Goal: Complete application form

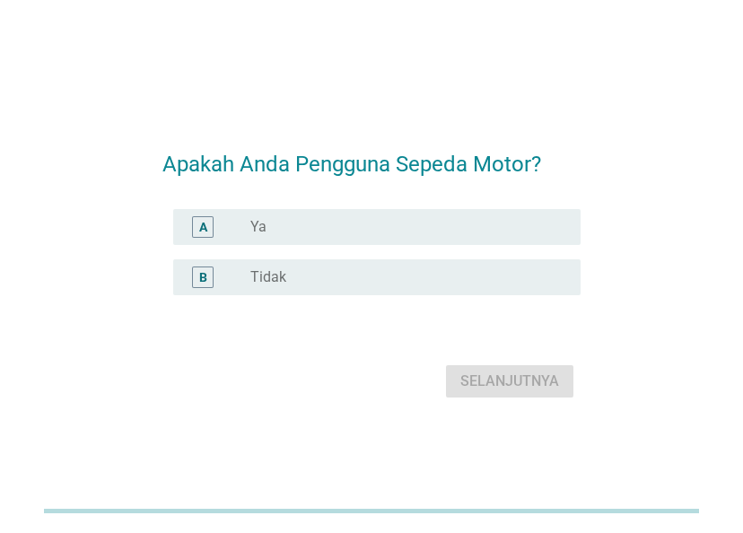
click at [403, 232] on div "radio_button_unchecked Ya" at bounding box center [401, 227] width 302 height 18
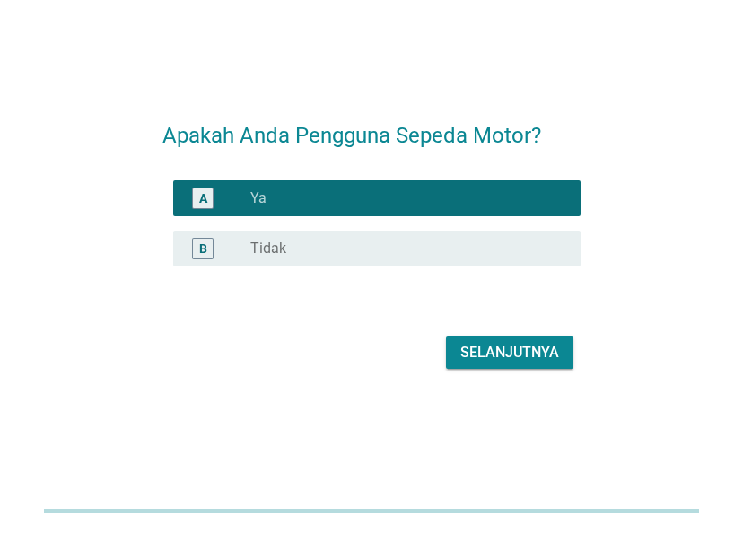
scroll to position [44, 0]
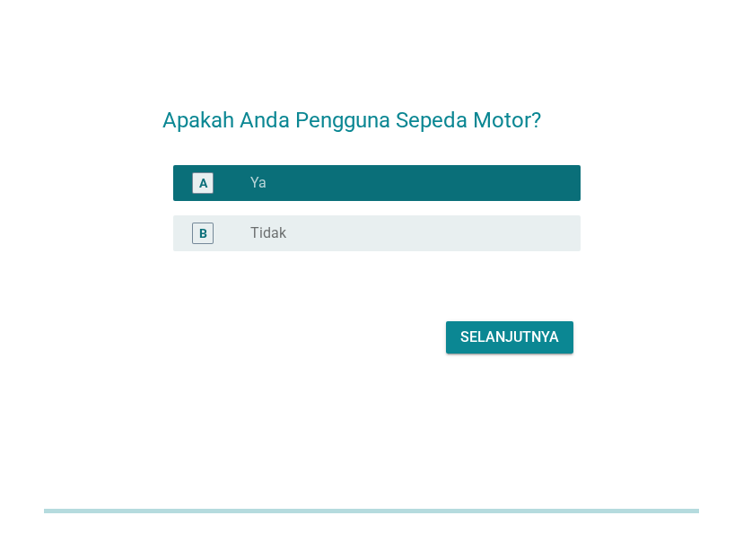
click at [536, 341] on div "Selanjutnya" at bounding box center [509, 338] width 99 height 22
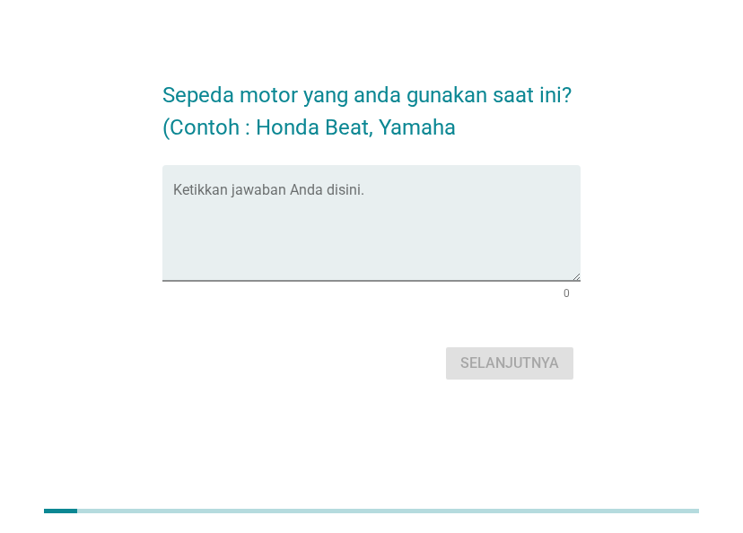
scroll to position [0, 0]
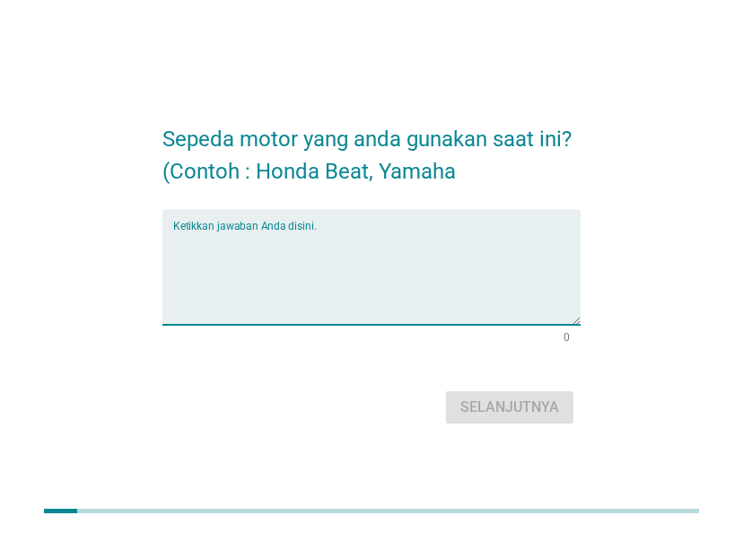
click at [363, 270] on textarea "Ketikkan jawaban Anda disini." at bounding box center [377, 278] width 408 height 94
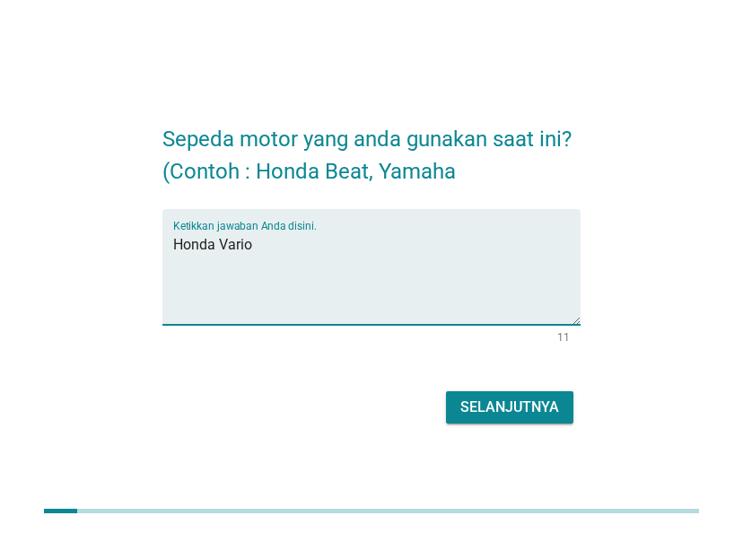
type textarea "Honda Vario"
click at [521, 398] on div "Selanjutnya" at bounding box center [509, 408] width 99 height 22
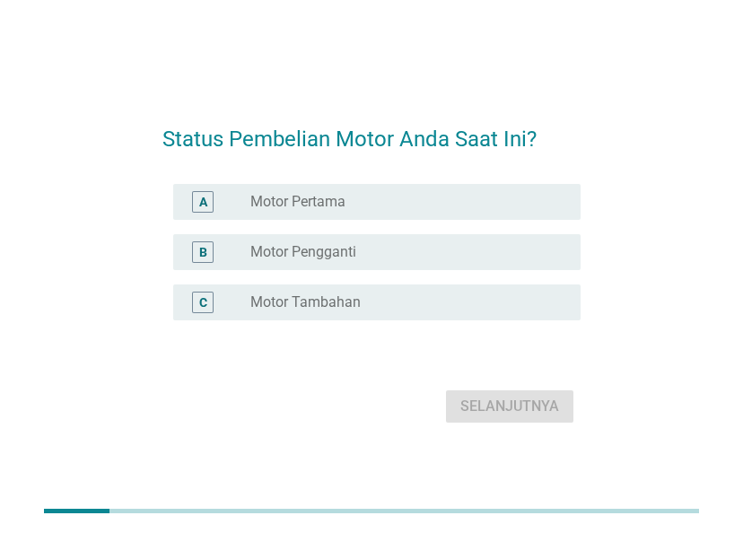
click at [471, 107] on h2 "Status Pembelian Motor Anda Saat Ini?" at bounding box center [371, 130] width 419 height 50
click at [457, 245] on div "radio_button_unchecked Motor Pengganti" at bounding box center [401, 252] width 302 height 18
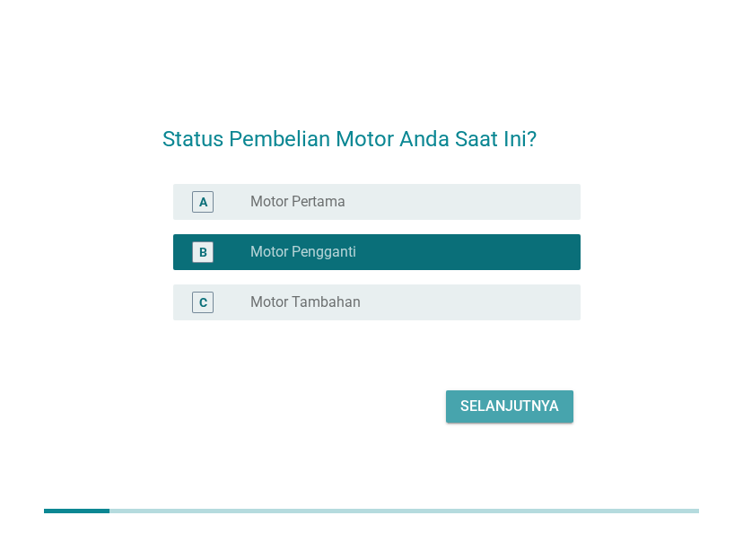
click at [535, 407] on div "Selanjutnya" at bounding box center [509, 407] width 99 height 22
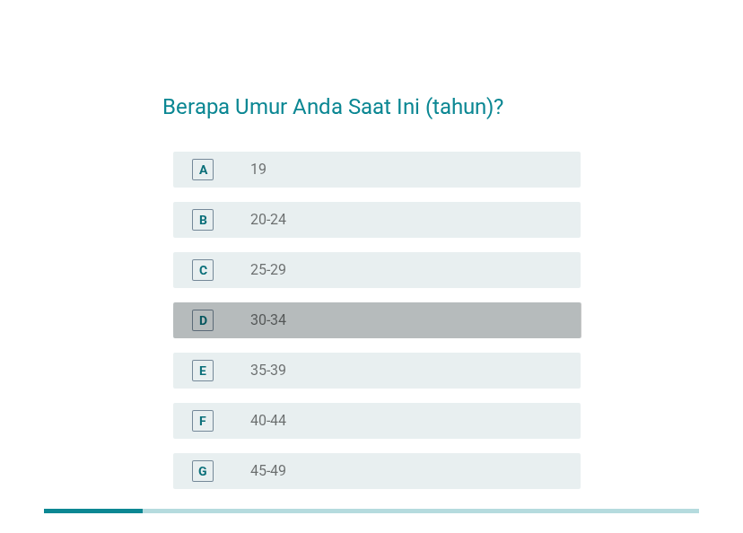
click at [473, 311] on div "radio_button_unchecked 30-34" at bounding box center [401, 320] width 302 height 18
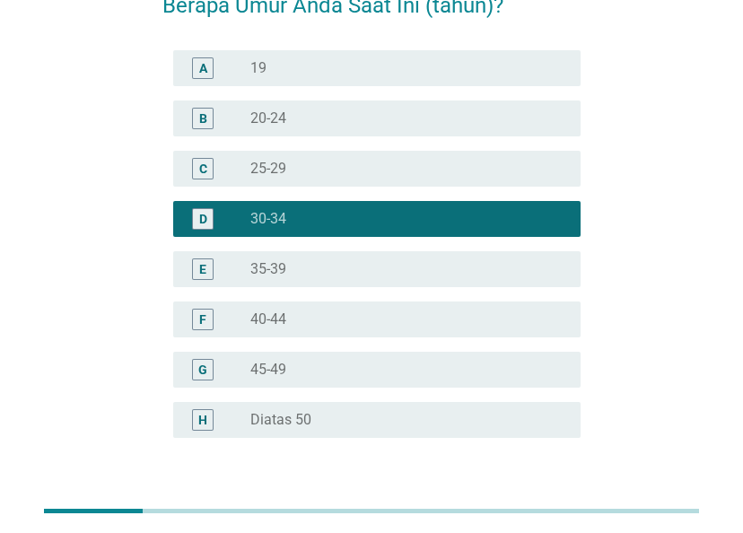
scroll to position [230, 0]
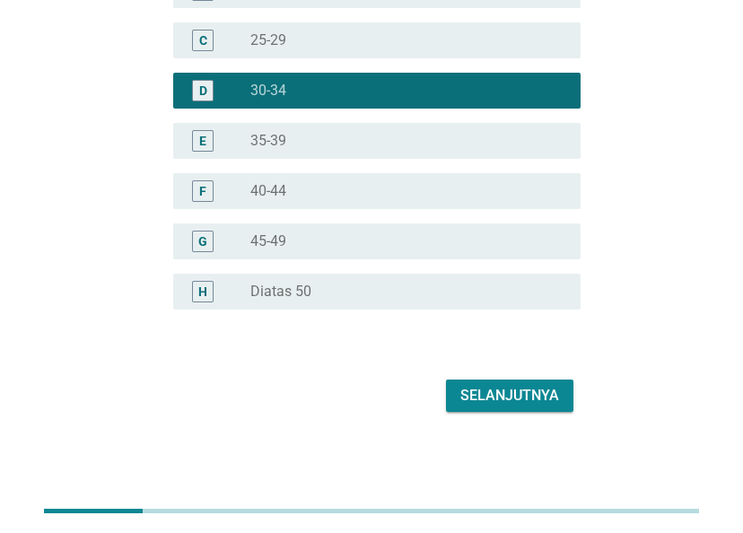
click at [520, 388] on div "Selanjutnya" at bounding box center [509, 396] width 99 height 22
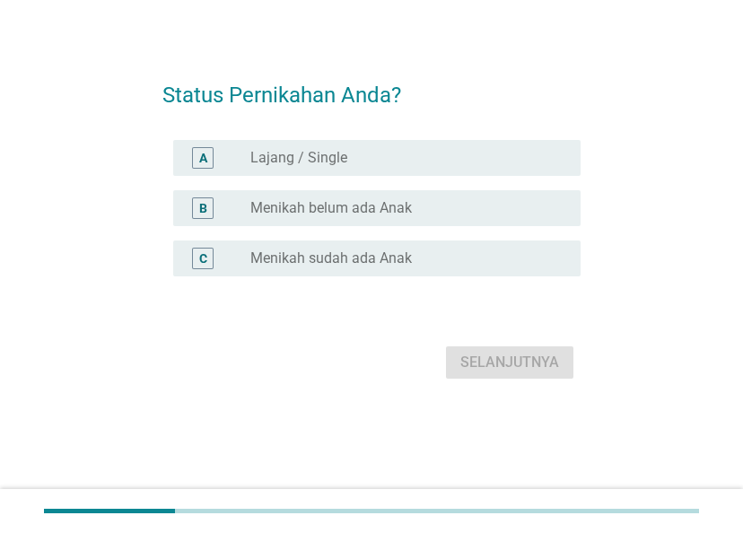
scroll to position [0, 0]
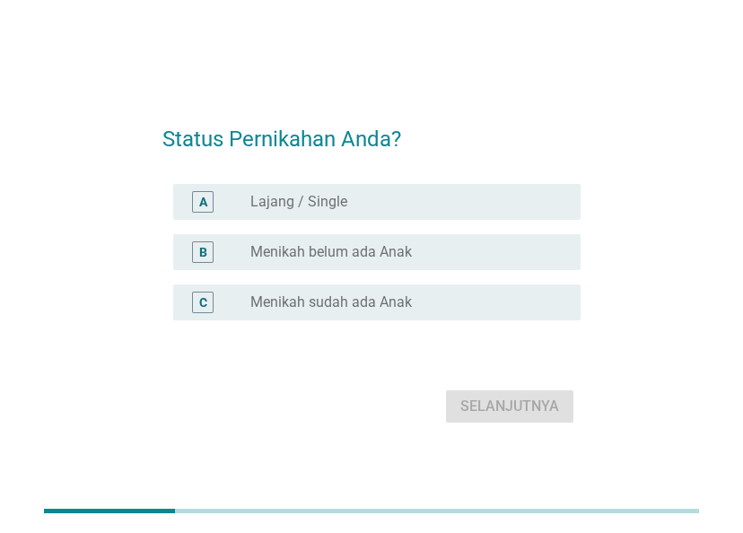
click at [402, 299] on label "Menikah sudah ada Anak" at bounding box center [331, 302] width 162 height 18
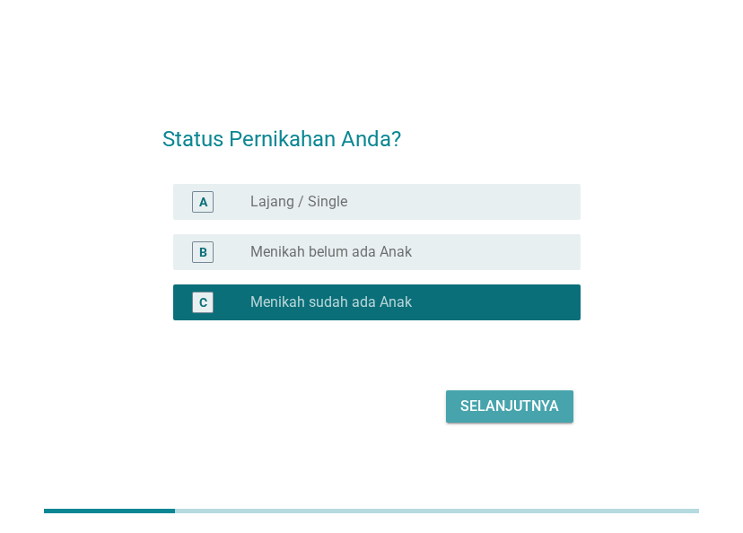
click at [485, 409] on div "Selanjutnya" at bounding box center [509, 407] width 99 height 22
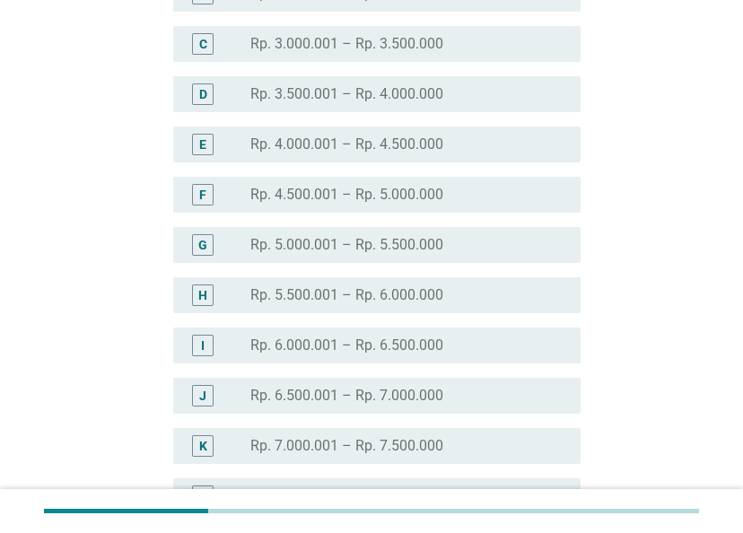
scroll to position [513, 0]
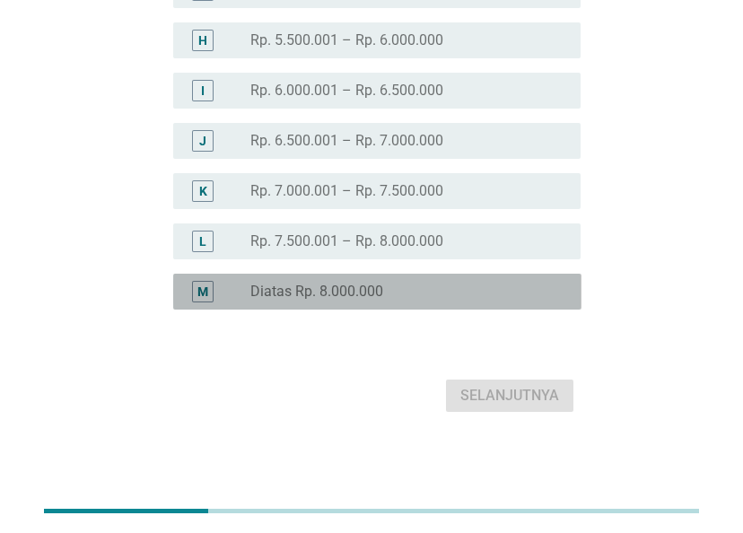
click at [433, 302] on div "radio_button_unchecked Diatas Rp. 8.000.000" at bounding box center [408, 292] width 316 height 22
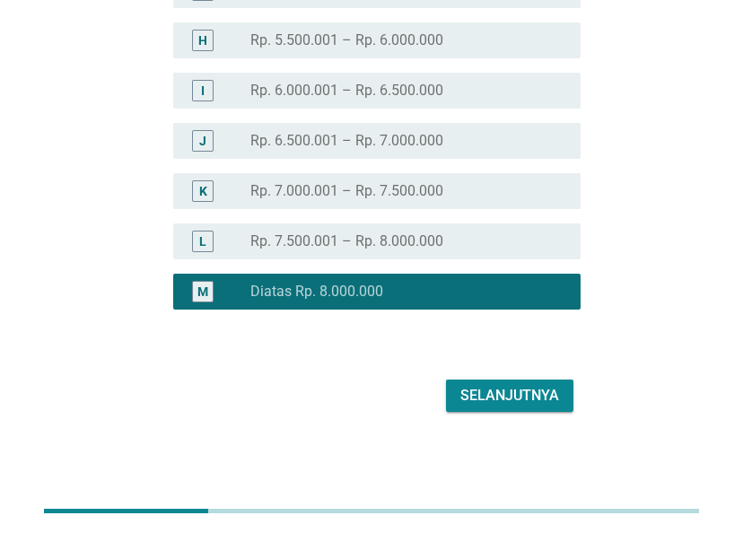
click at [503, 402] on div "Selanjutnya" at bounding box center [509, 396] width 99 height 22
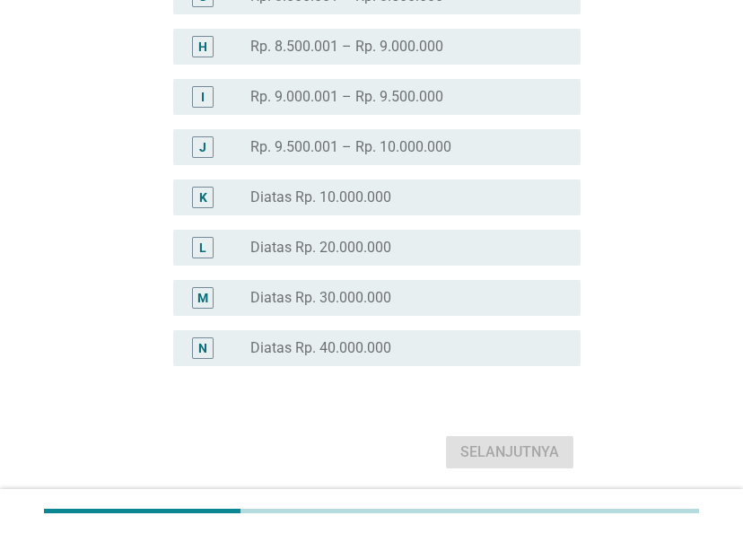
scroll to position [449, 0]
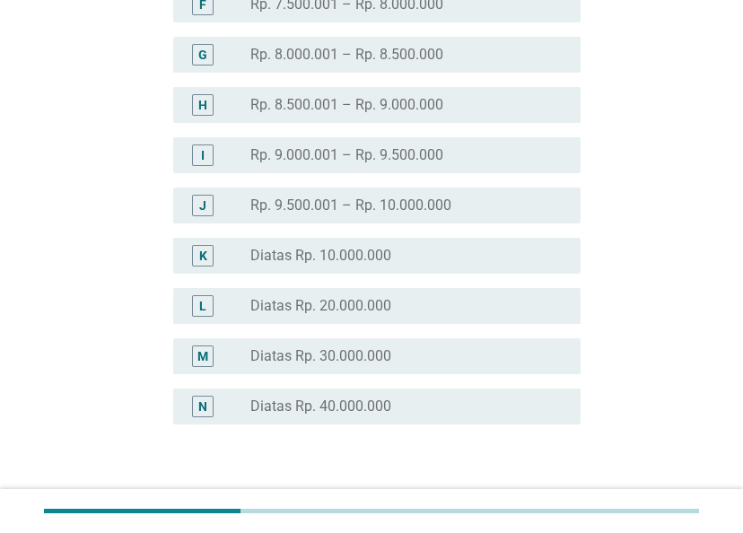
click at [462, 265] on div "radio_button_unchecked Diatas Rp. 10.000.000" at bounding box center [408, 256] width 316 height 22
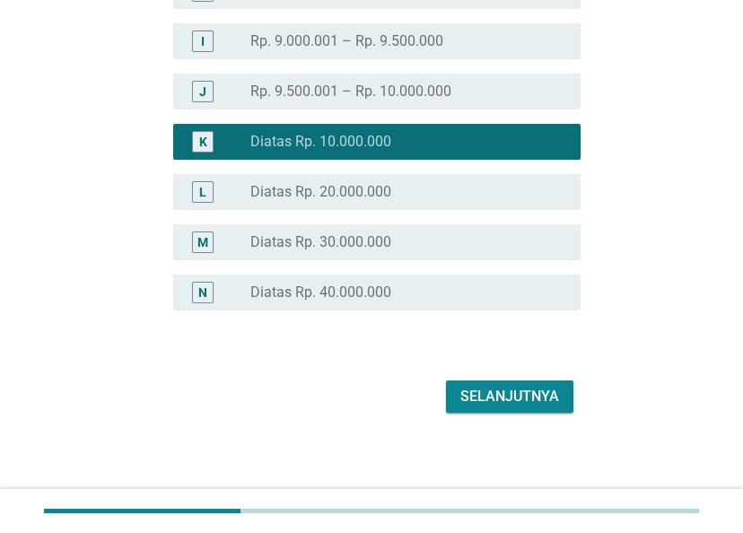
scroll to position [564, 0]
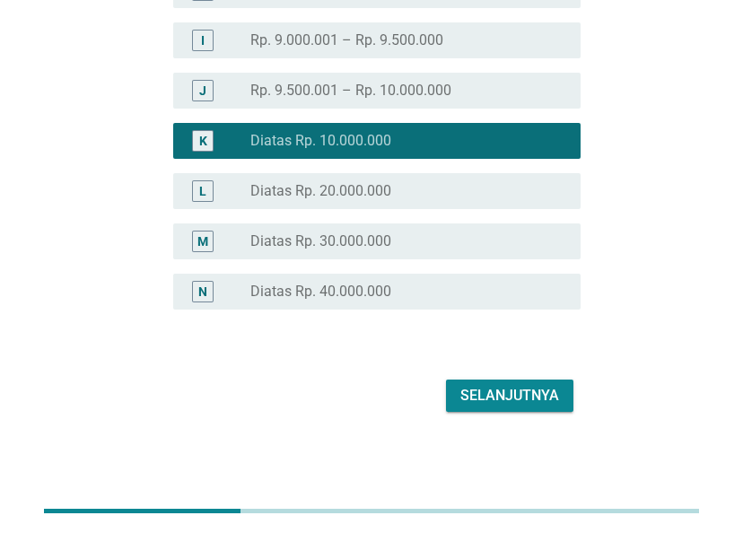
click at [488, 385] on div "Selanjutnya" at bounding box center [509, 396] width 99 height 22
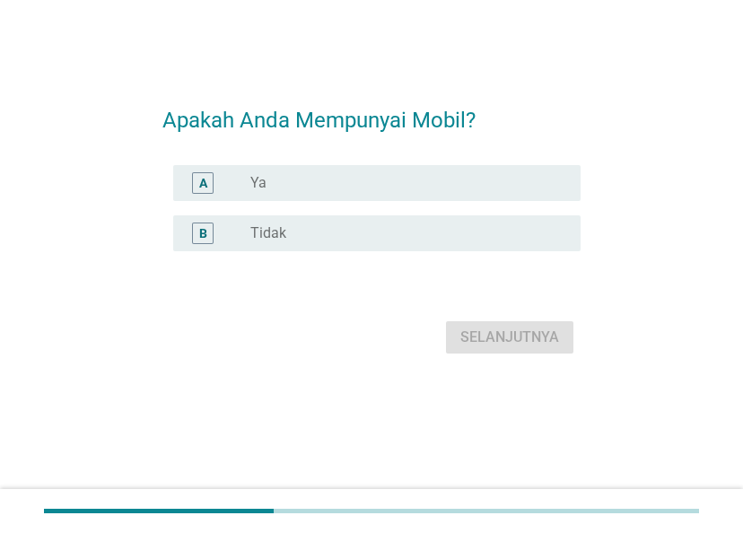
scroll to position [0, 0]
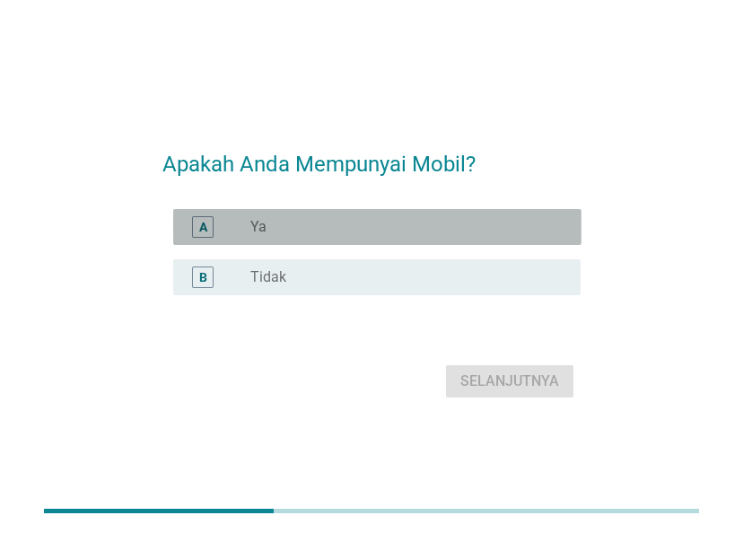
click at [311, 241] on div "A radio_button_unchecked Ya" at bounding box center [377, 227] width 408 height 36
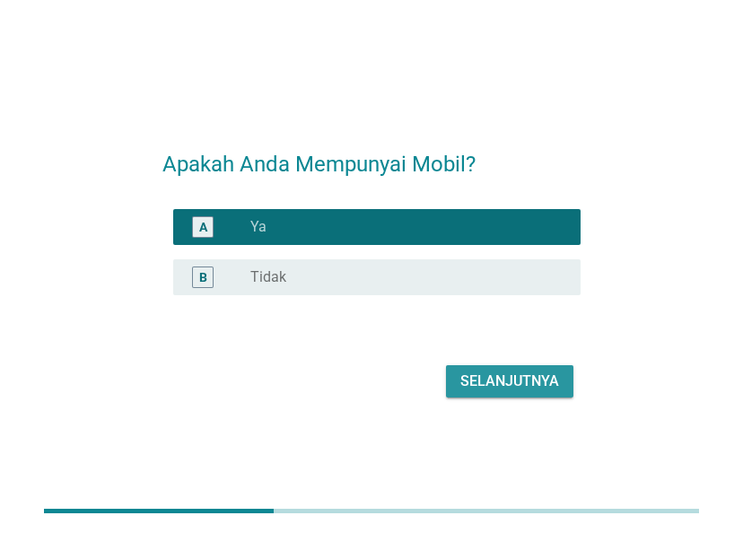
click at [483, 374] on button "Selanjutnya" at bounding box center [509, 381] width 127 height 32
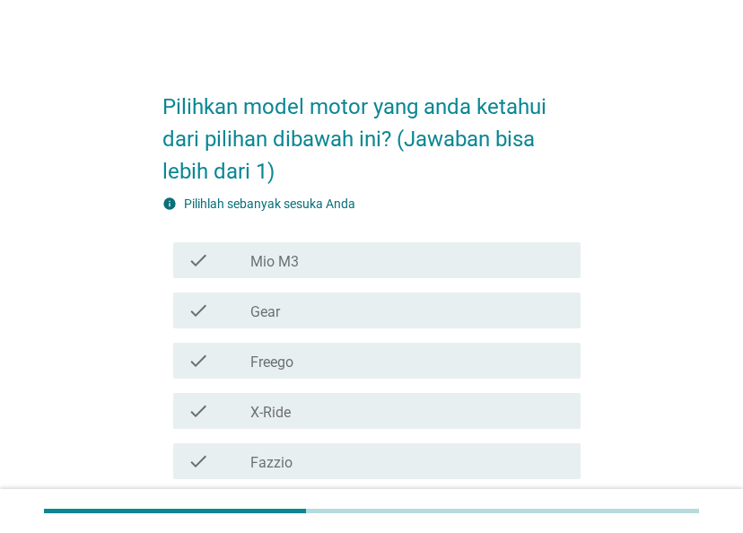
click at [400, 255] on div "check_box_outline_blank Mio M3" at bounding box center [408, 260] width 316 height 22
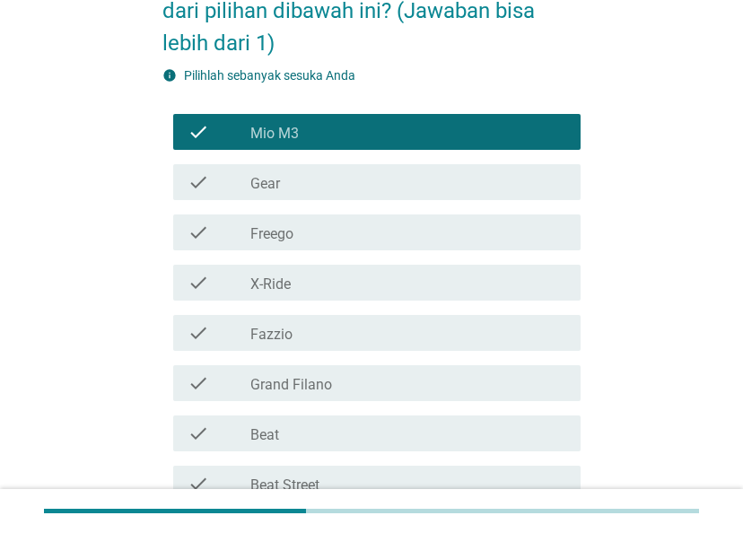
scroll to position [179, 0]
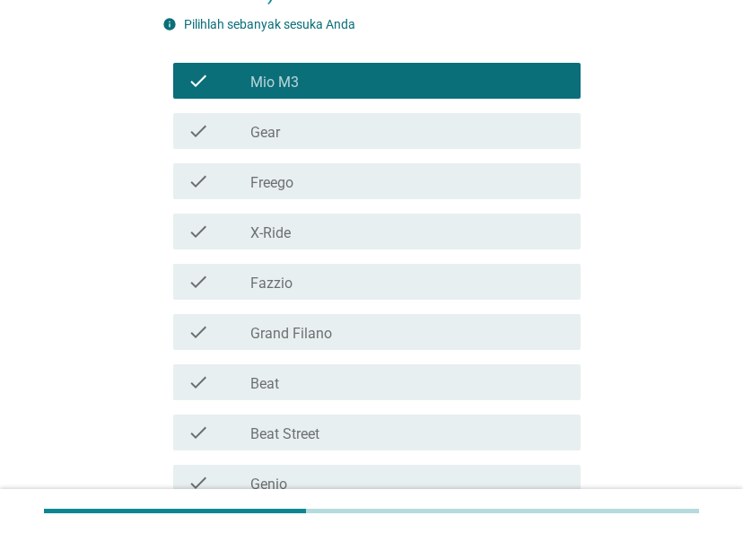
click at [484, 137] on div "check_box_outline_blank Gear" at bounding box center [408, 131] width 316 height 22
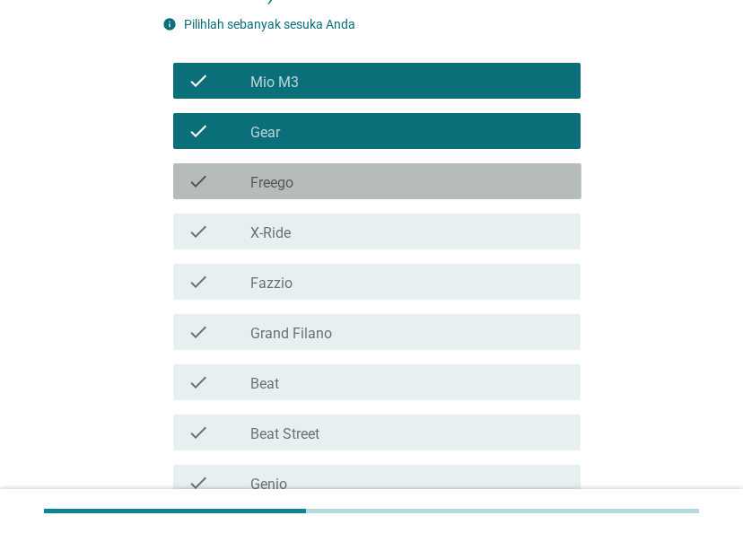
click at [480, 175] on div "check_box_outline_blank Freego" at bounding box center [408, 182] width 316 height 22
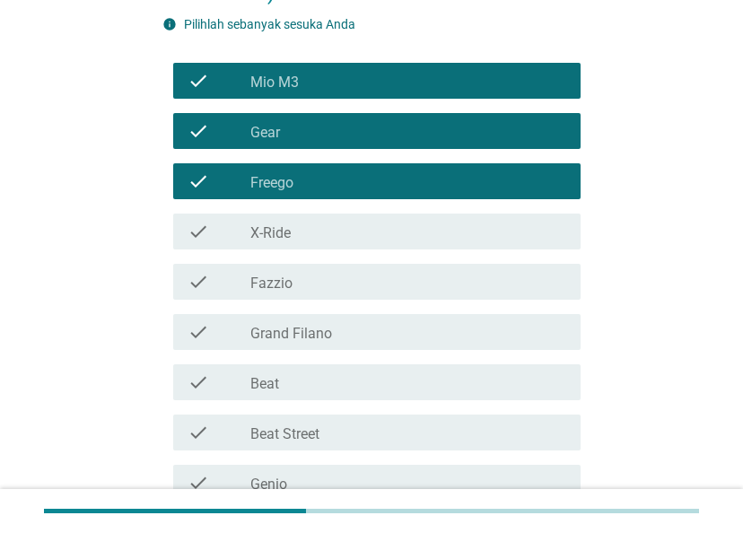
click at [475, 227] on div "check_box_outline_blank X-Ride" at bounding box center [408, 232] width 316 height 22
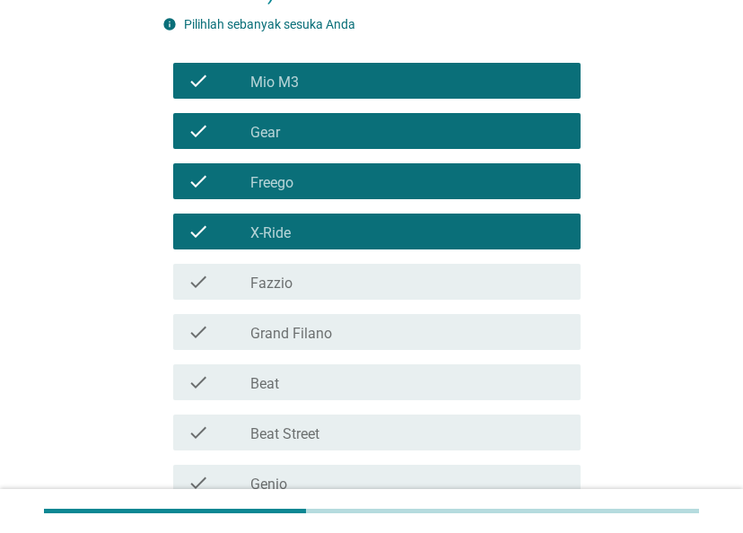
click at [476, 279] on div "check_box_outline_blank Fazzio" at bounding box center [408, 282] width 316 height 22
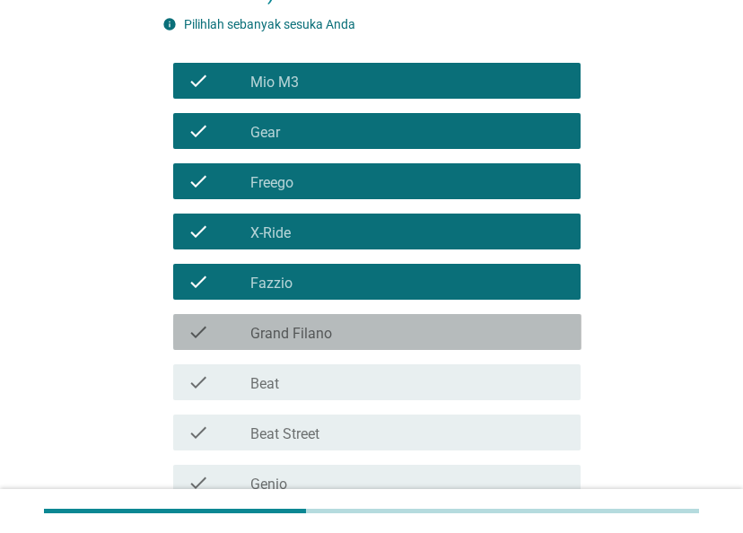
click at [476, 323] on div "check_box_outline_blank Grand Filano" at bounding box center [408, 332] width 316 height 22
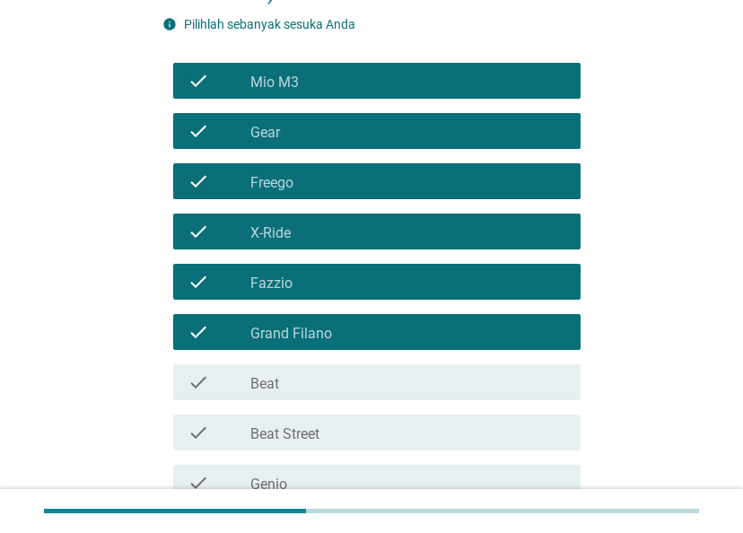
scroll to position [359, 0]
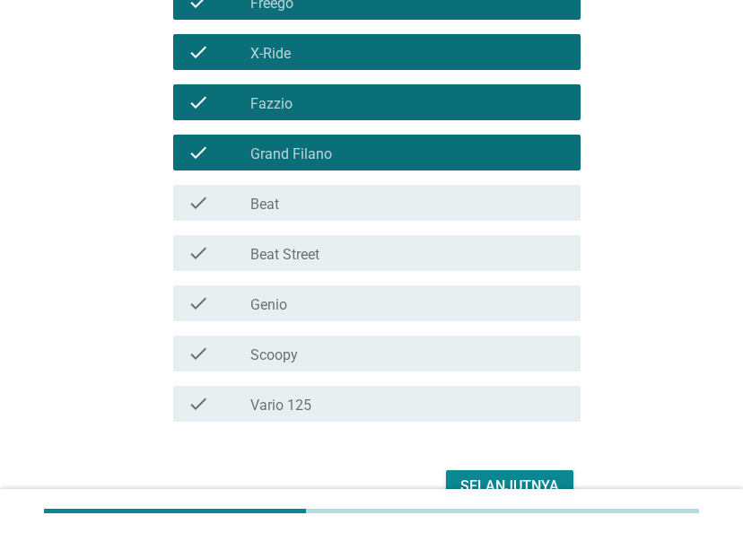
click at [440, 259] on div "check_box_outline_blank Beat Street" at bounding box center [408, 253] width 316 height 22
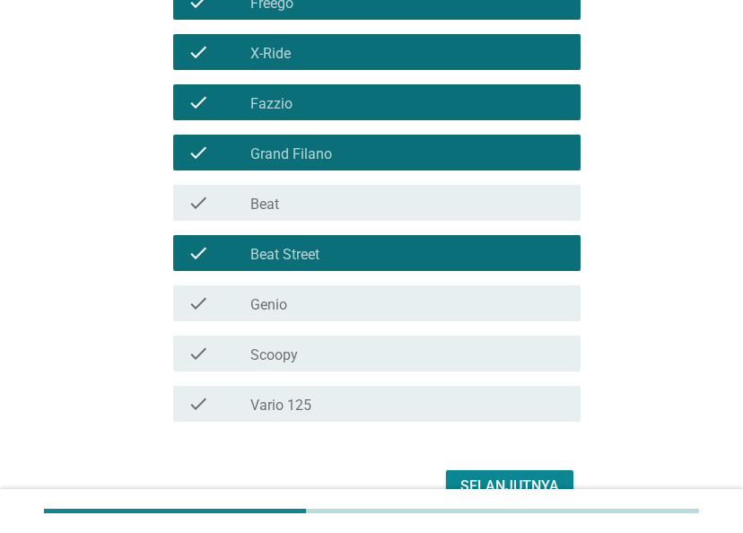
click at [425, 390] on div "check check_box_outline_blank Vario 125" at bounding box center [377, 404] width 408 height 36
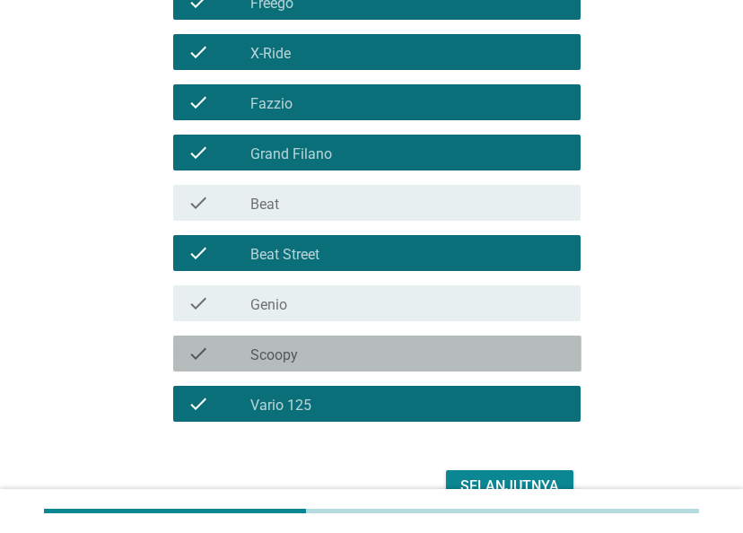
click at [431, 354] on div "check_box_outline_blank Scoopy" at bounding box center [408, 354] width 316 height 22
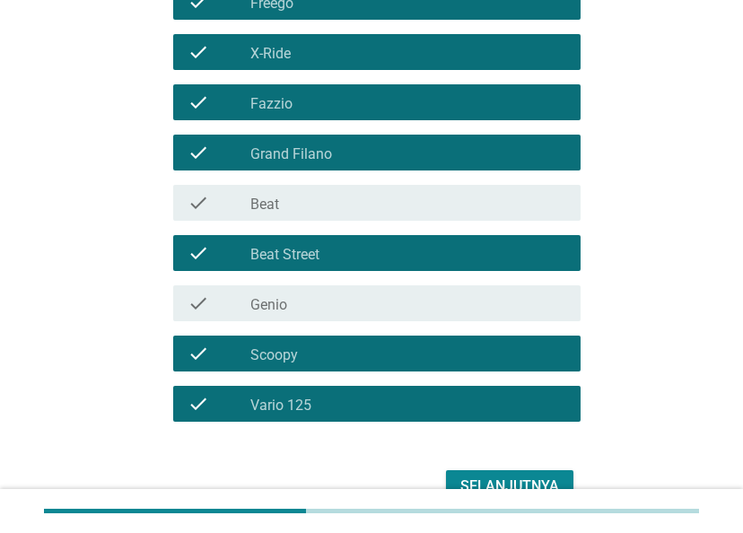
click at [436, 315] on div "check check_box_outline_blank Genio" at bounding box center [377, 303] width 408 height 36
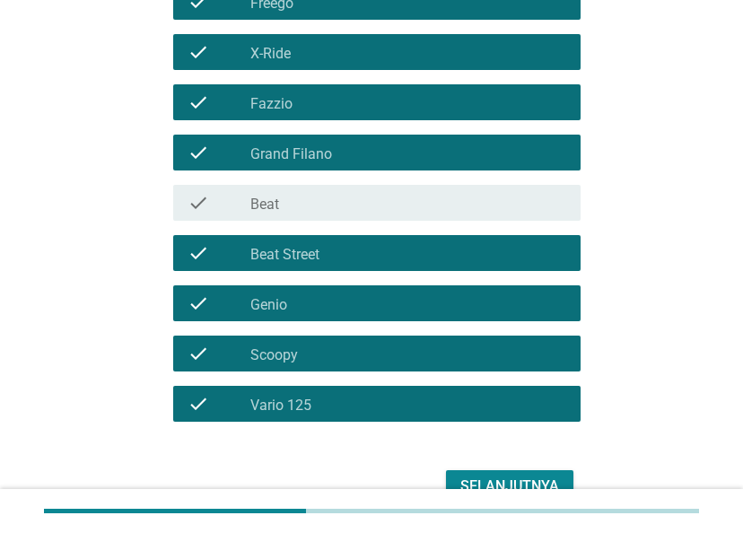
click at [443, 214] on div "check check_box_outline_blank Beat" at bounding box center [377, 203] width 408 height 36
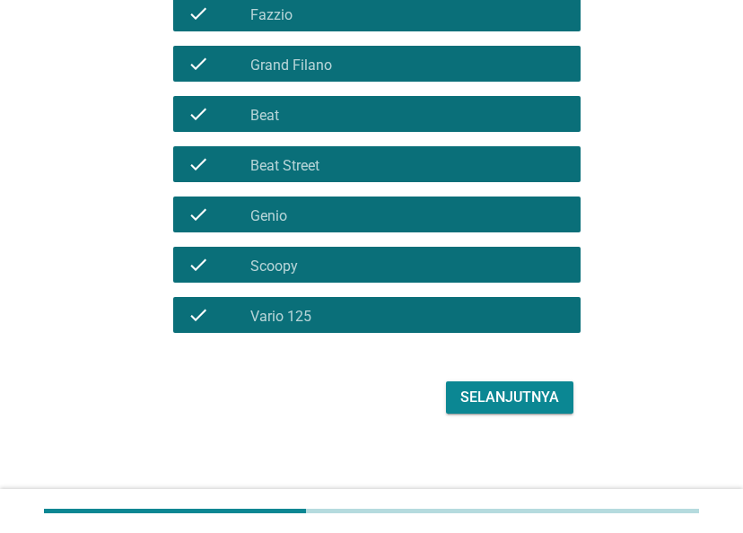
scroll to position [450, 0]
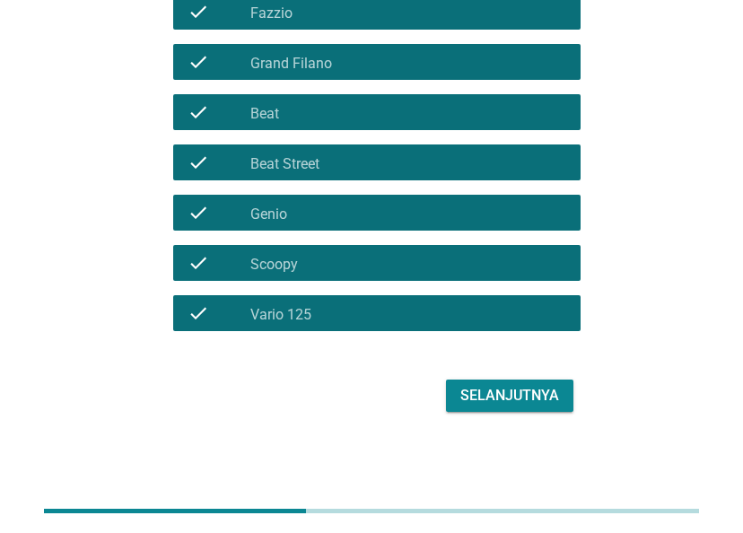
click at [531, 399] on div "Selanjutnya" at bounding box center [509, 396] width 99 height 22
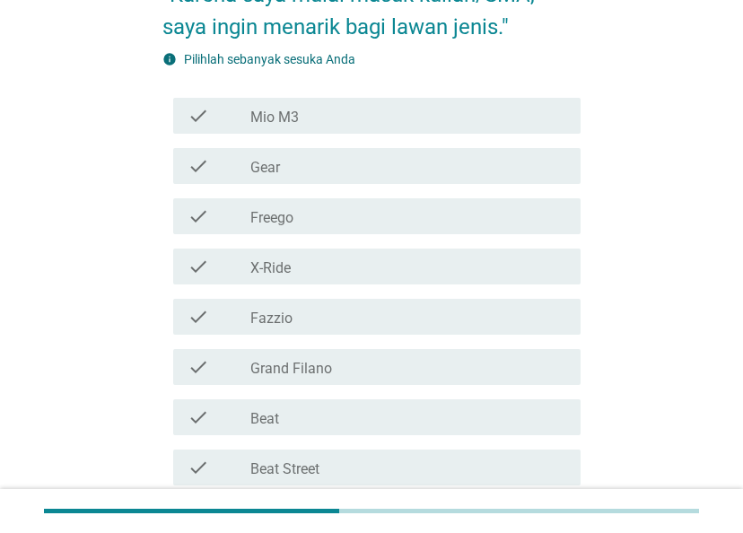
scroll to position [269, 0]
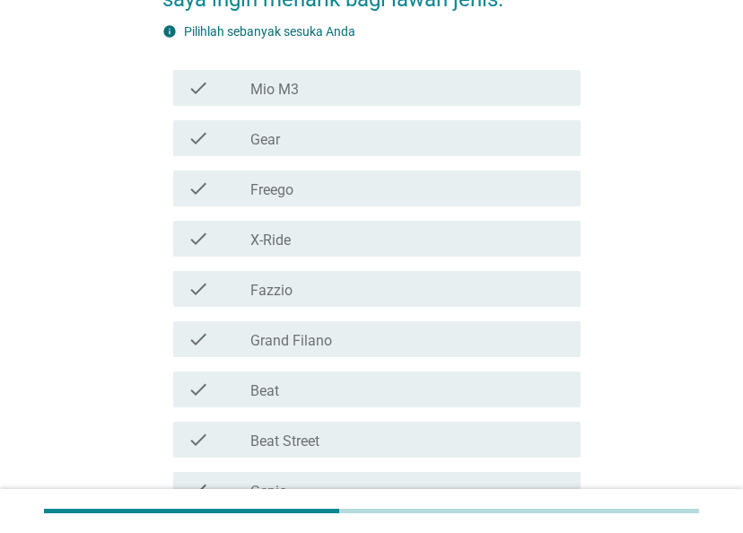
click at [330, 272] on div "check check_box_outline_blank Fazzio" at bounding box center [377, 289] width 408 height 36
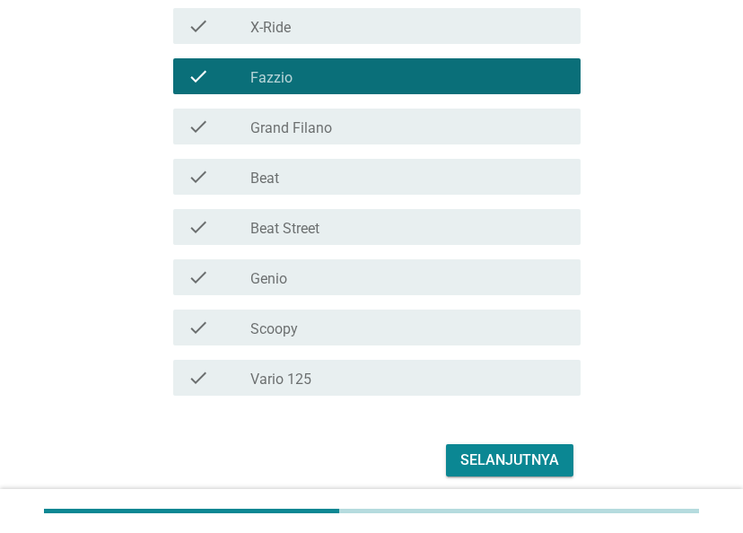
scroll to position [538, 0]
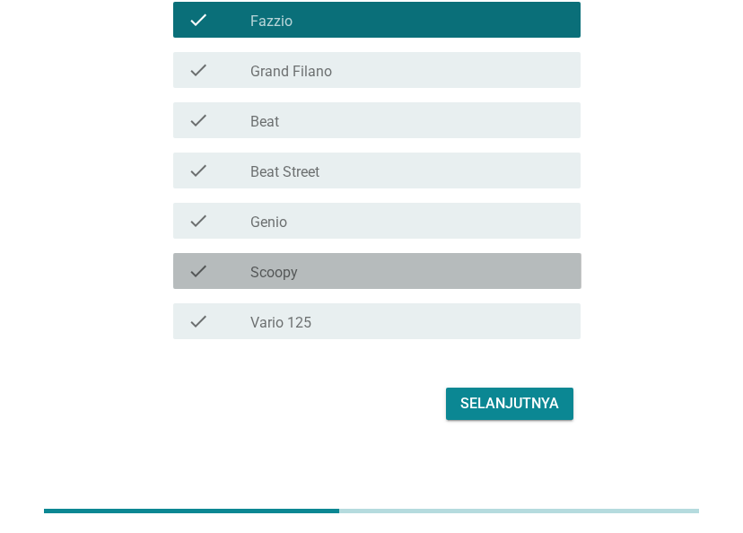
click at [440, 269] on div "check_box_outline_blank Scoopy" at bounding box center [408, 271] width 316 height 22
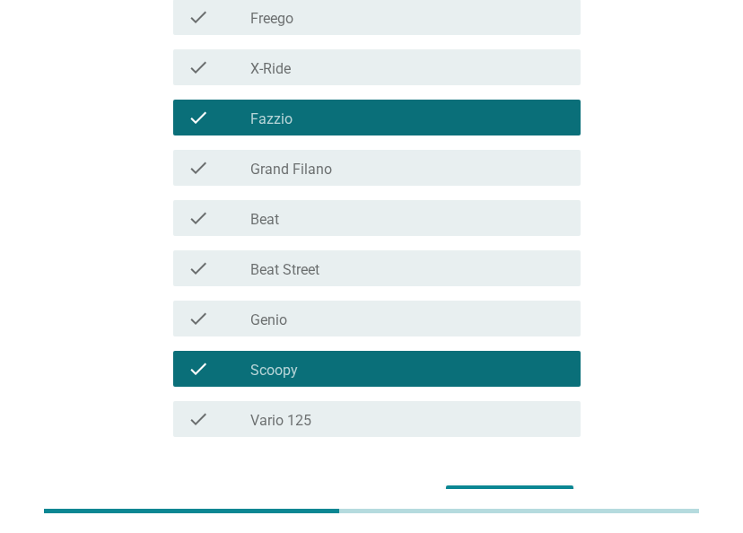
scroll to position [269, 0]
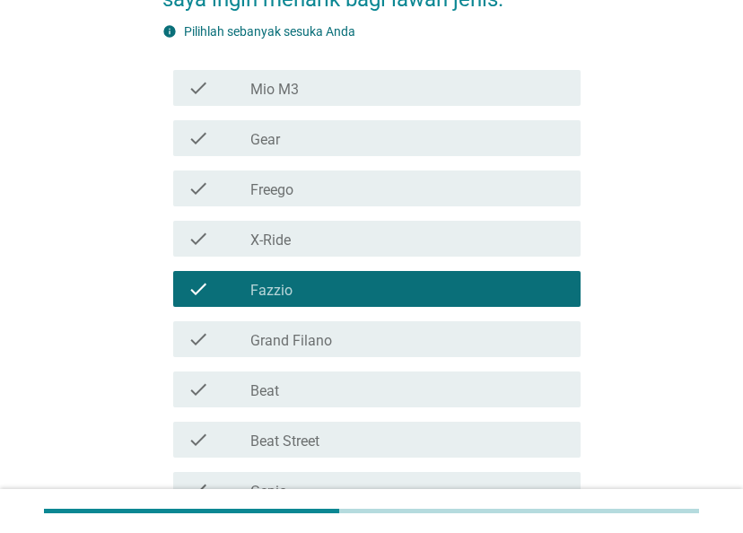
click at [460, 132] on div "check_box_outline_blank Gear" at bounding box center [408, 138] width 316 height 22
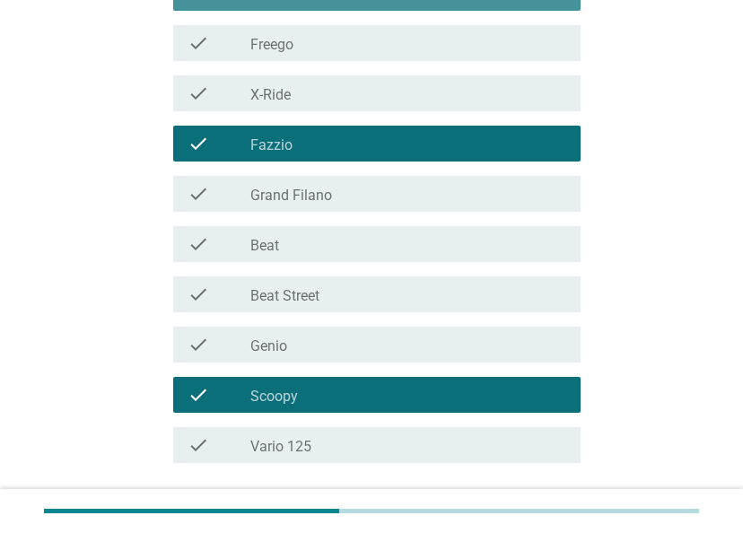
scroll to position [547, 0]
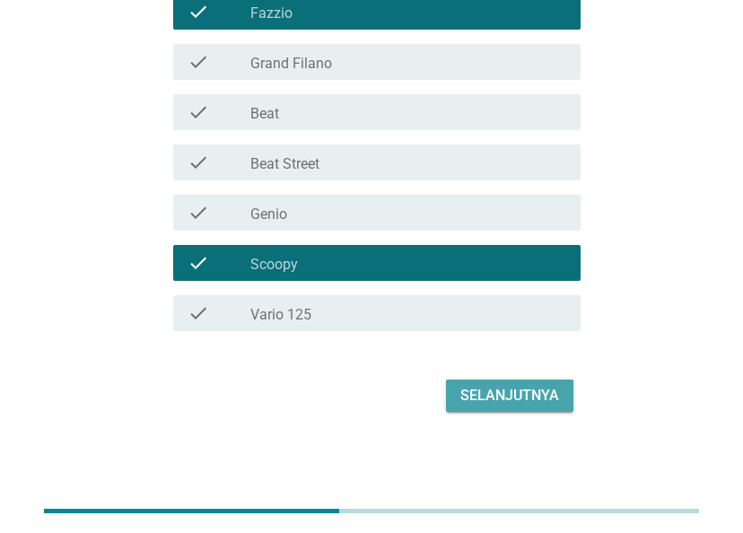
click at [510, 403] on div "Selanjutnya" at bounding box center [509, 396] width 99 height 22
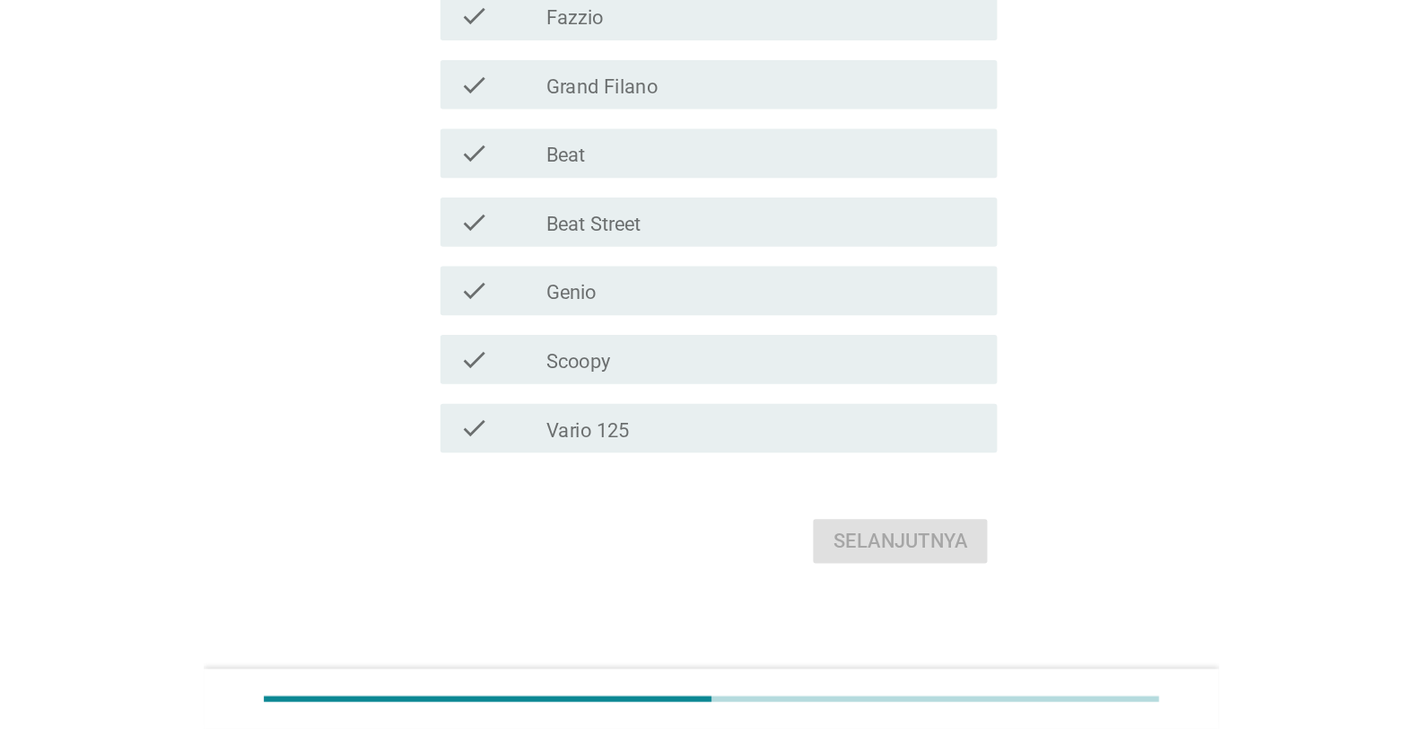
scroll to position [0, 0]
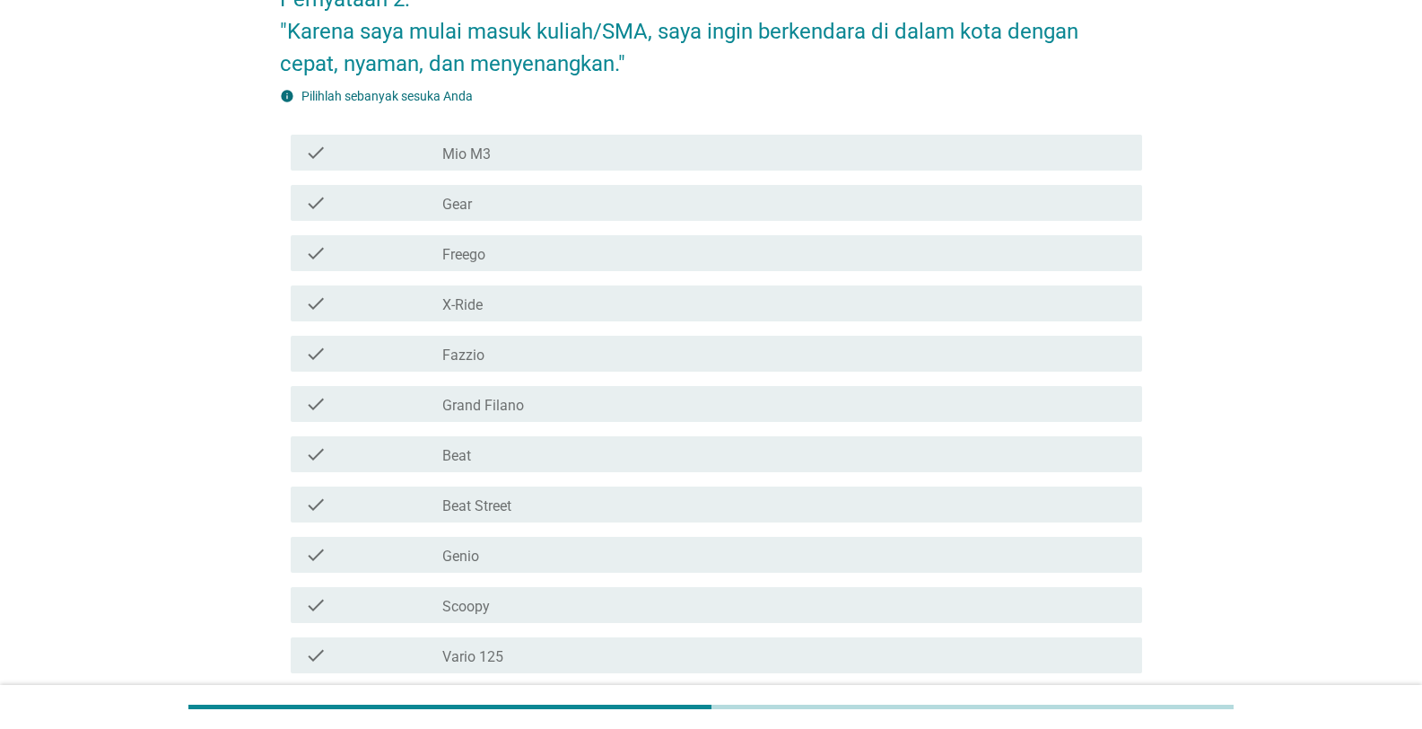
click at [742, 366] on div "check check_box_outline_blank Fazzio" at bounding box center [717, 354] width 852 height 36
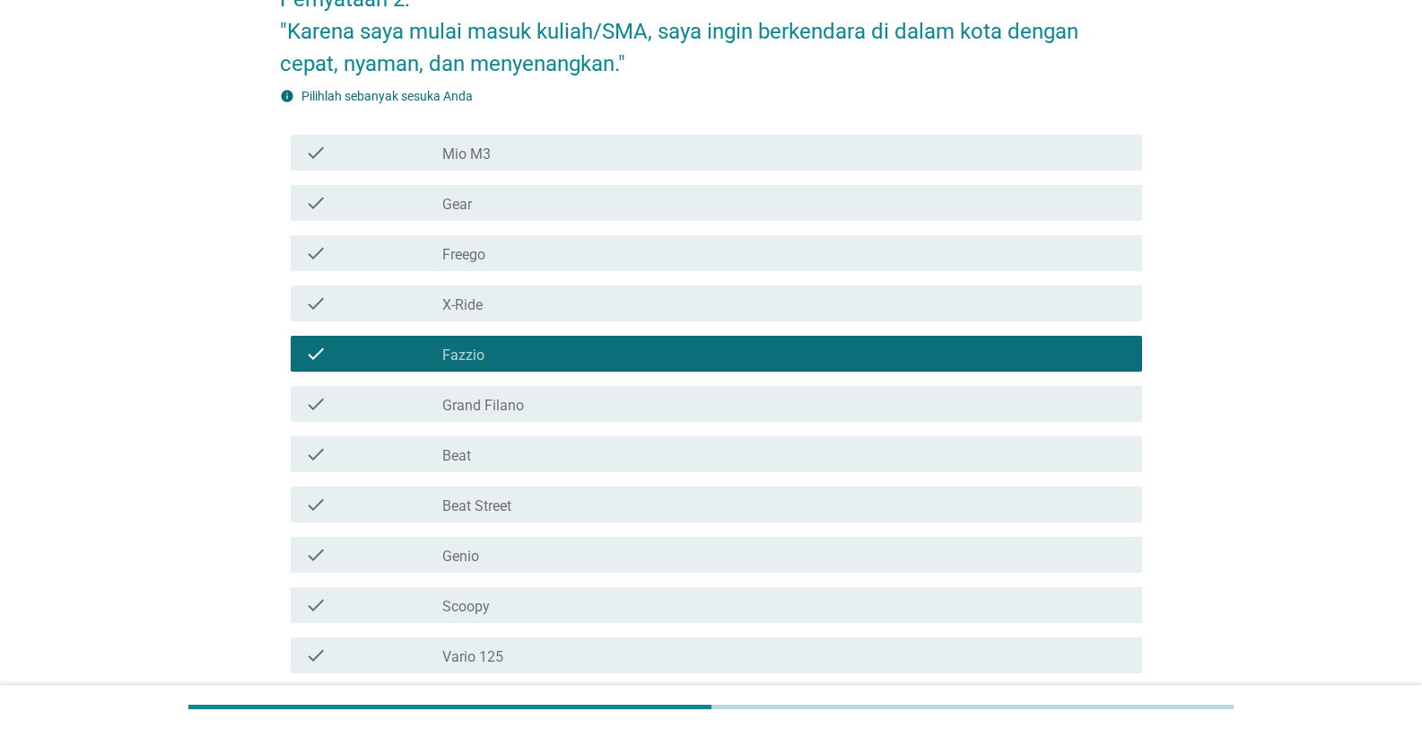
scroll to position [269, 0]
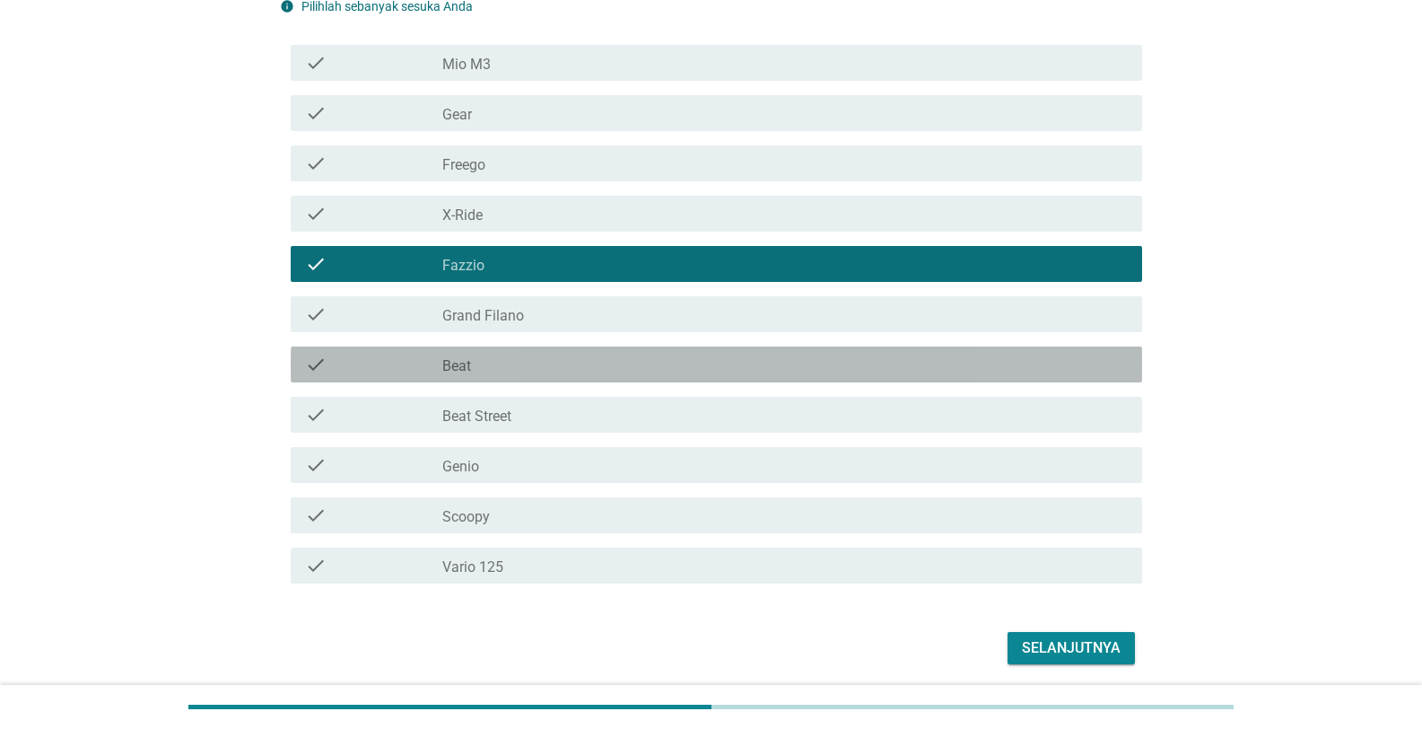
click at [742, 366] on div "check_box_outline_blank Beat" at bounding box center [785, 365] width 686 height 22
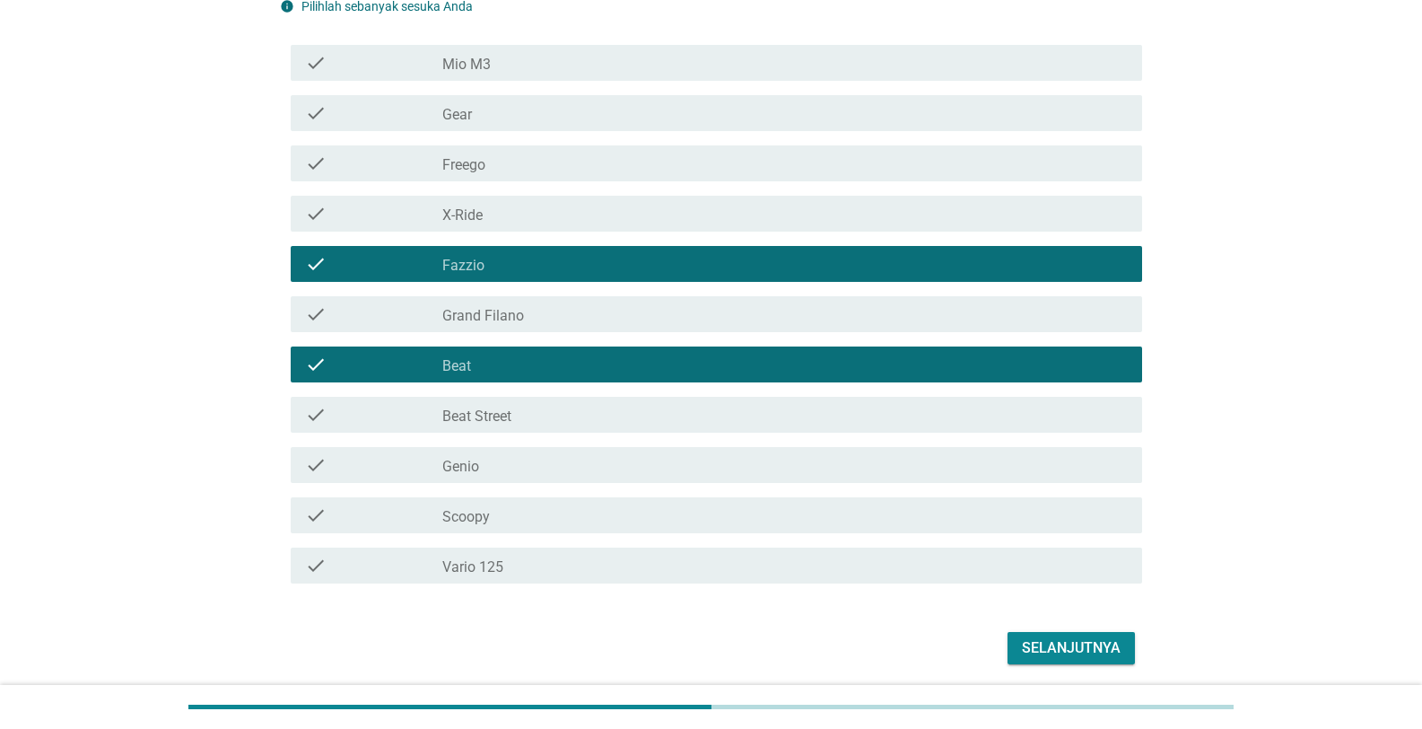
click at [742, 532] on div "check check_box_outline_blank Vario 125" at bounding box center [711, 565] width 862 height 50
drag, startPoint x: 850, startPoint y: 575, endPoint x: 845, endPoint y: 567, distance: 9.7
click at [742, 532] on div "check_box_outline_blank Vario 125" at bounding box center [785, 566] width 686 height 22
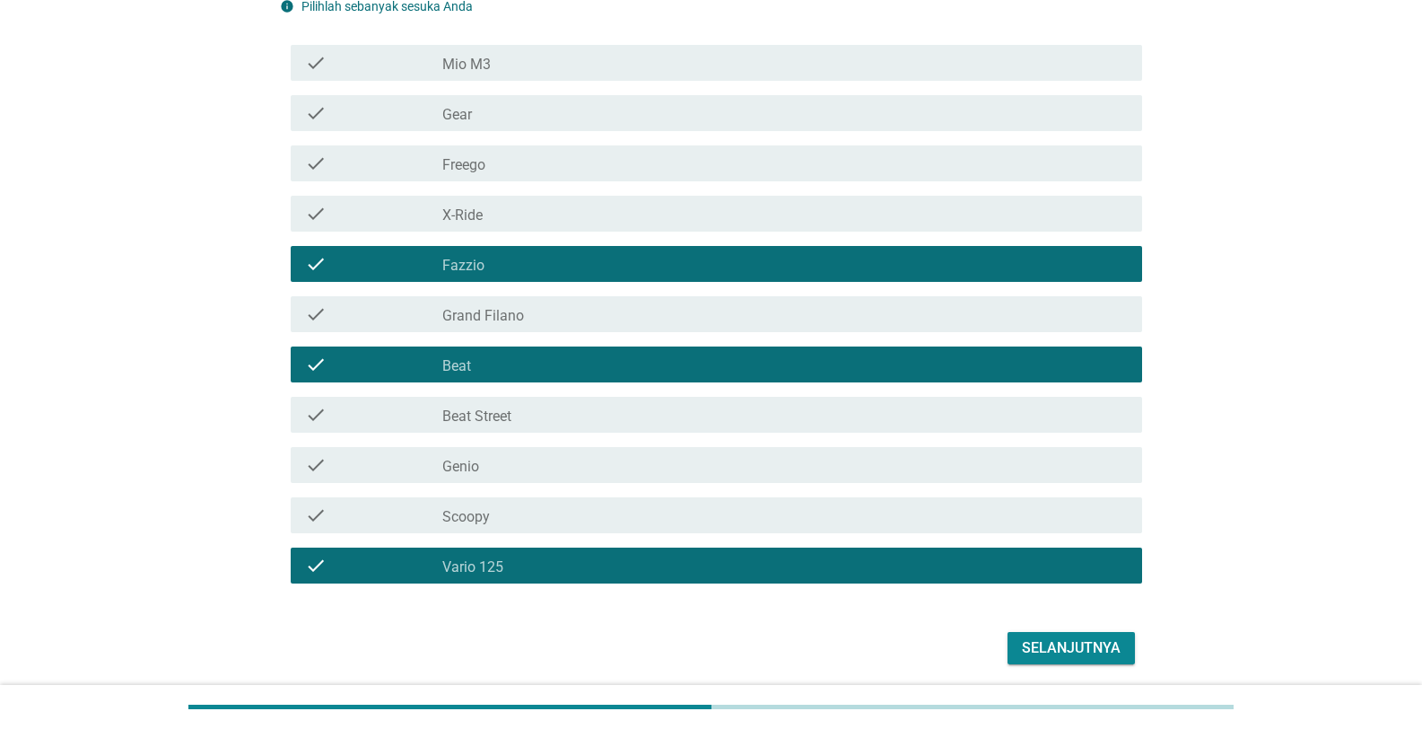
click at [742, 120] on div "check_box_outline_blank Gear" at bounding box center [785, 113] width 686 height 22
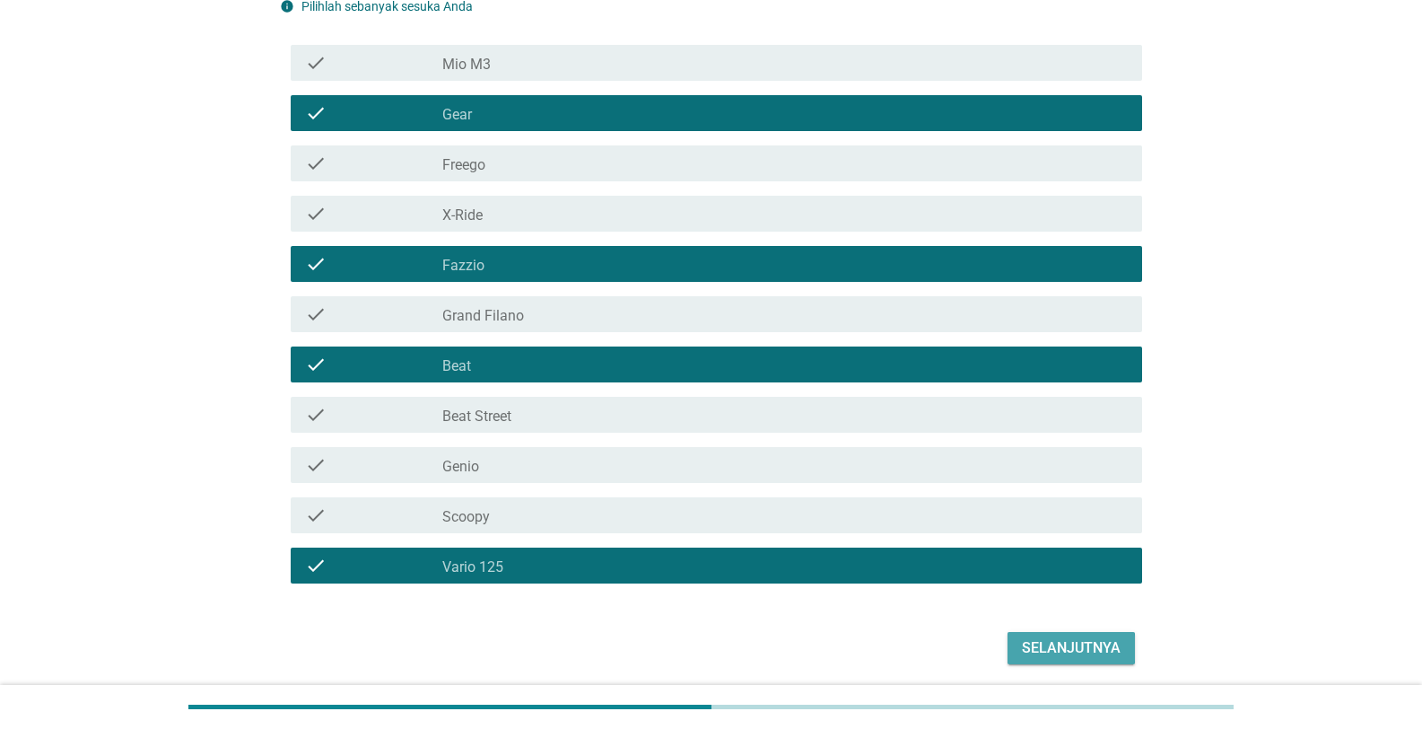
click at [742, 532] on div "Selanjutnya" at bounding box center [1071, 648] width 99 height 22
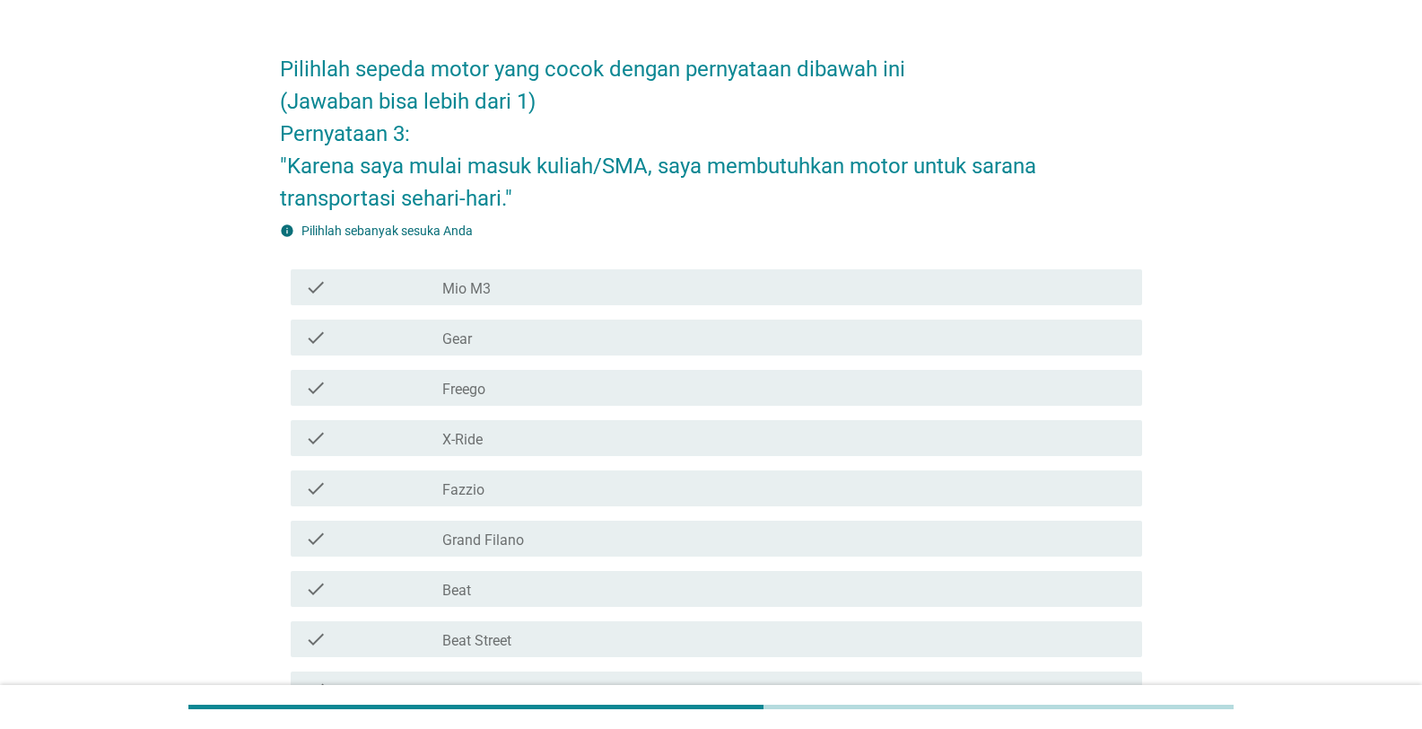
scroll to position [90, 0]
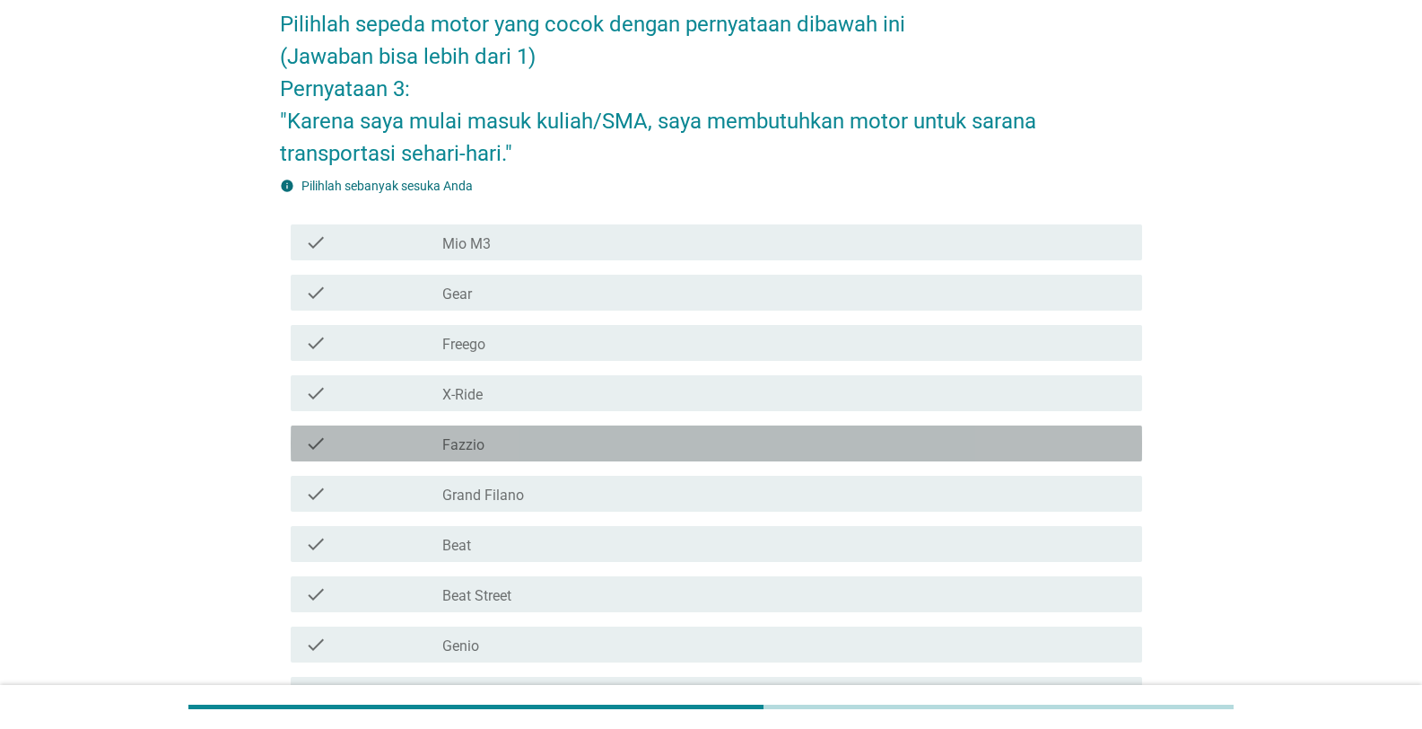
click at [693, 450] on div "check_box_outline_blank Fazzio" at bounding box center [785, 444] width 686 height 22
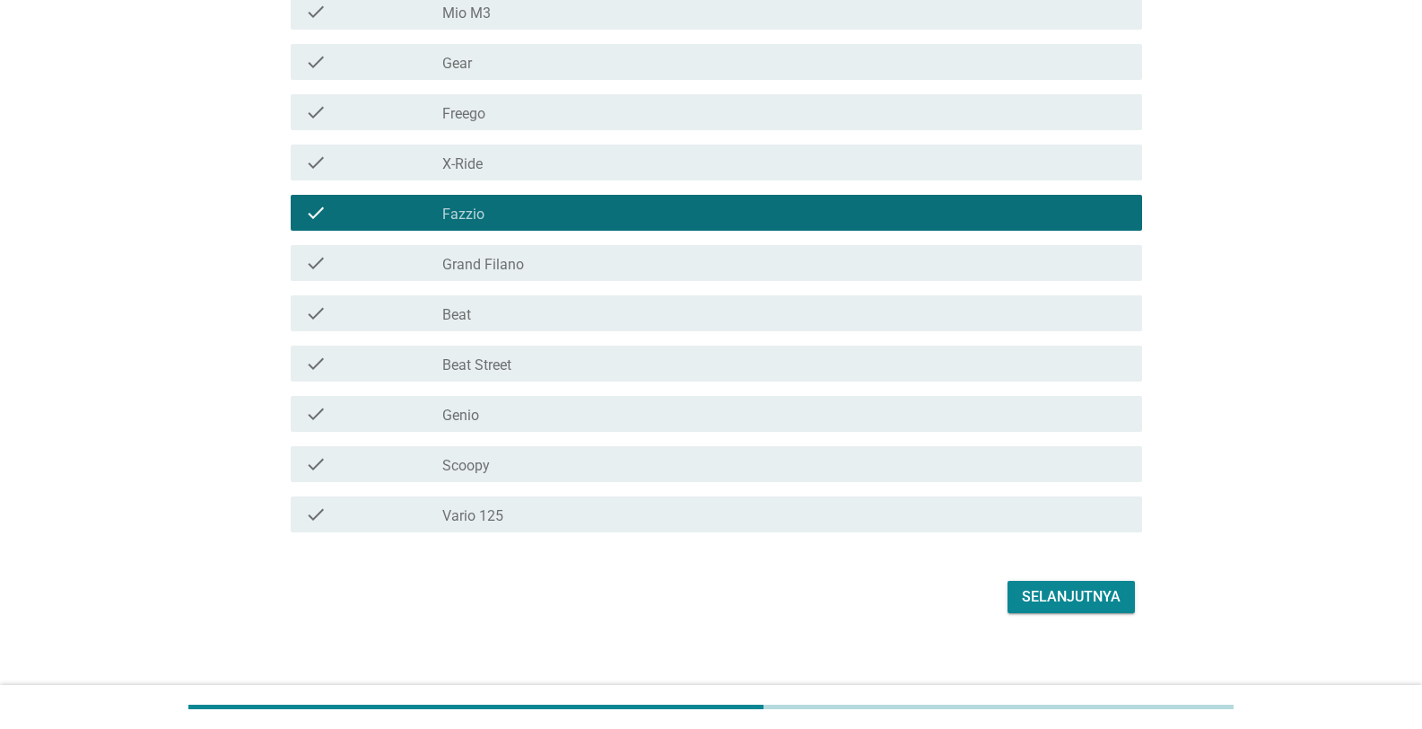
scroll to position [333, 0]
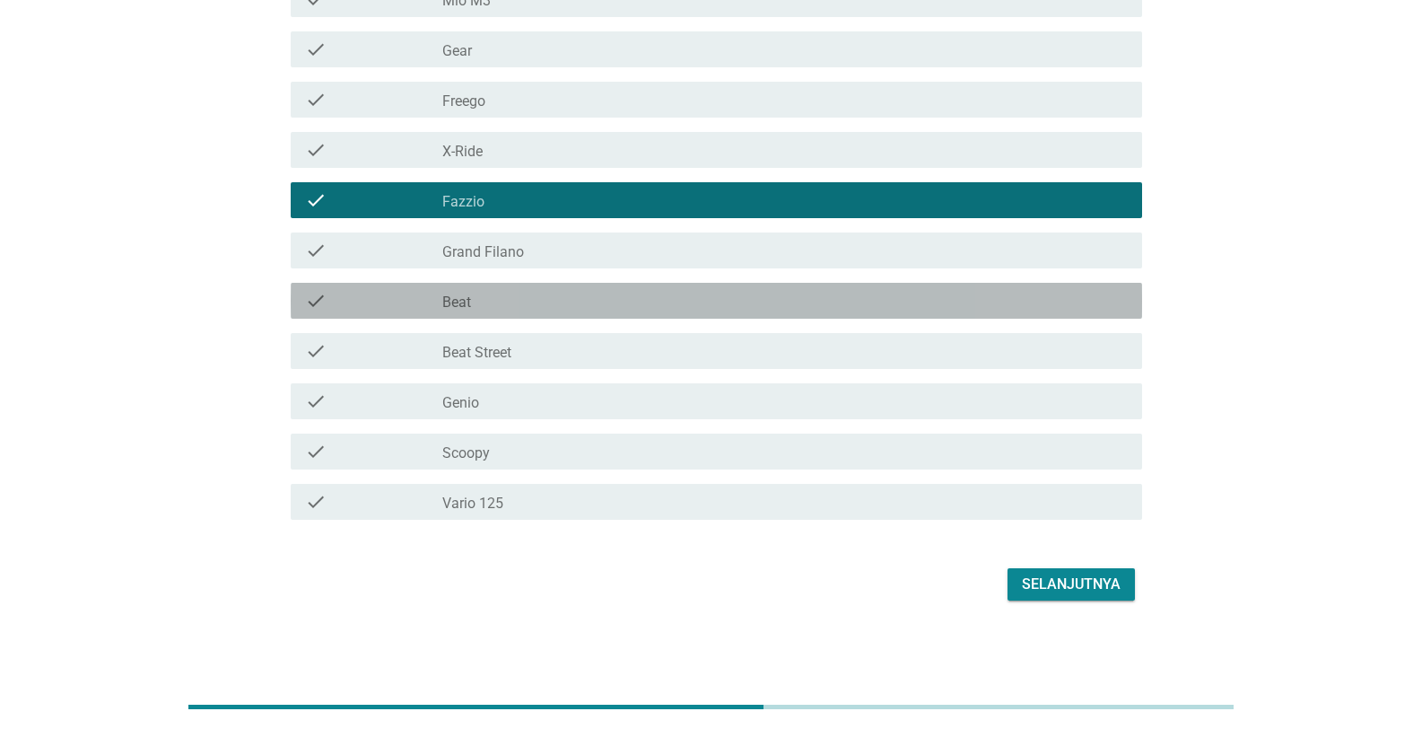
click at [691, 308] on div "check_box_outline_blank Beat" at bounding box center [785, 301] width 686 height 22
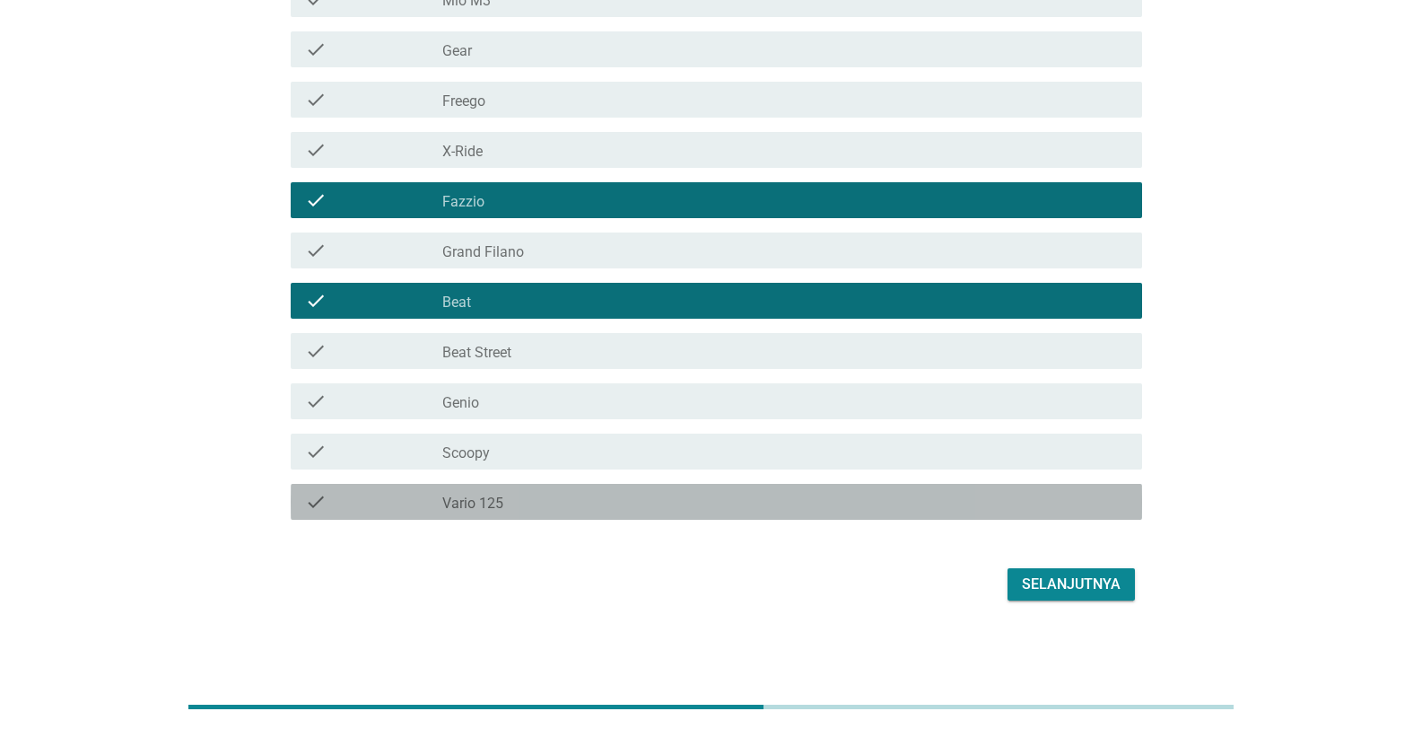
click at [690, 491] on div "check_box_outline_blank Vario 125" at bounding box center [785, 502] width 686 height 22
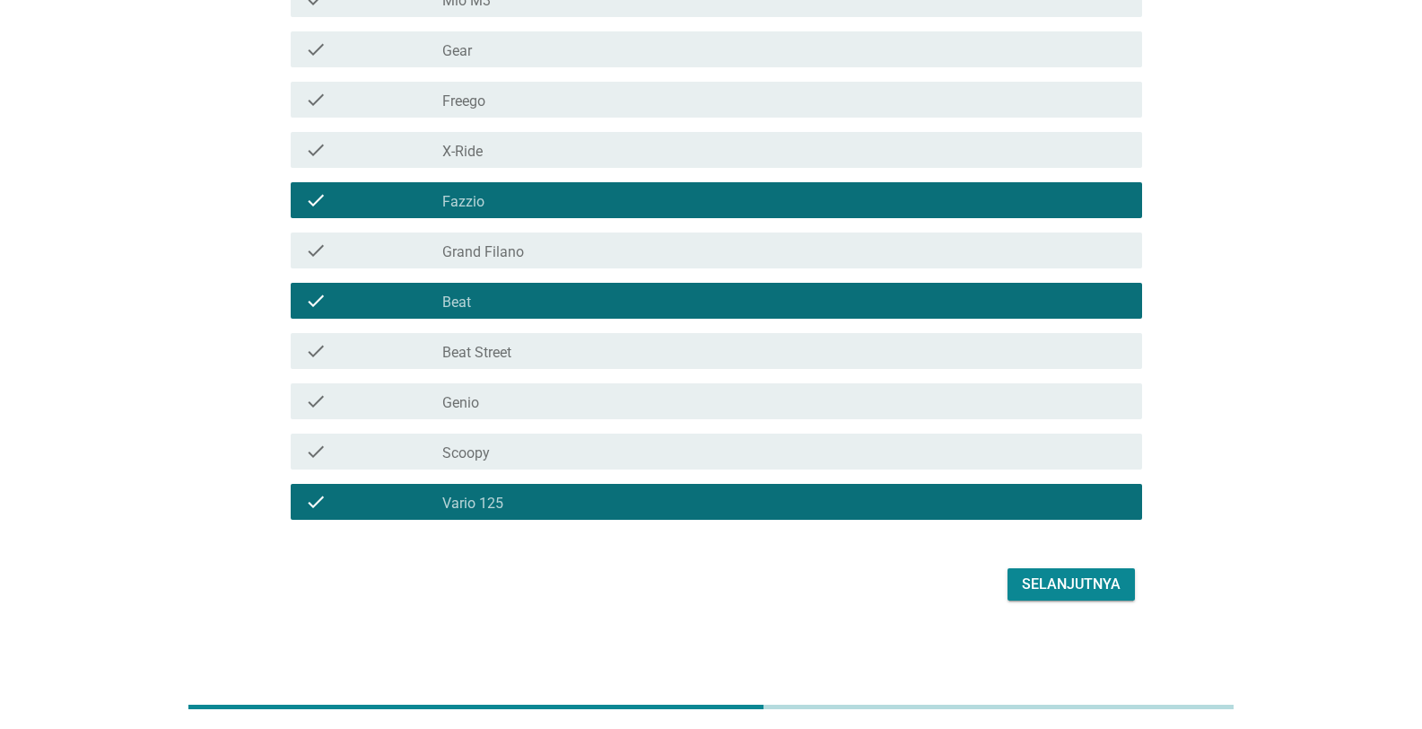
click at [742, 75] on div "check check_box_outline_blank Freego" at bounding box center [711, 99] width 862 height 50
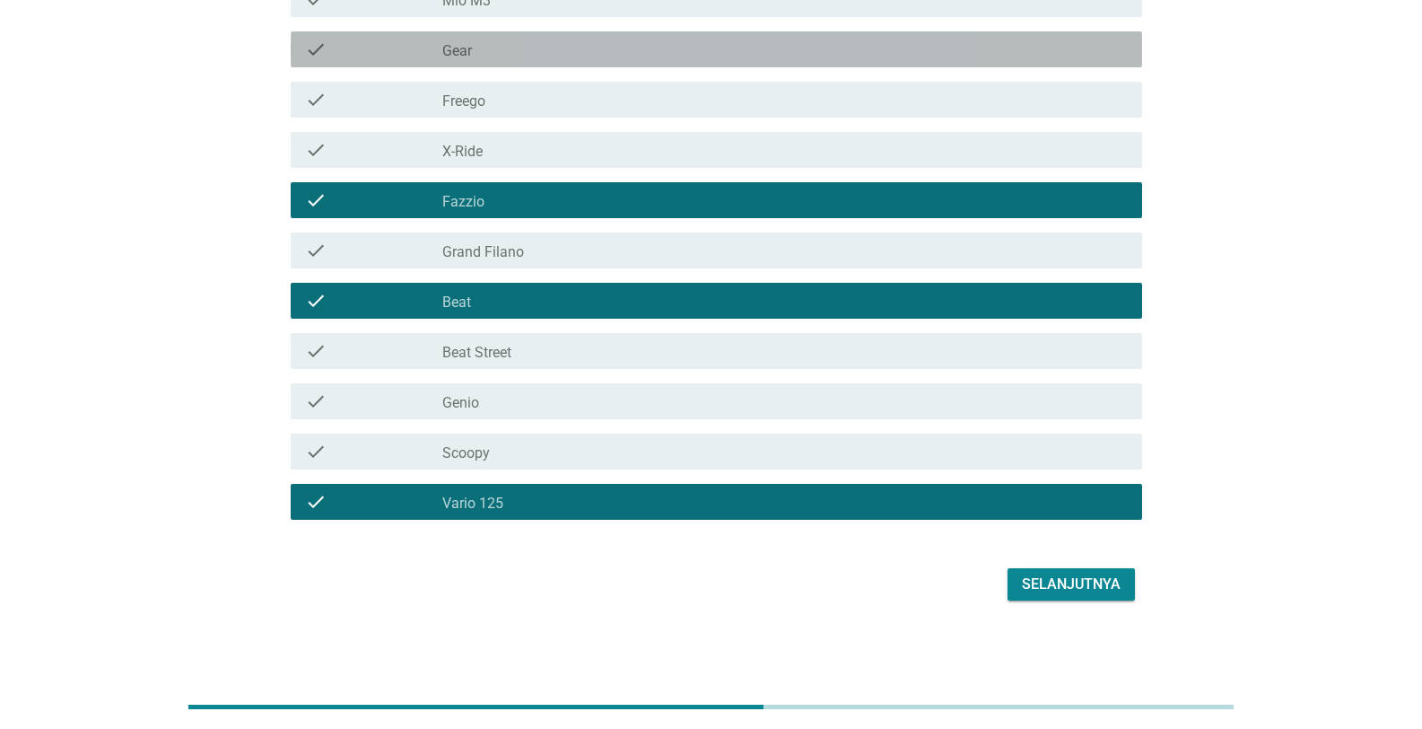
click at [592, 60] on div "check check_box_outline_blank Gear" at bounding box center [717, 49] width 852 height 36
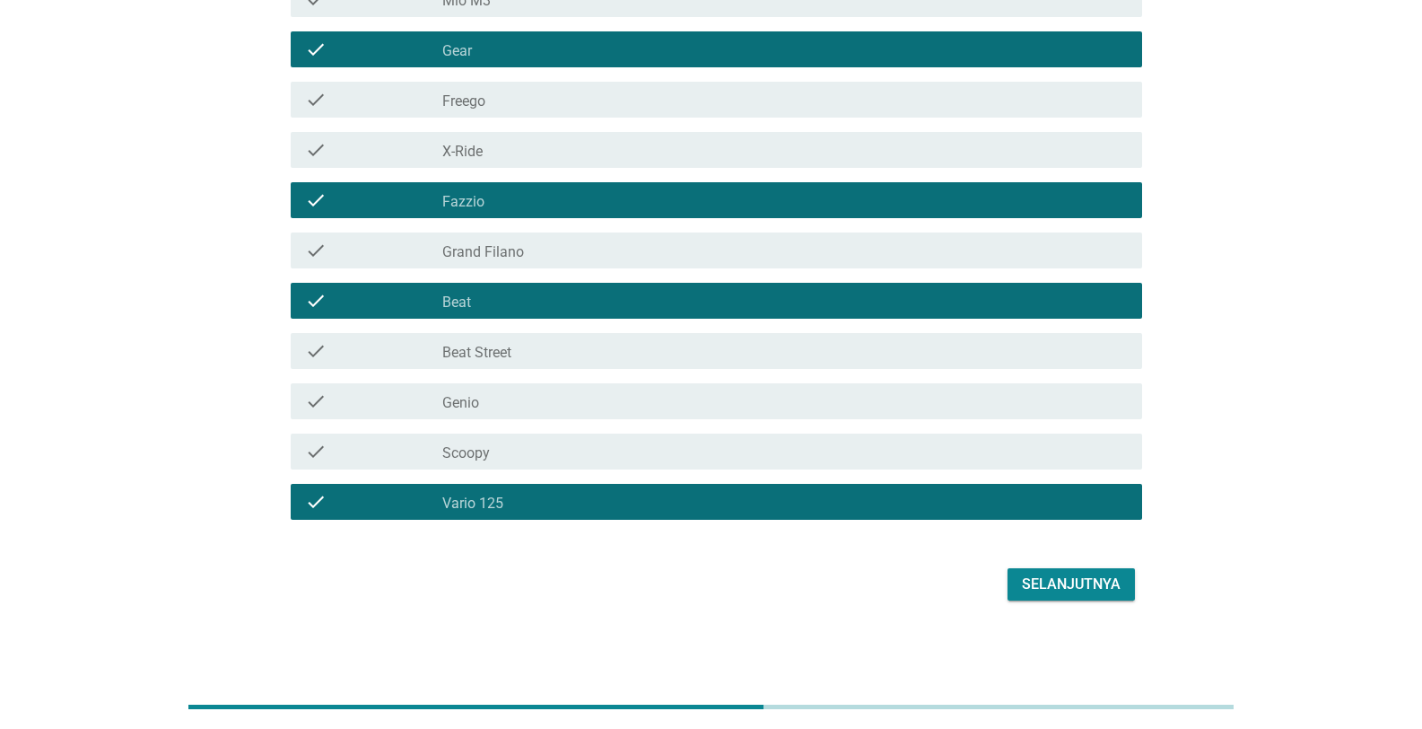
click at [742, 532] on div "Selanjutnya" at bounding box center [1071, 584] width 99 height 22
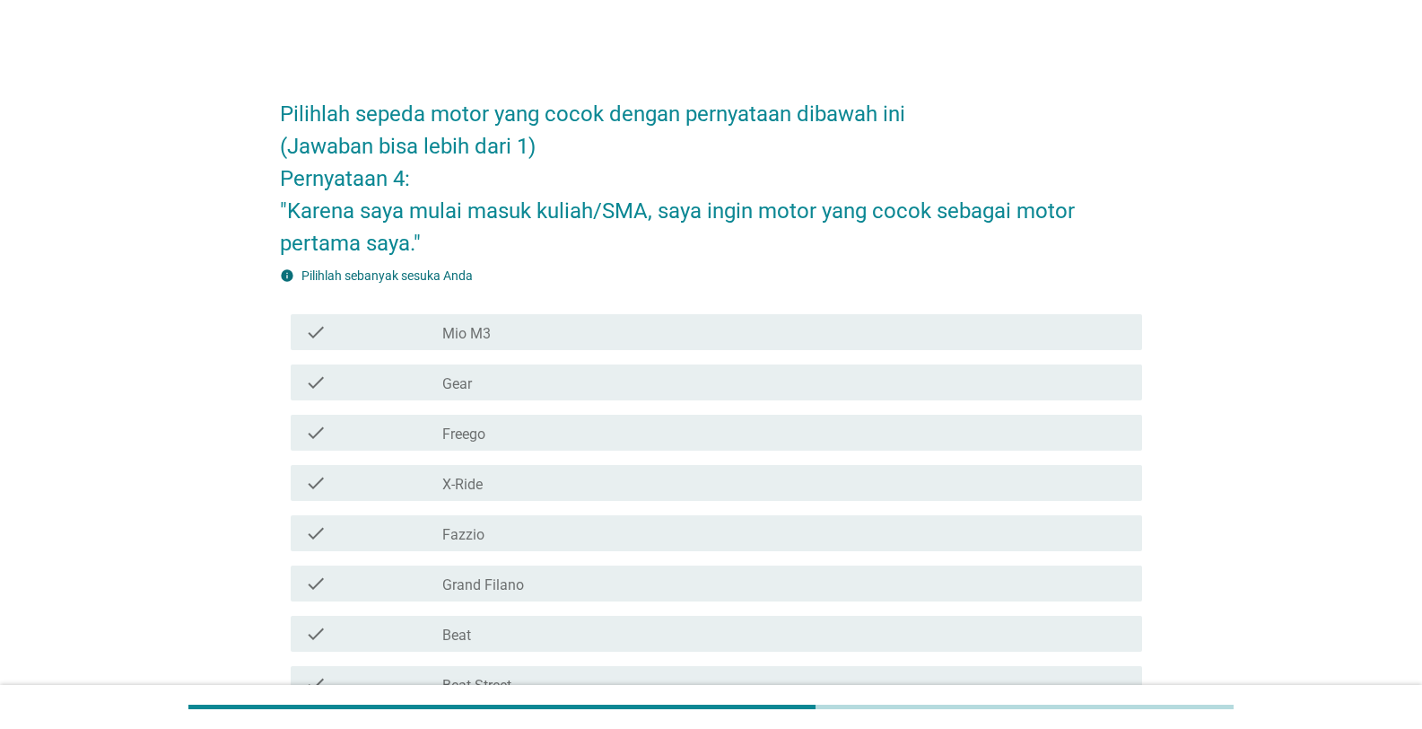
scroll to position [269, 0]
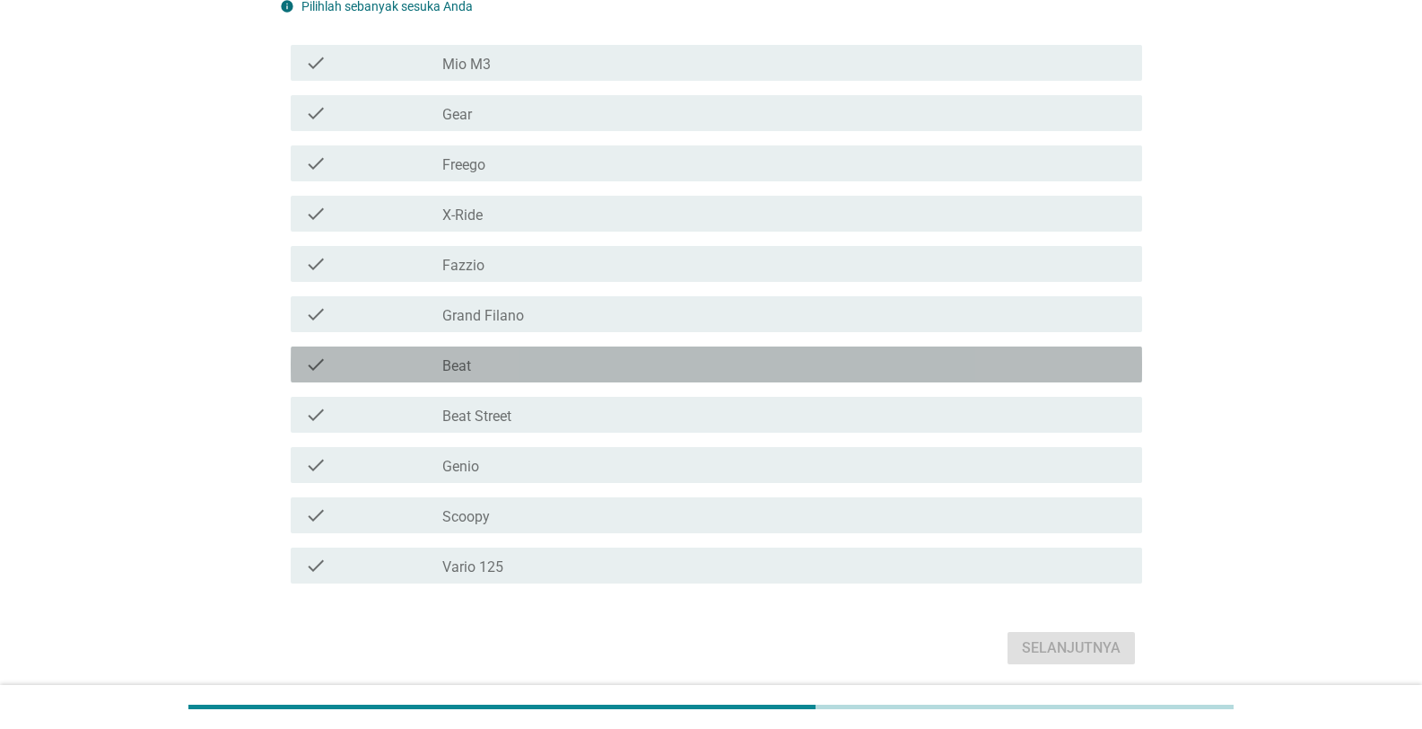
click at [448, 359] on label "Beat" at bounding box center [456, 366] width 29 height 18
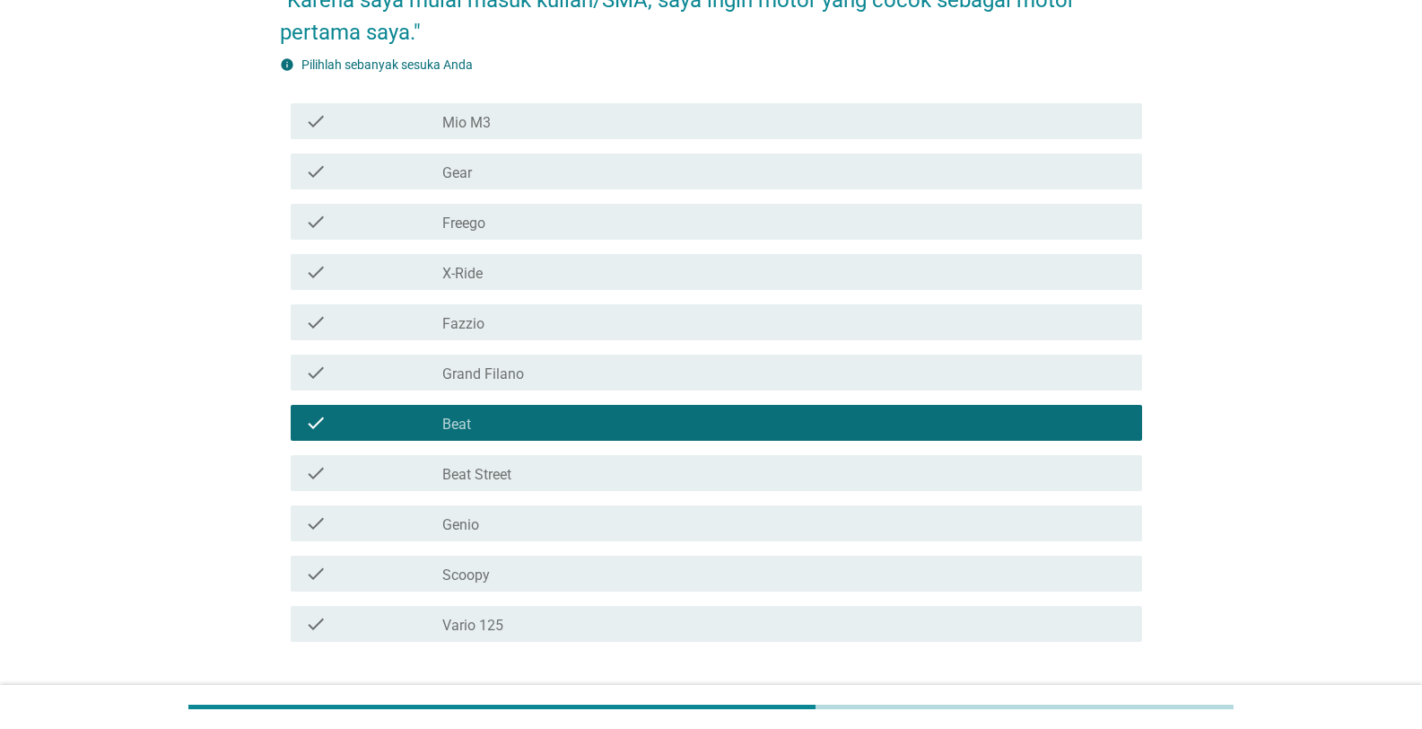
scroll to position [179, 0]
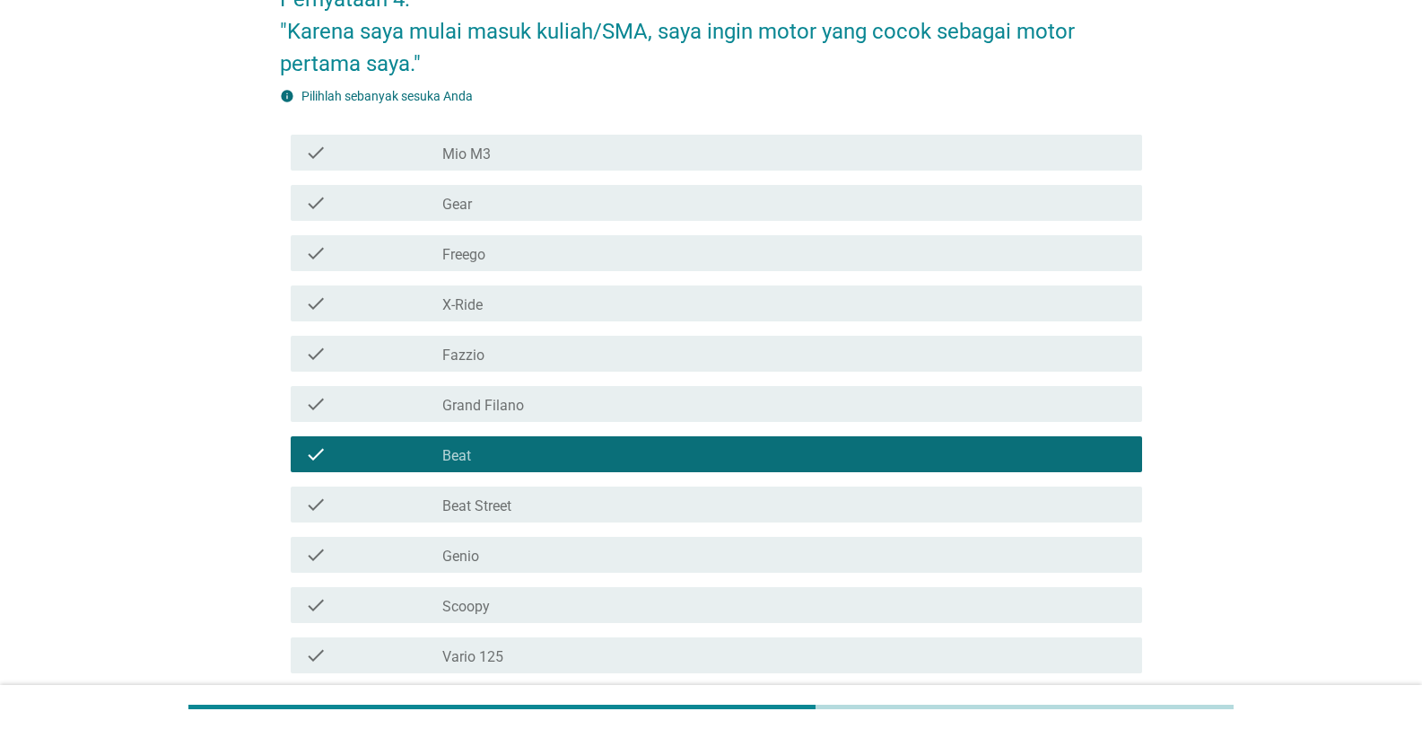
click at [530, 349] on div "check_box_outline_blank Fazzio" at bounding box center [785, 354] width 686 height 22
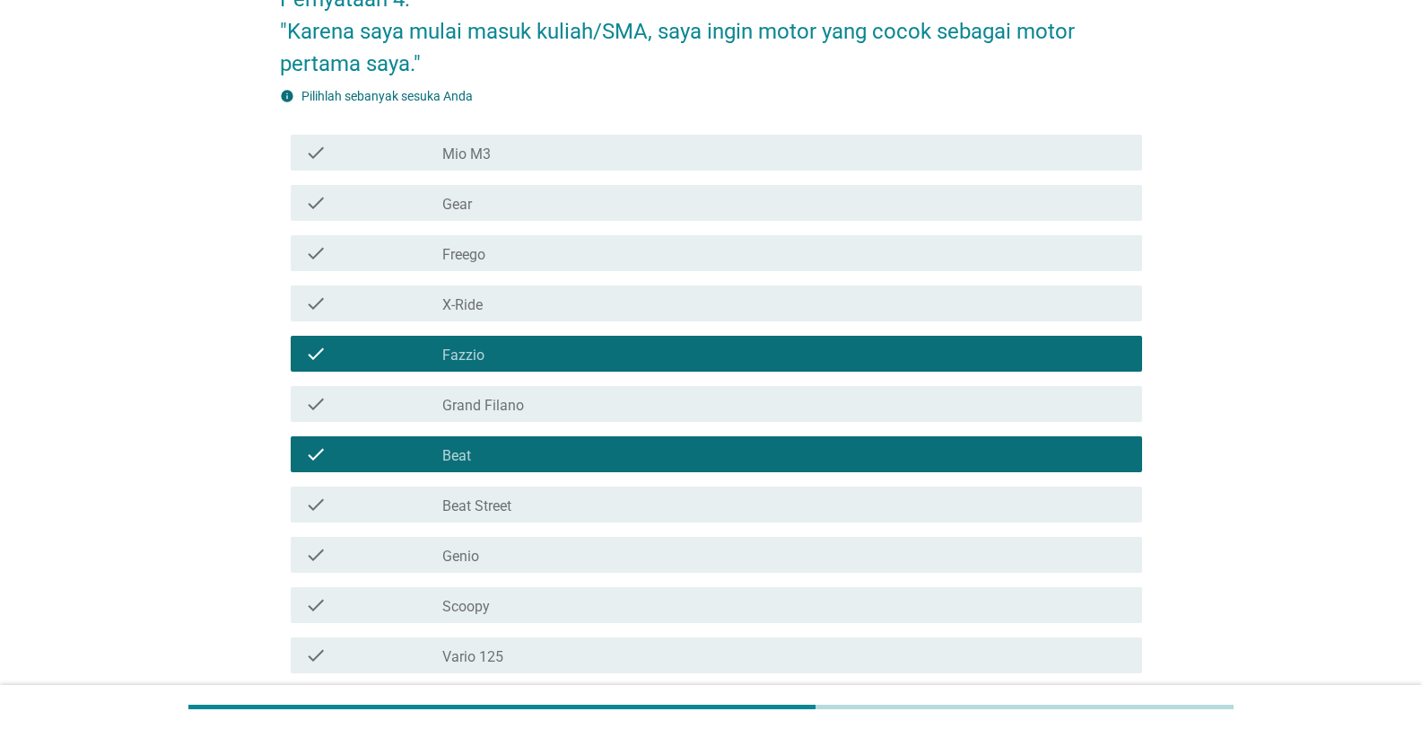
click at [528, 215] on div "check check_box_outline_blank Gear" at bounding box center [717, 203] width 852 height 36
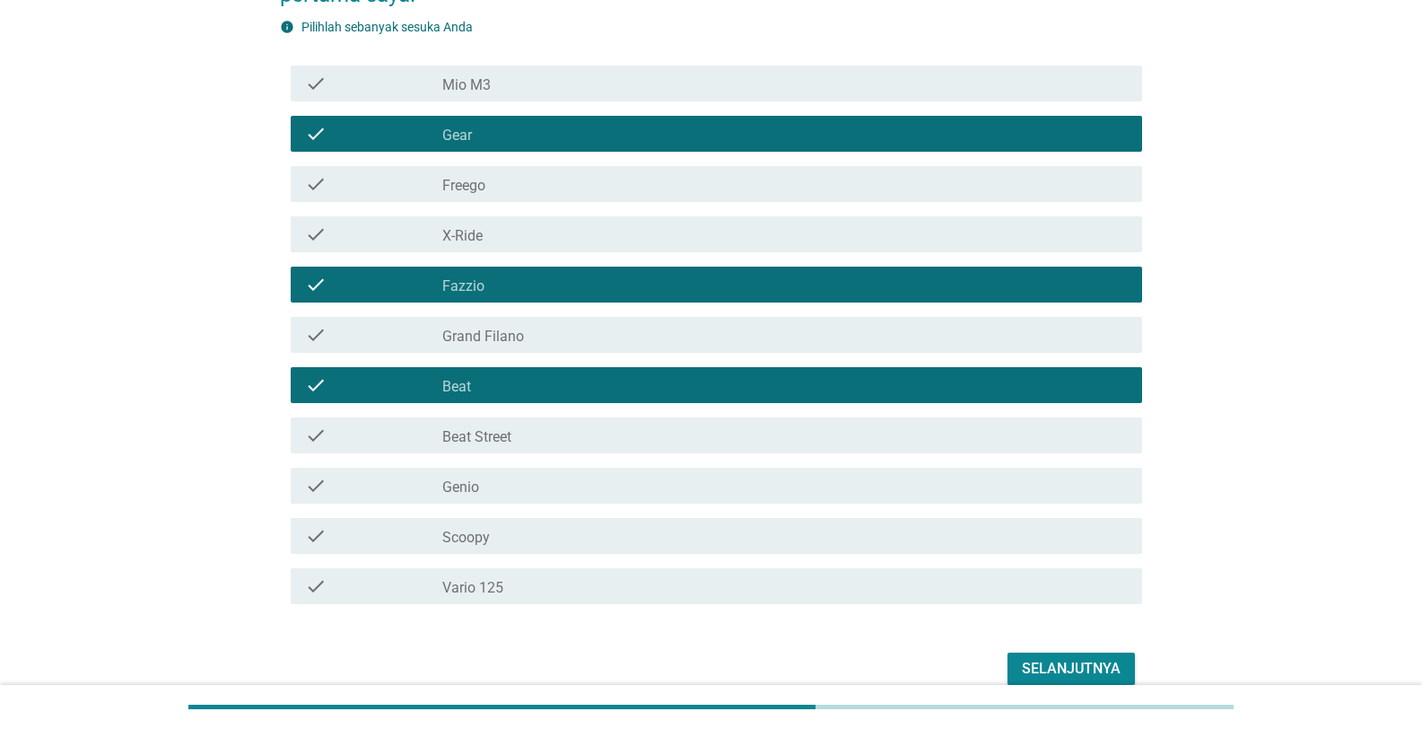
scroll to position [269, 0]
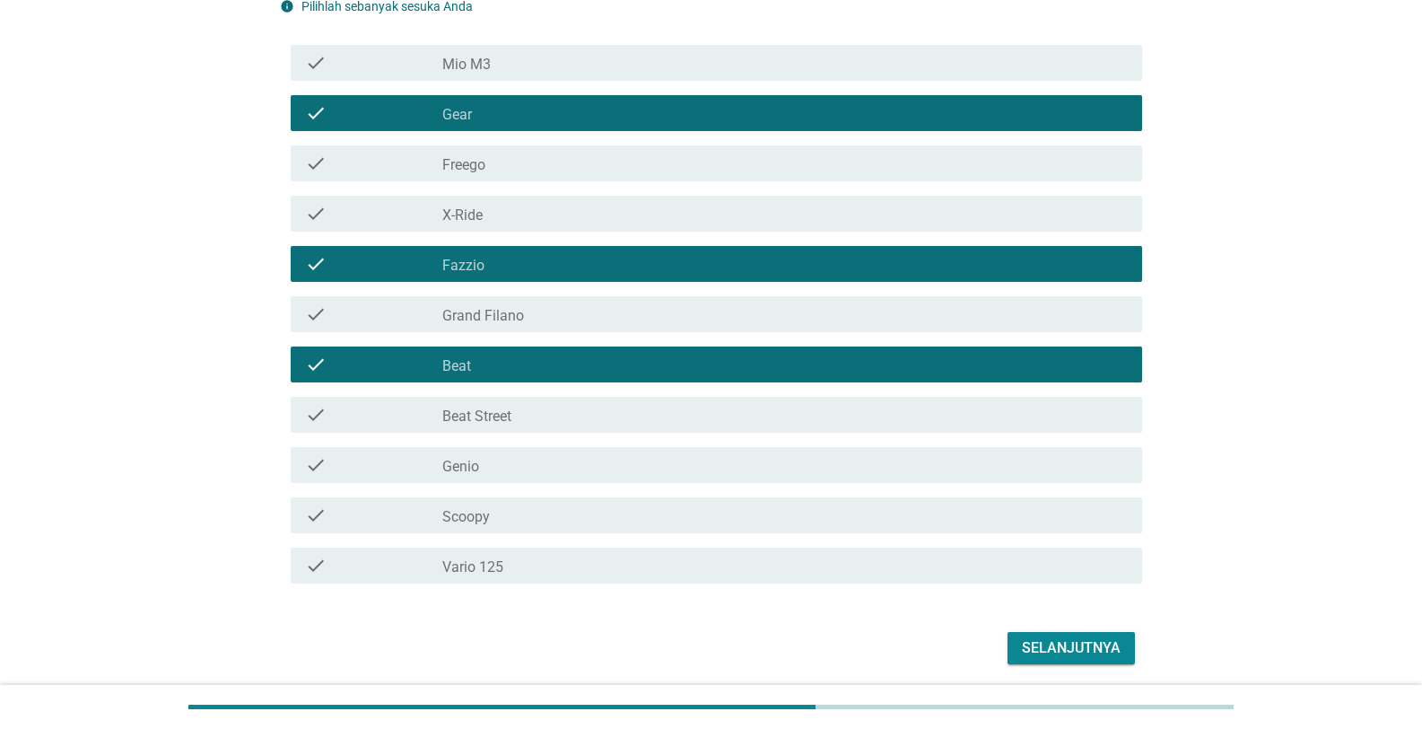
click at [538, 532] on div "check check_box_outline_blank Vario 125" at bounding box center [717, 565] width 852 height 36
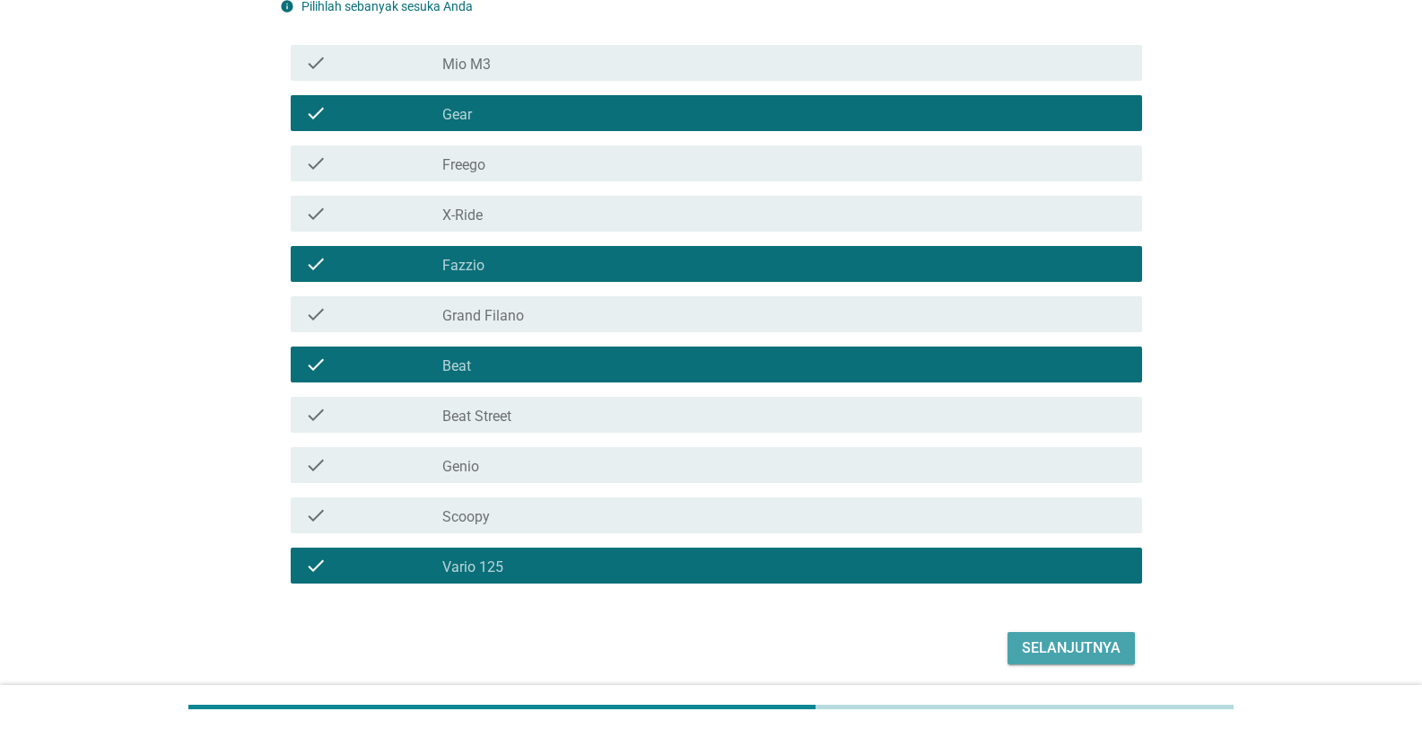
click at [742, 532] on div "Selanjutnya" at bounding box center [1071, 648] width 99 height 22
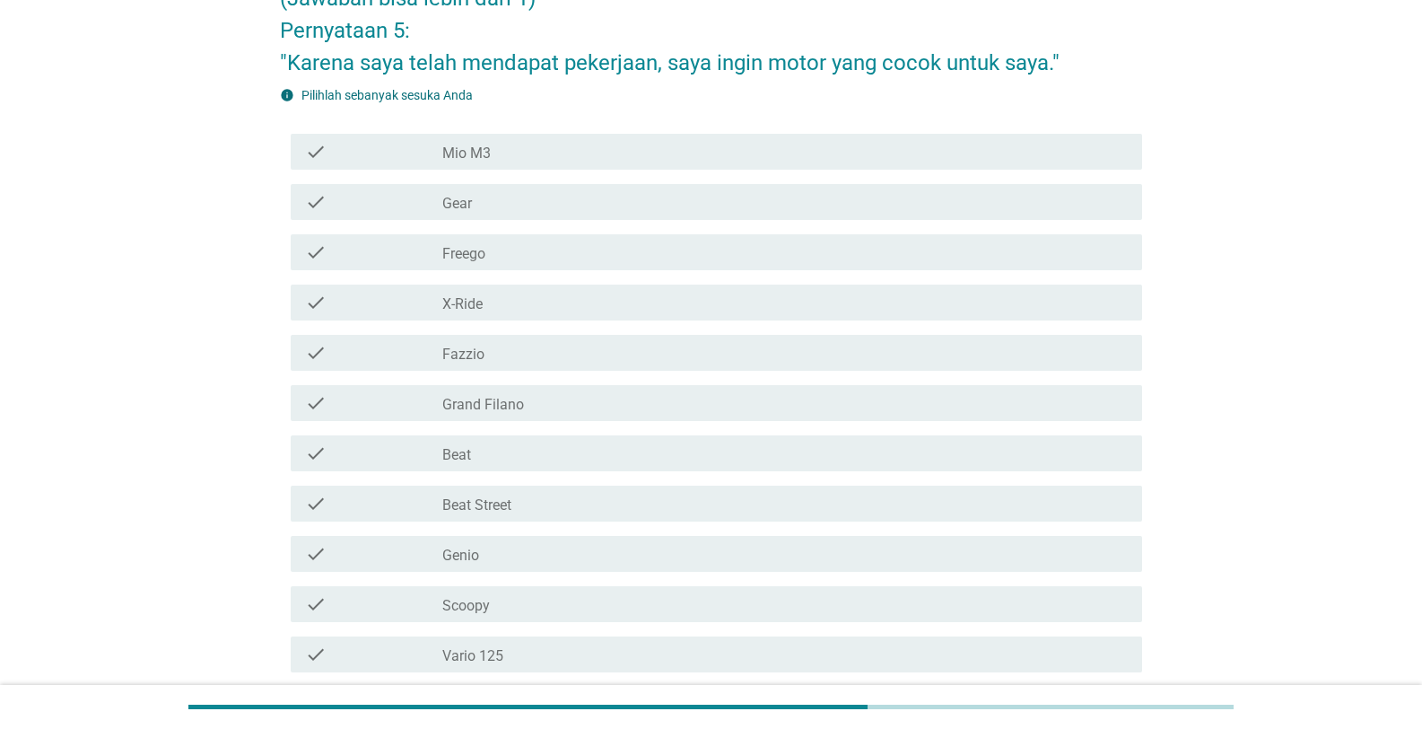
scroll to position [179, 0]
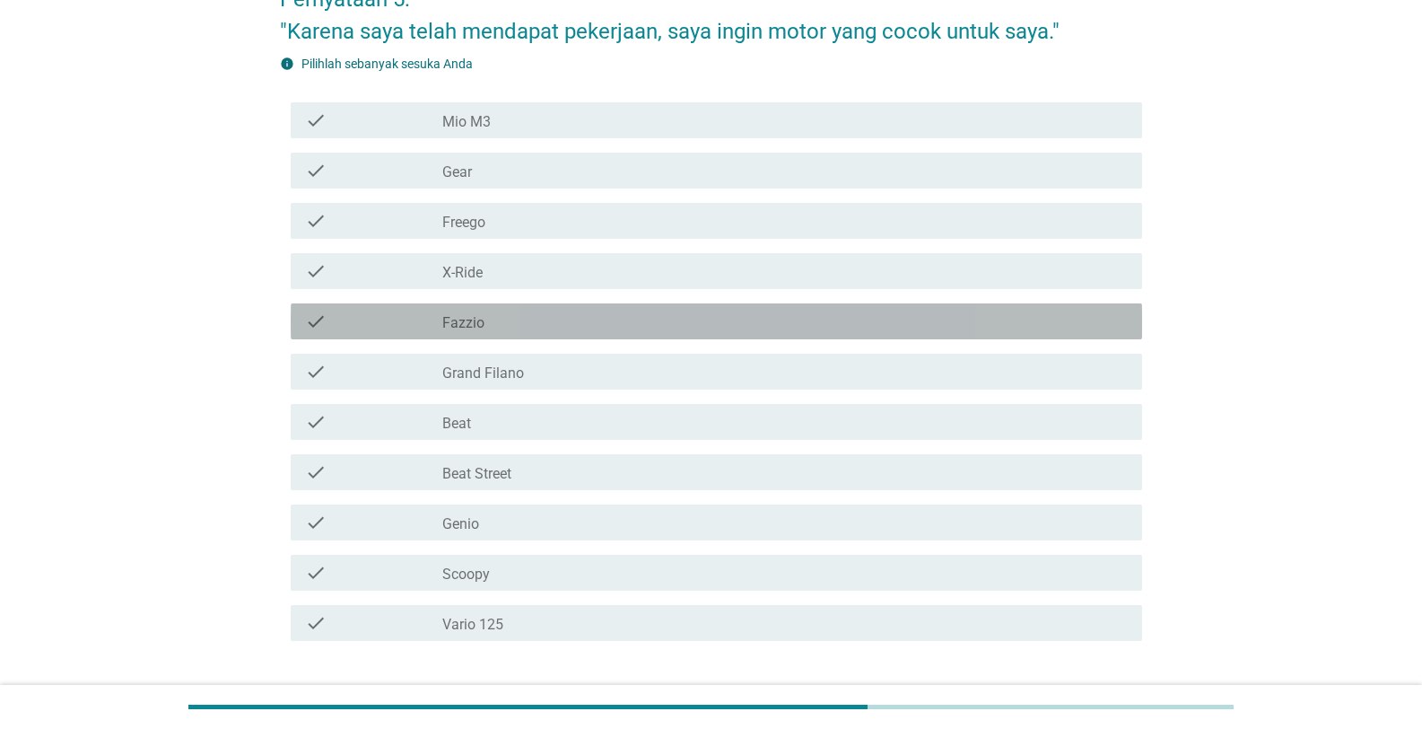
click at [742, 329] on div "check_box_outline_blank Fazzio" at bounding box center [785, 322] width 686 height 22
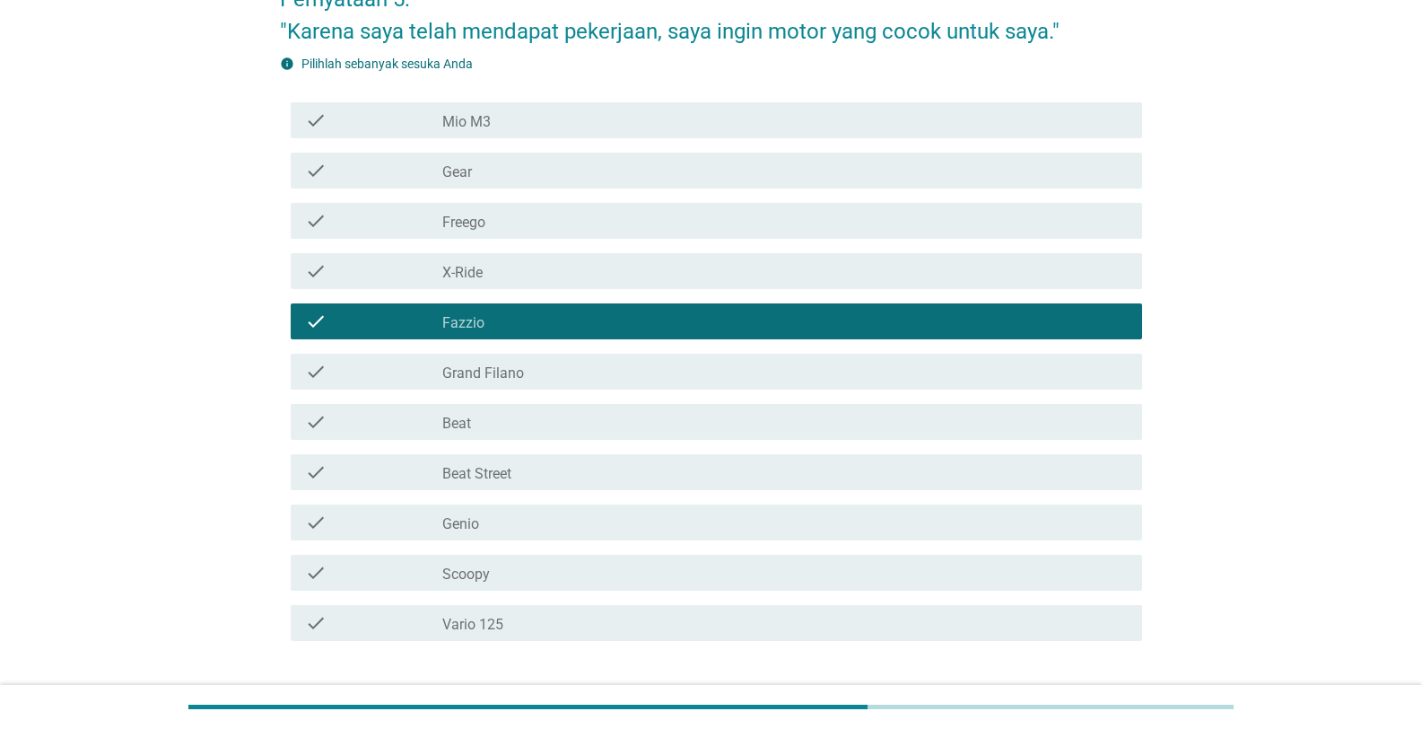
click at [705, 532] on div "check check_box_outline_blank Vario 125" at bounding box center [711, 623] width 862 height 50
click at [707, 532] on div "check_box_outline_blank Vario 125" at bounding box center [785, 623] width 686 height 22
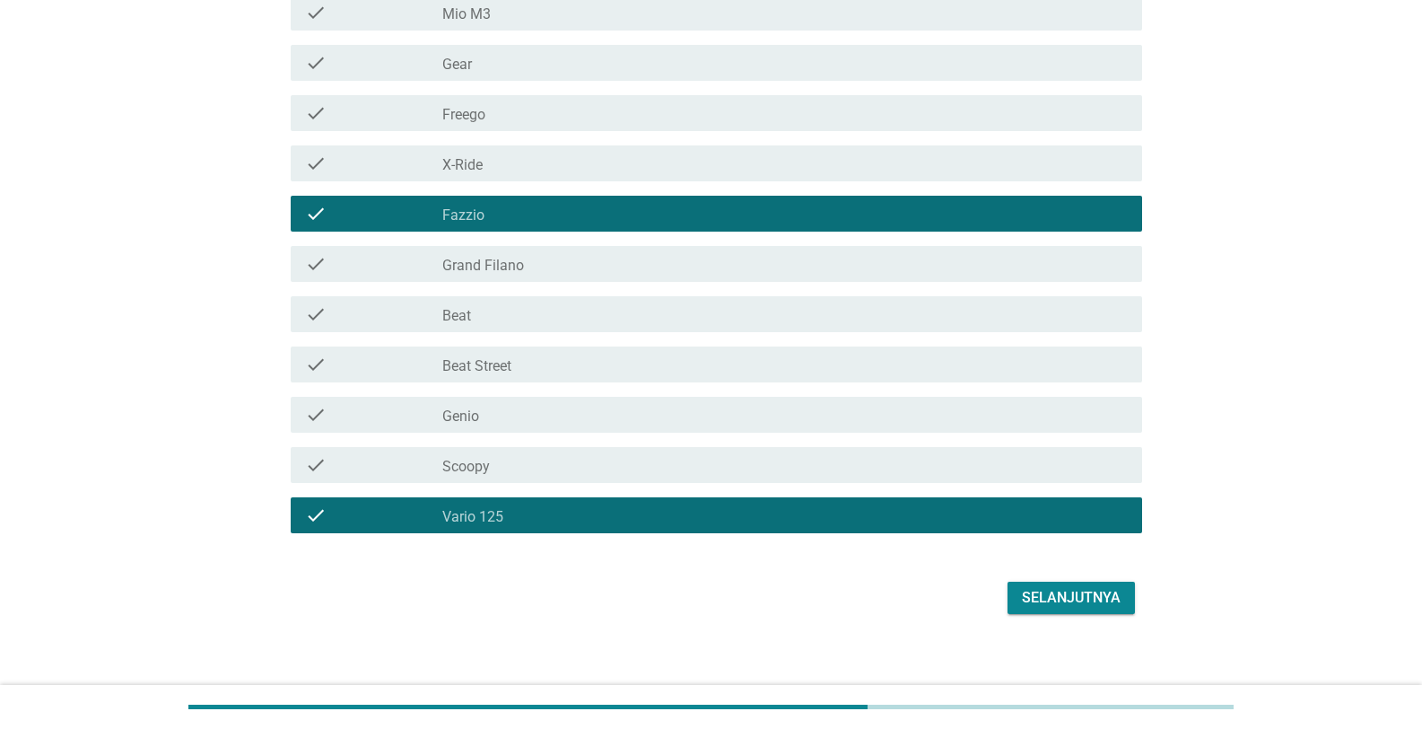
scroll to position [301, 0]
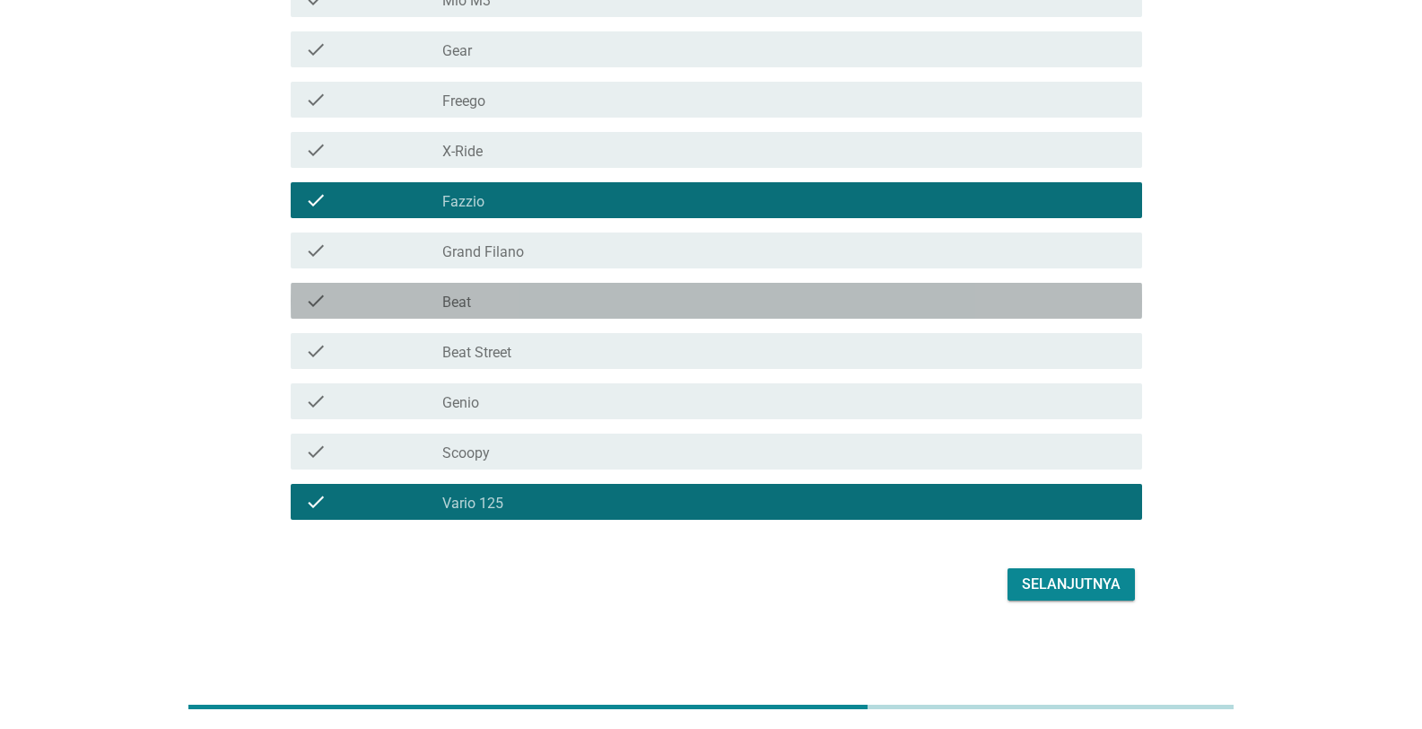
click at [742, 307] on div "check_box_outline_blank Beat" at bounding box center [785, 301] width 686 height 22
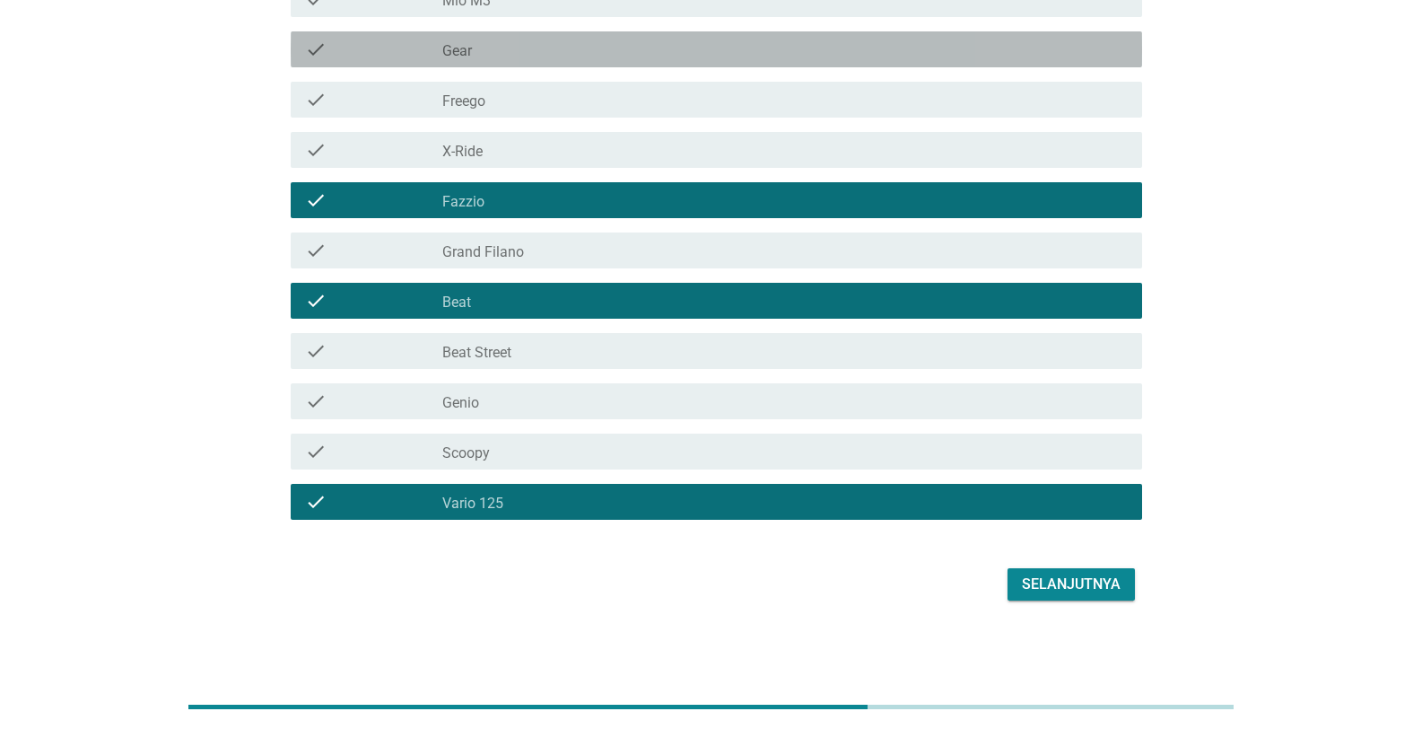
click at [626, 66] on div "check check_box_outline_blank Gear" at bounding box center [717, 49] width 852 height 36
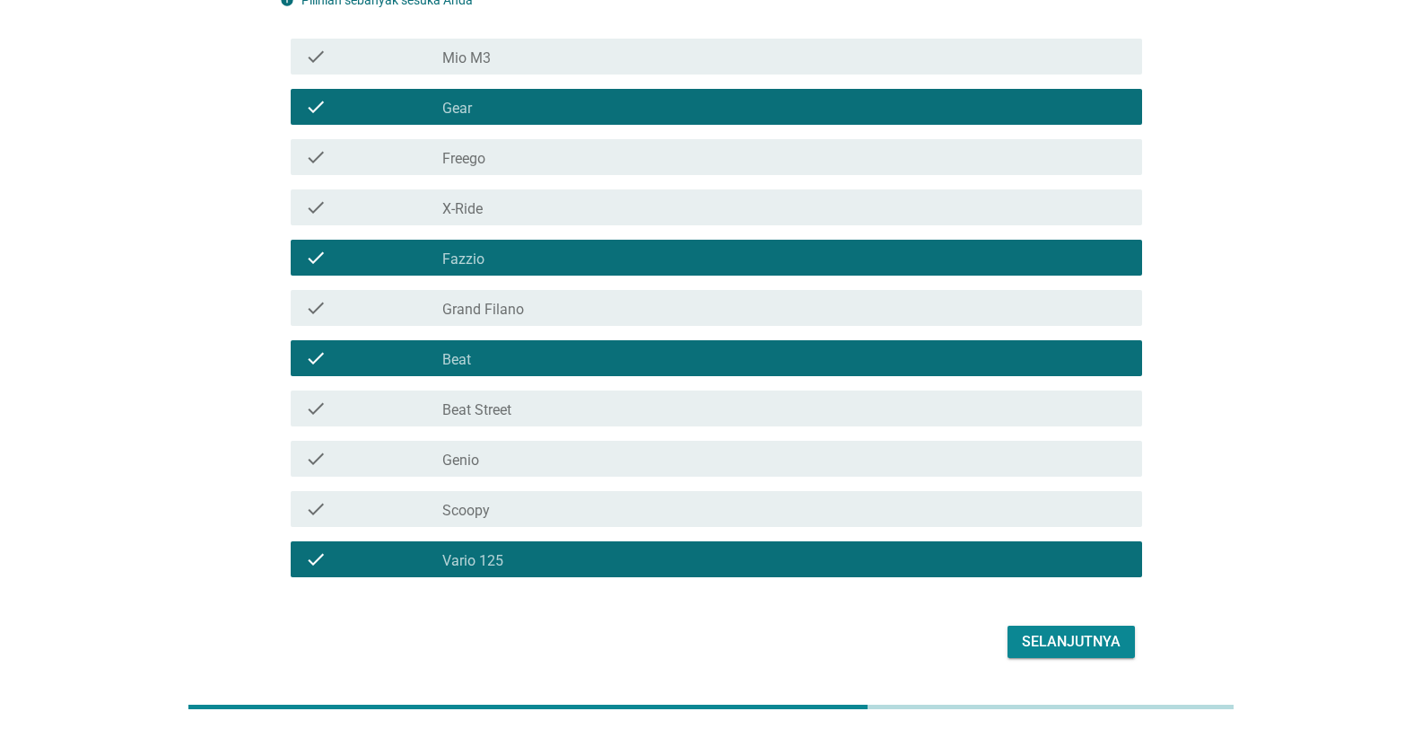
scroll to position [211, 0]
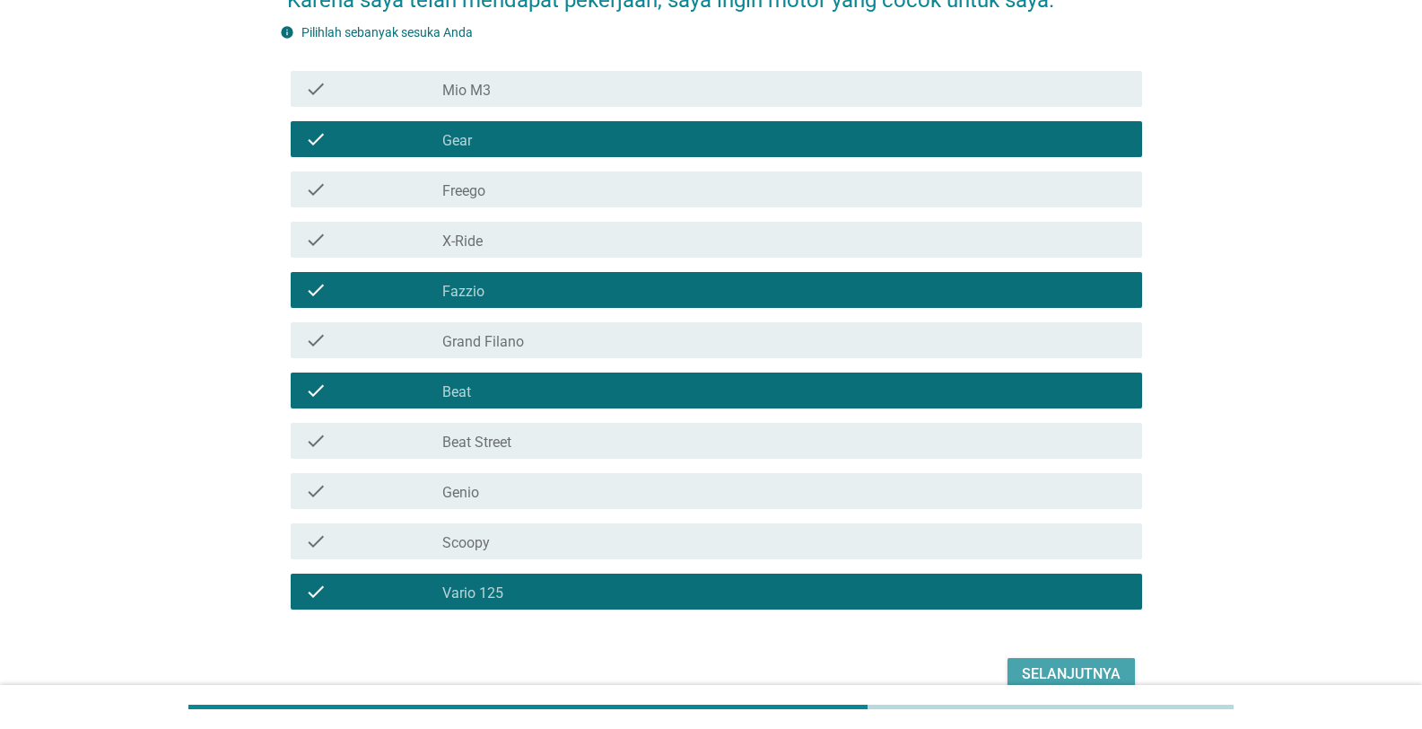
click at [742, 532] on div "Selanjutnya" at bounding box center [1071, 674] width 99 height 22
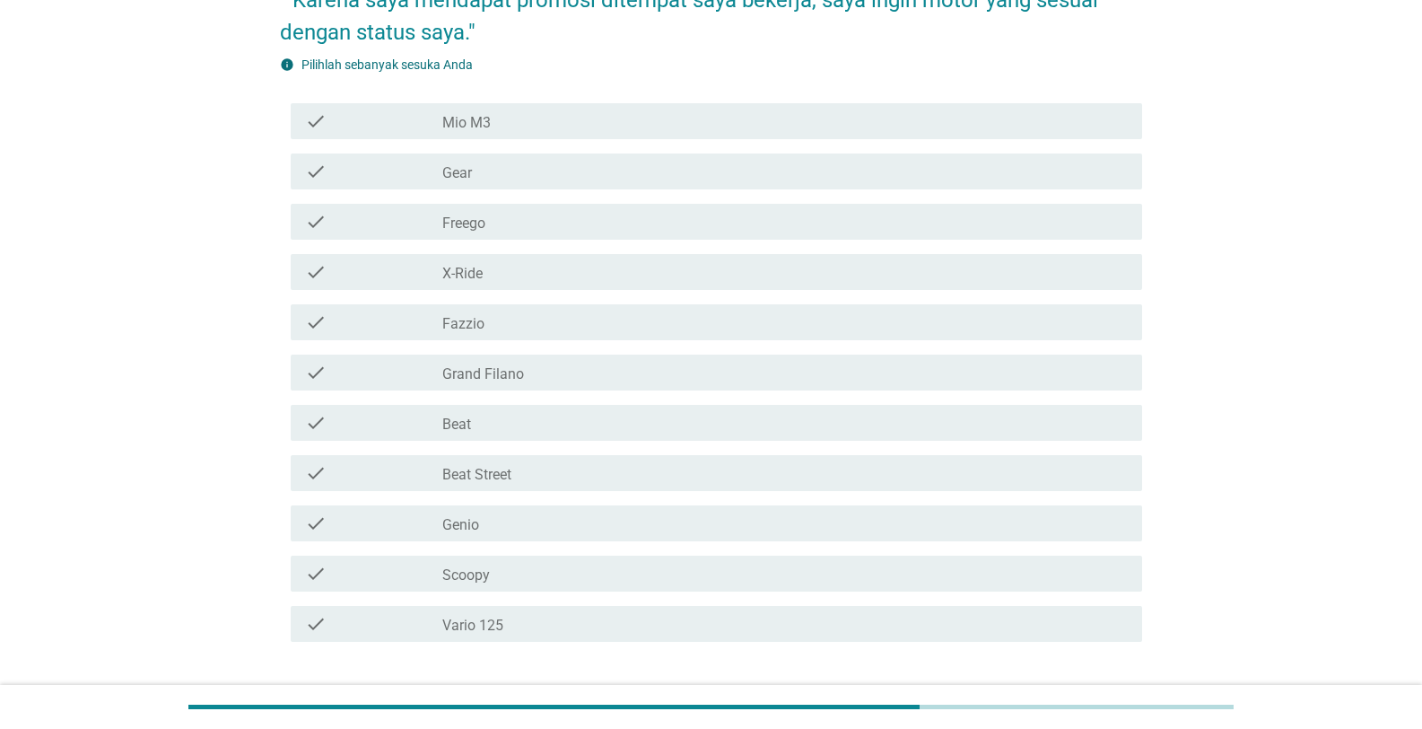
scroll to position [0, 0]
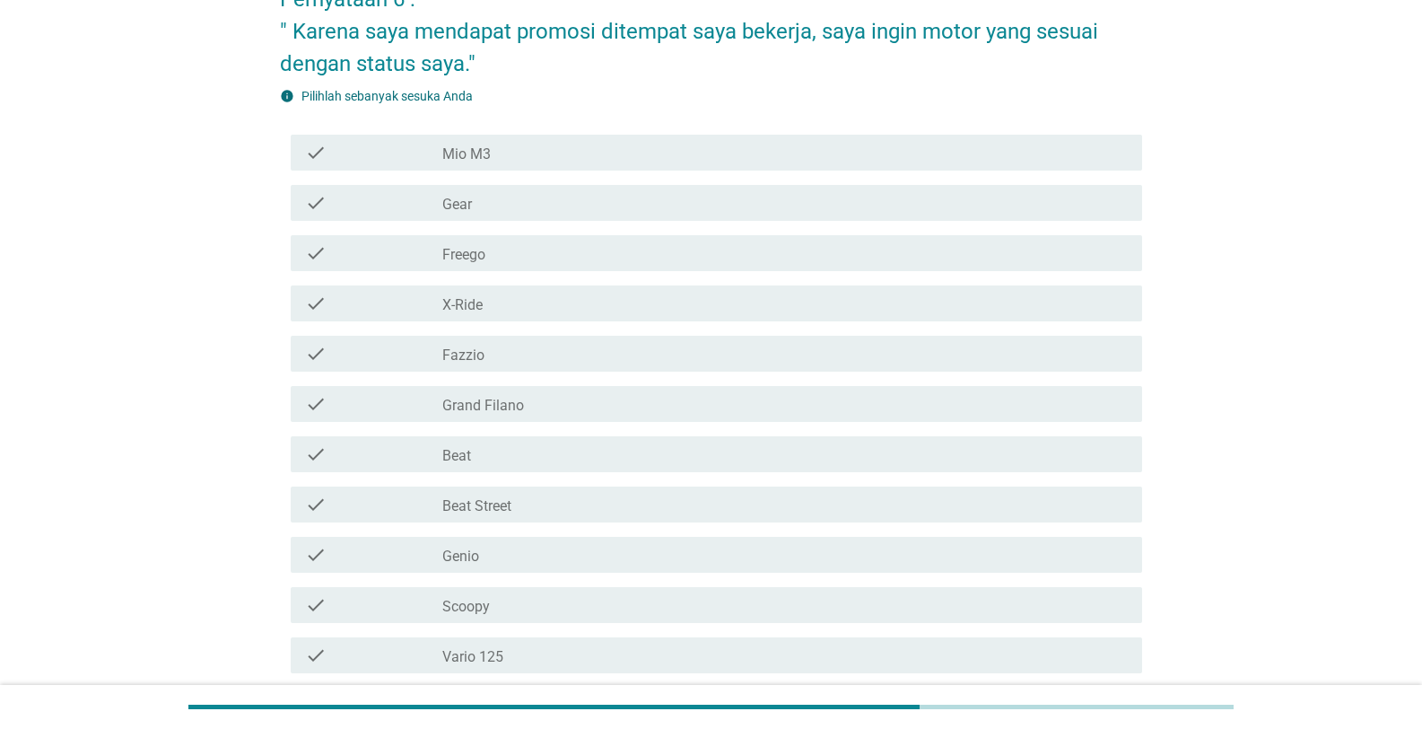
click at [742, 346] on div "check_box_outline_blank Fazzio" at bounding box center [785, 354] width 686 height 22
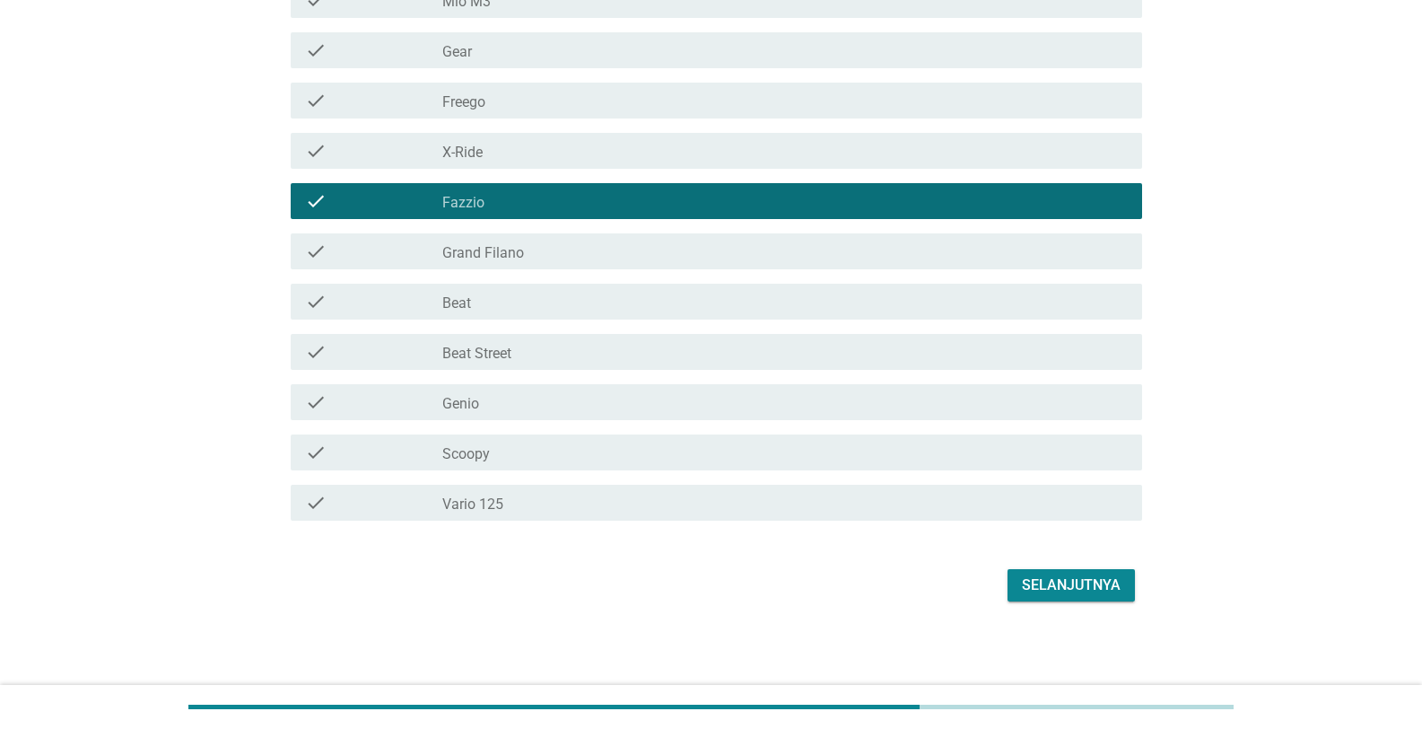
scroll to position [333, 0]
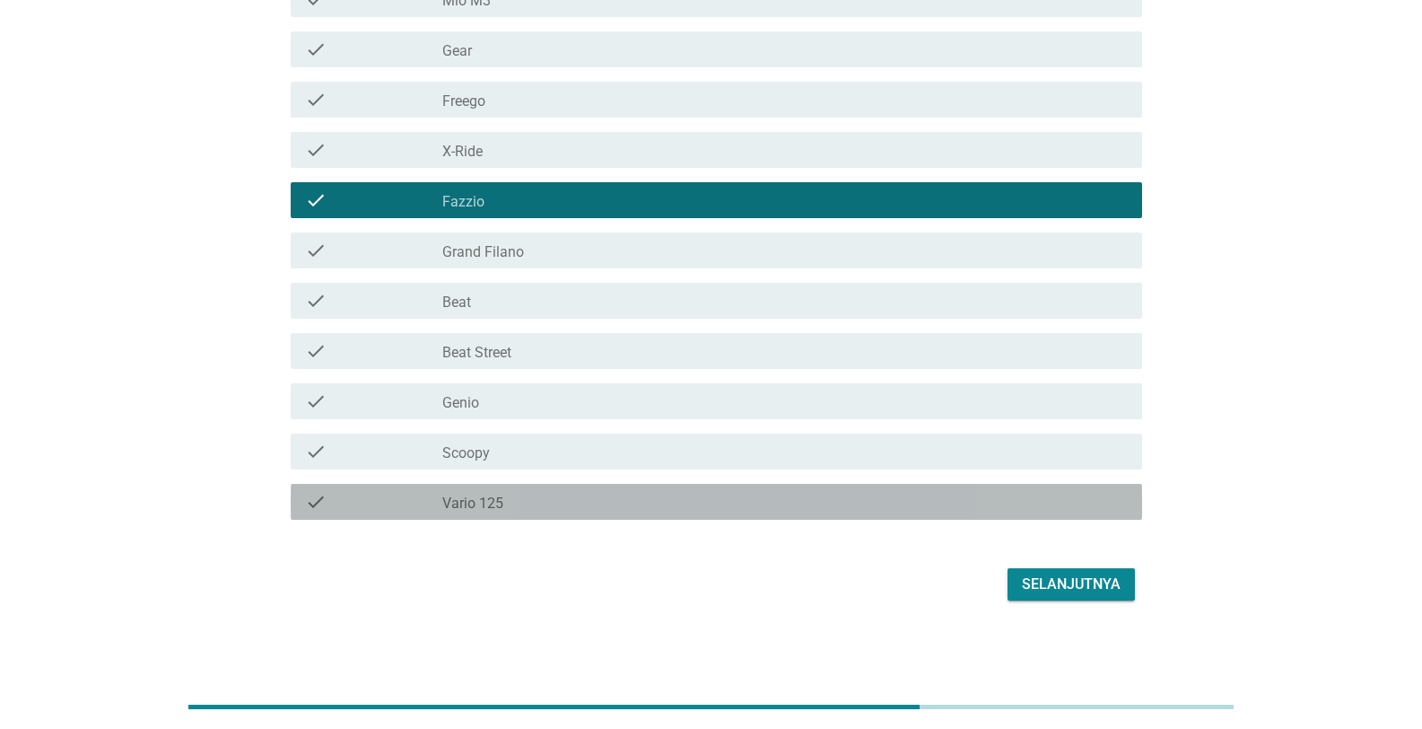
click at [601, 495] on div "check_box_outline_blank Vario 125" at bounding box center [785, 502] width 686 height 22
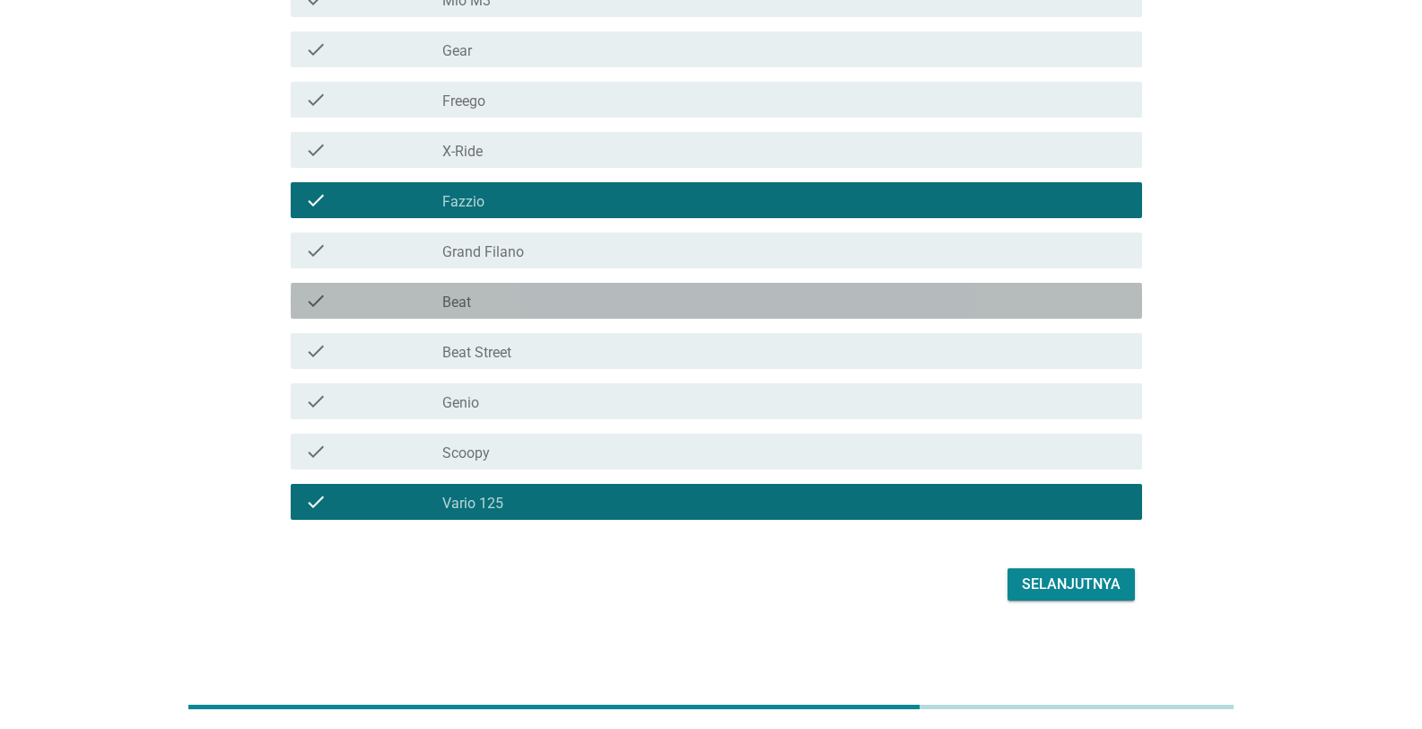
click at [579, 299] on div "check_box_outline_blank Beat" at bounding box center [785, 301] width 686 height 22
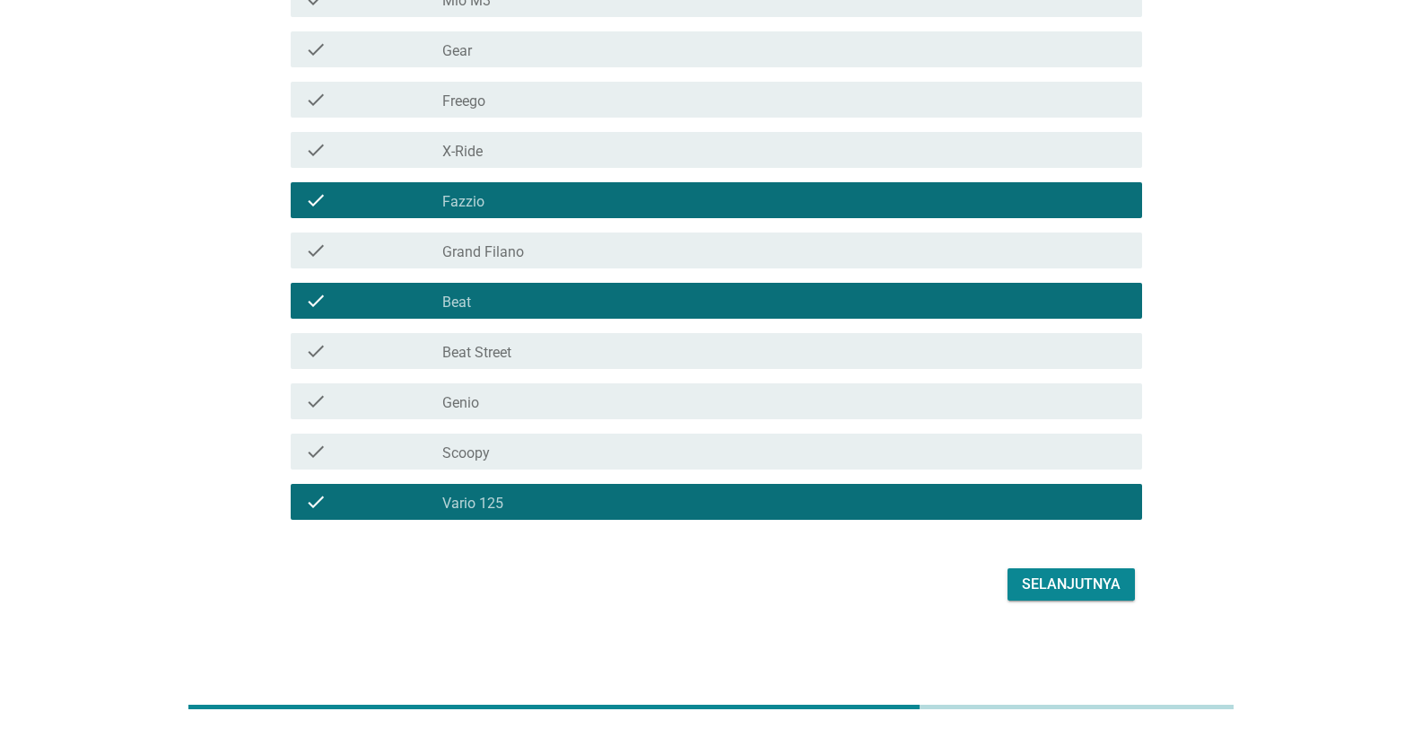
click at [654, 48] on div "check_box_outline_blank Gear" at bounding box center [785, 50] width 686 height 22
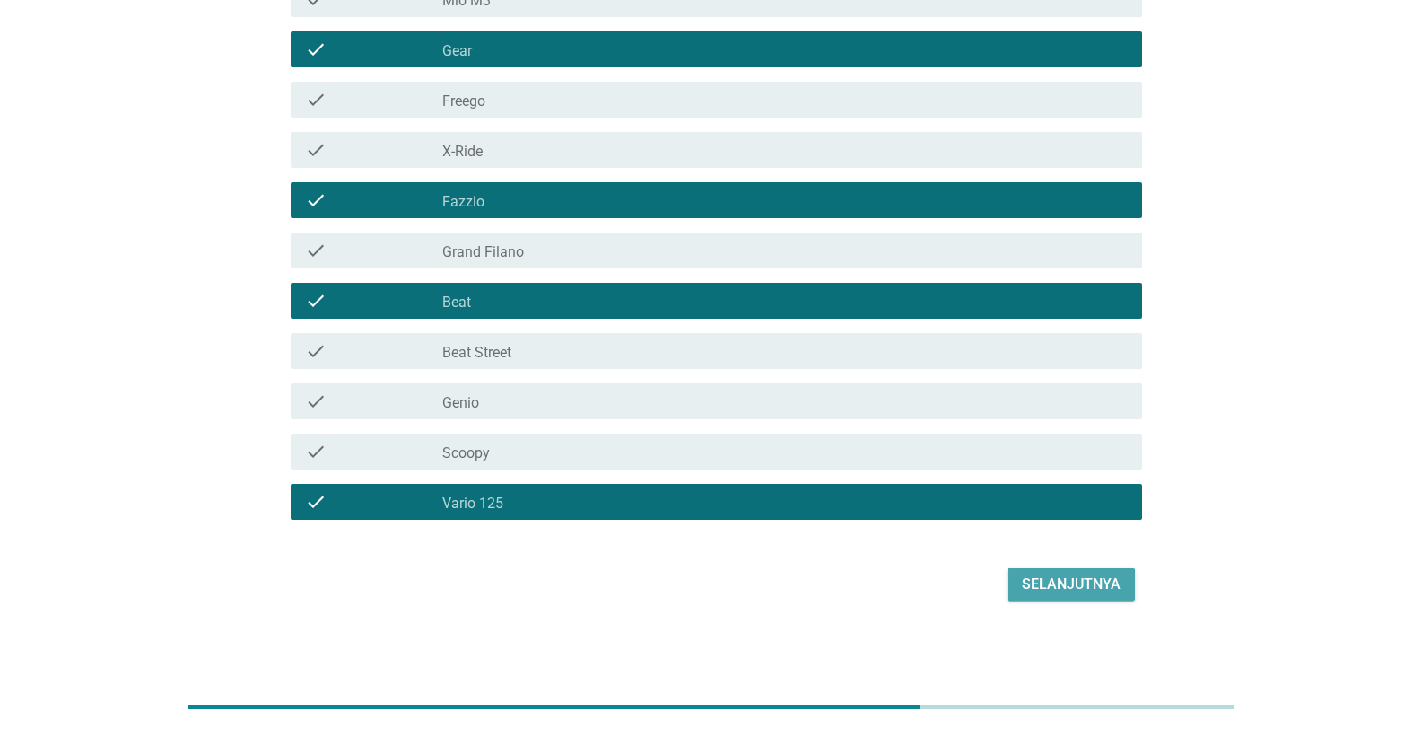
click at [742, 532] on div "Selanjutnya" at bounding box center [1071, 584] width 99 height 22
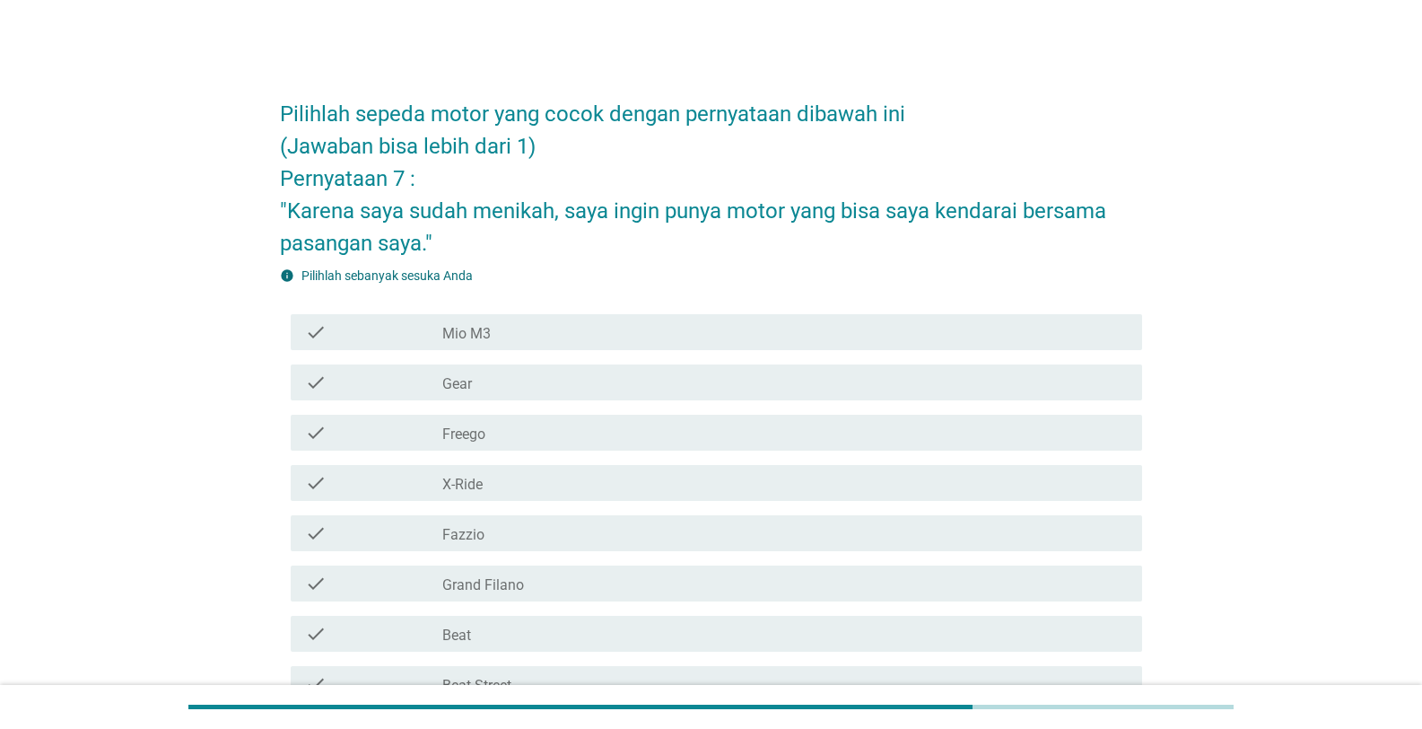
scroll to position [90, 0]
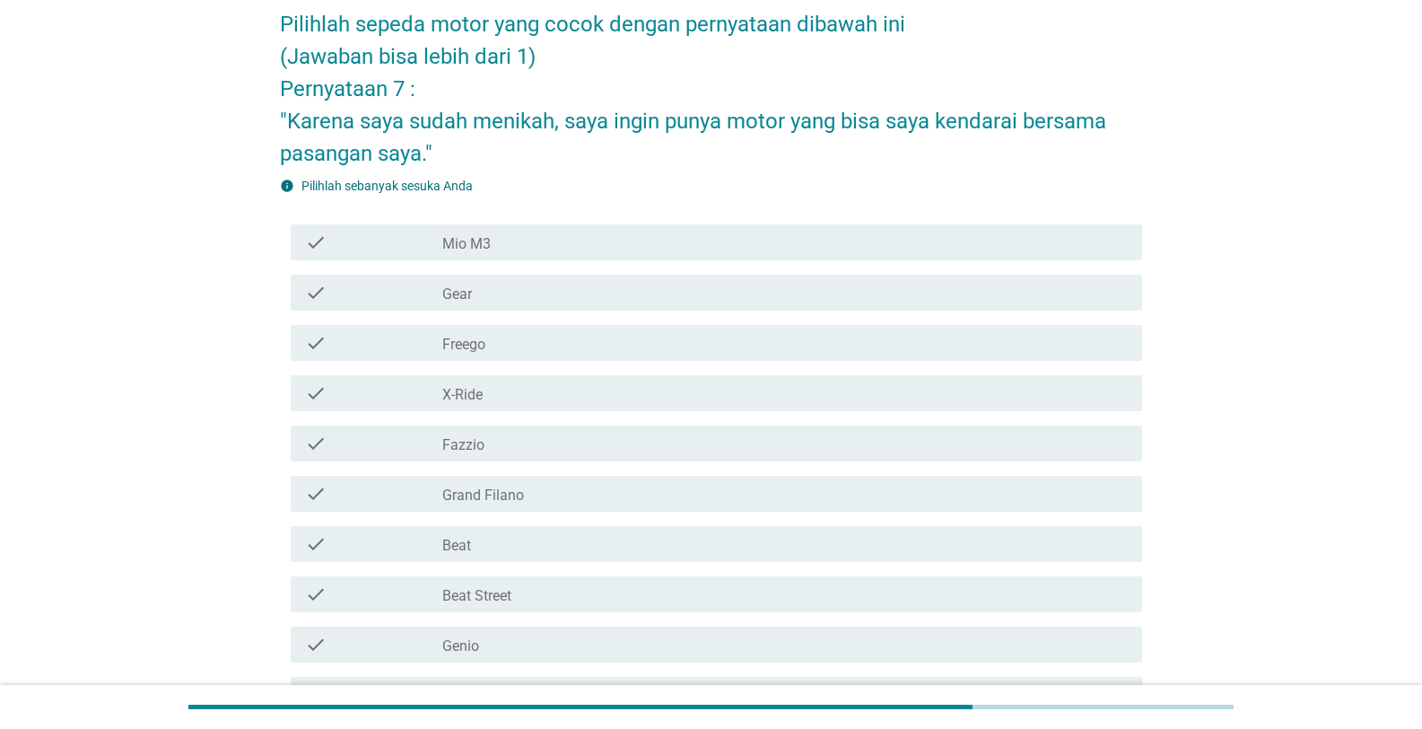
click at [511, 393] on div "check_box_outline_blank X-Ride" at bounding box center [785, 393] width 686 height 22
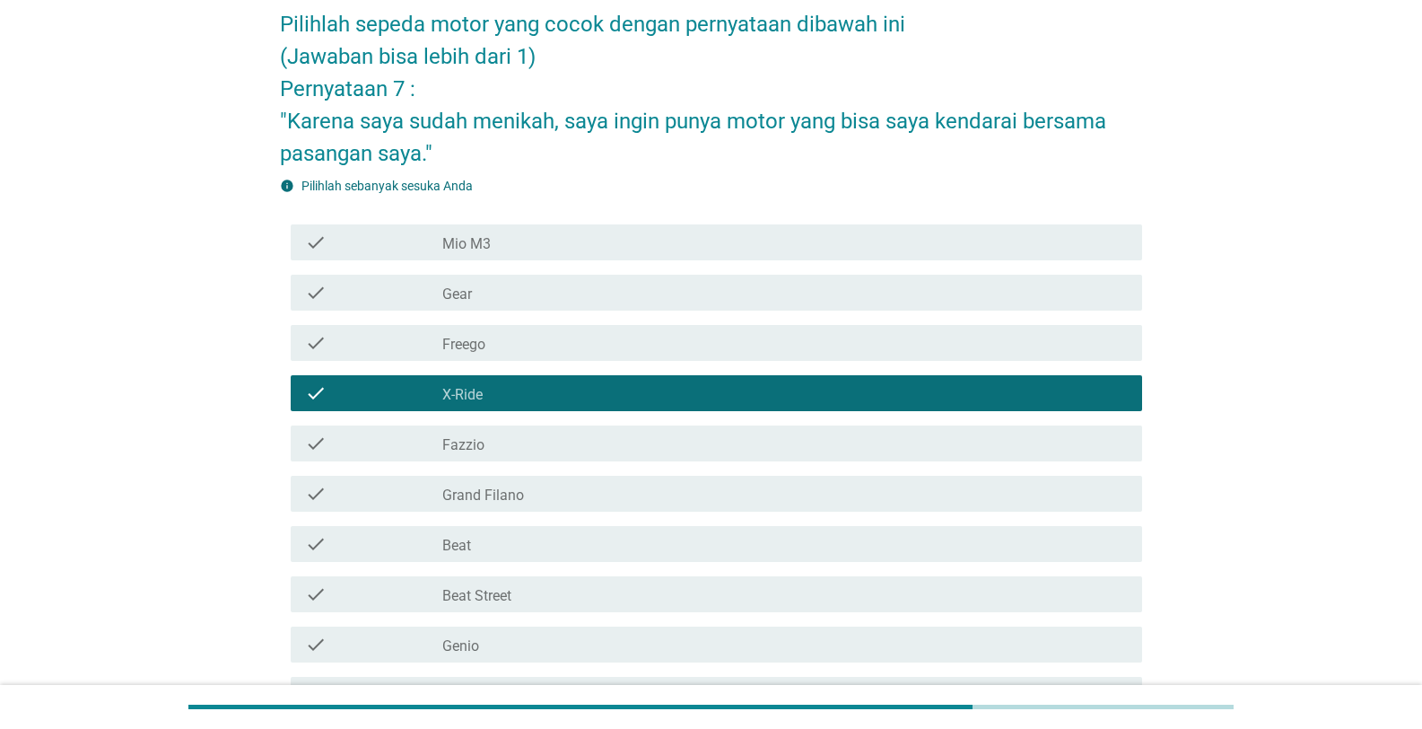
scroll to position [179, 0]
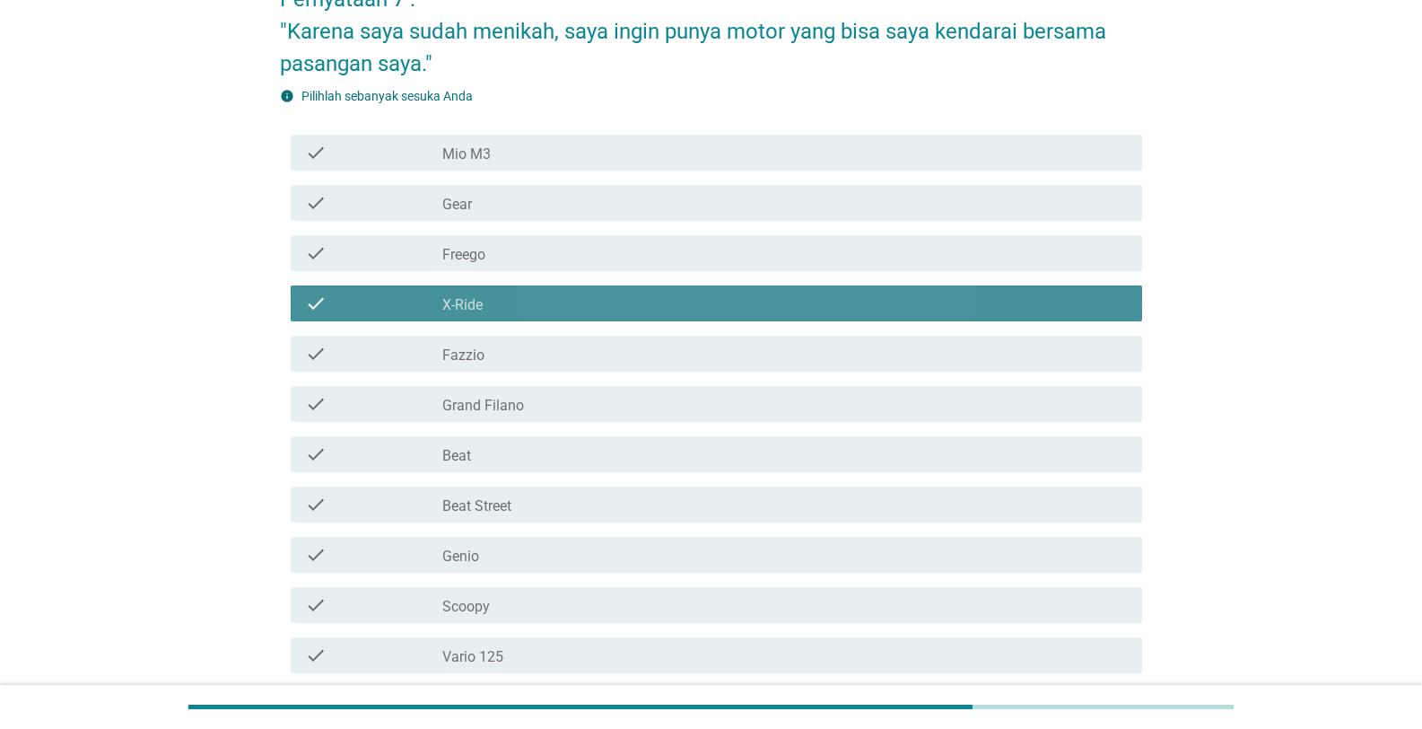
click at [502, 312] on div "check_box_outline_blank X-Ride" at bounding box center [785, 304] width 686 height 22
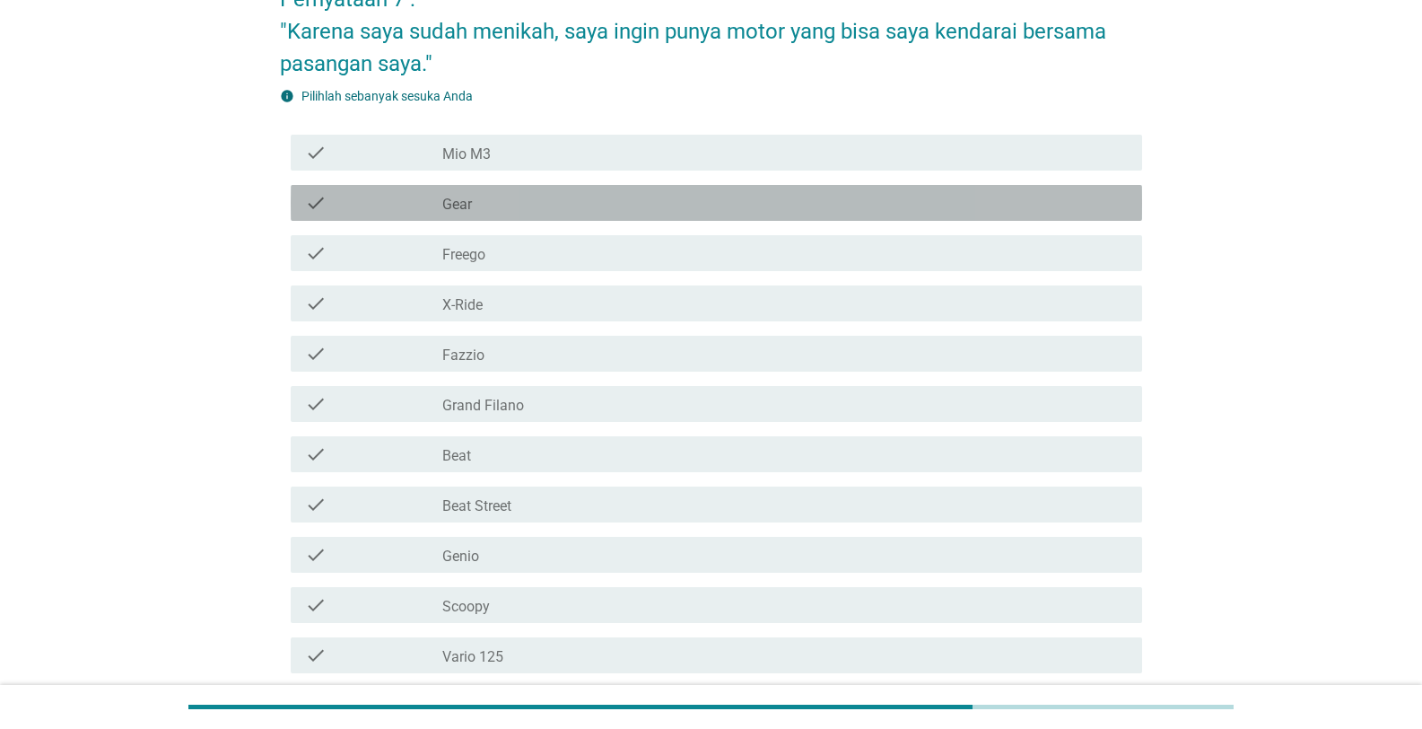
click at [525, 220] on div "check check_box_outline_blank Gear" at bounding box center [717, 203] width 852 height 36
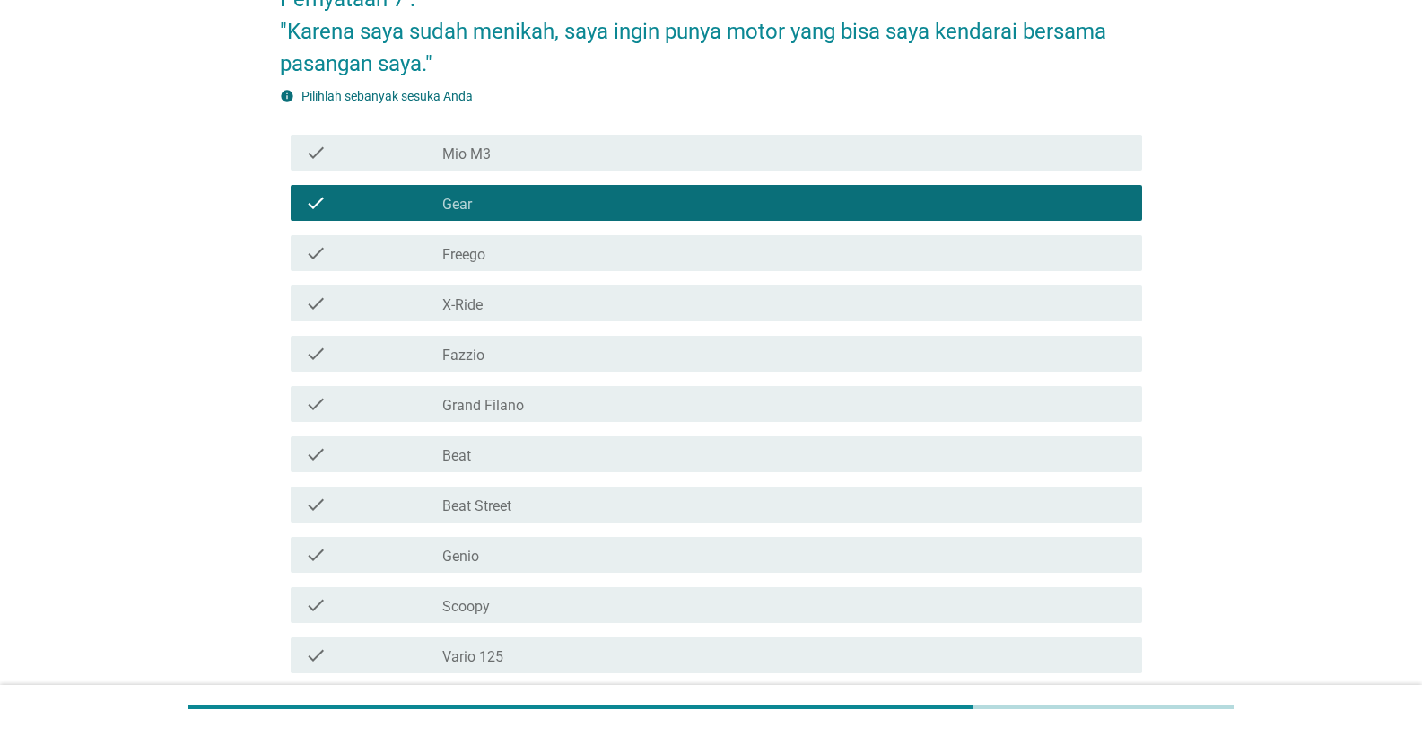
click at [530, 357] on div "check_box_outline_blank Fazzio" at bounding box center [785, 354] width 686 height 22
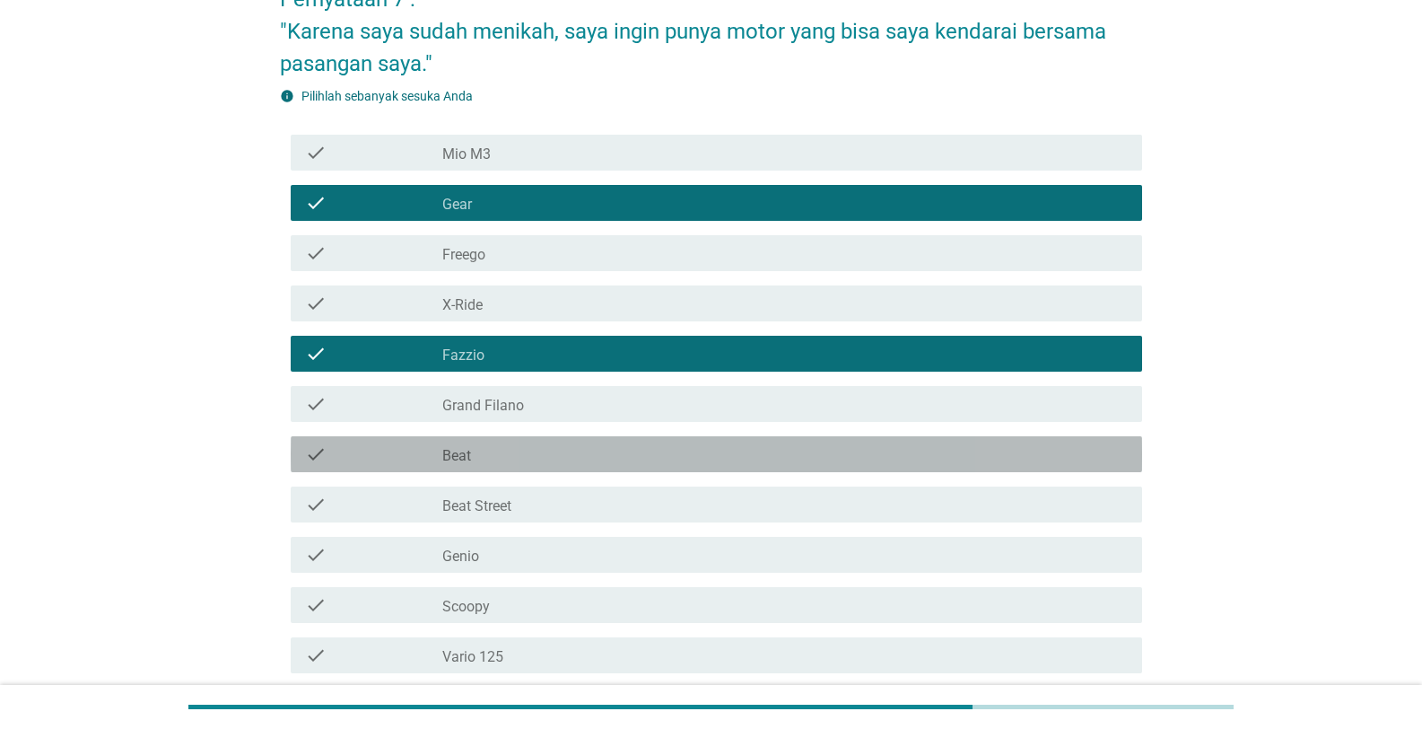
click at [523, 460] on div "check_box_outline_blank Beat" at bounding box center [785, 454] width 686 height 22
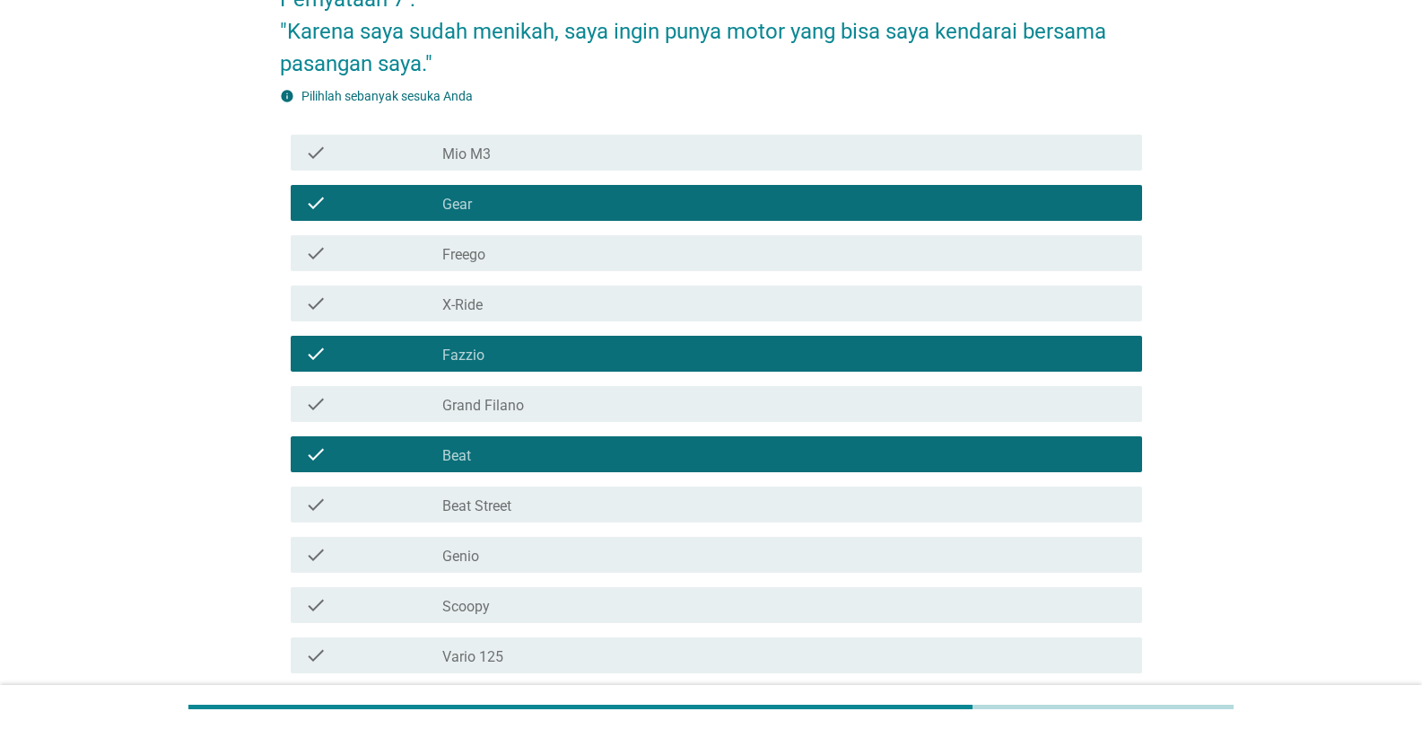
click at [498, 532] on label "Vario 125" at bounding box center [472, 657] width 61 height 18
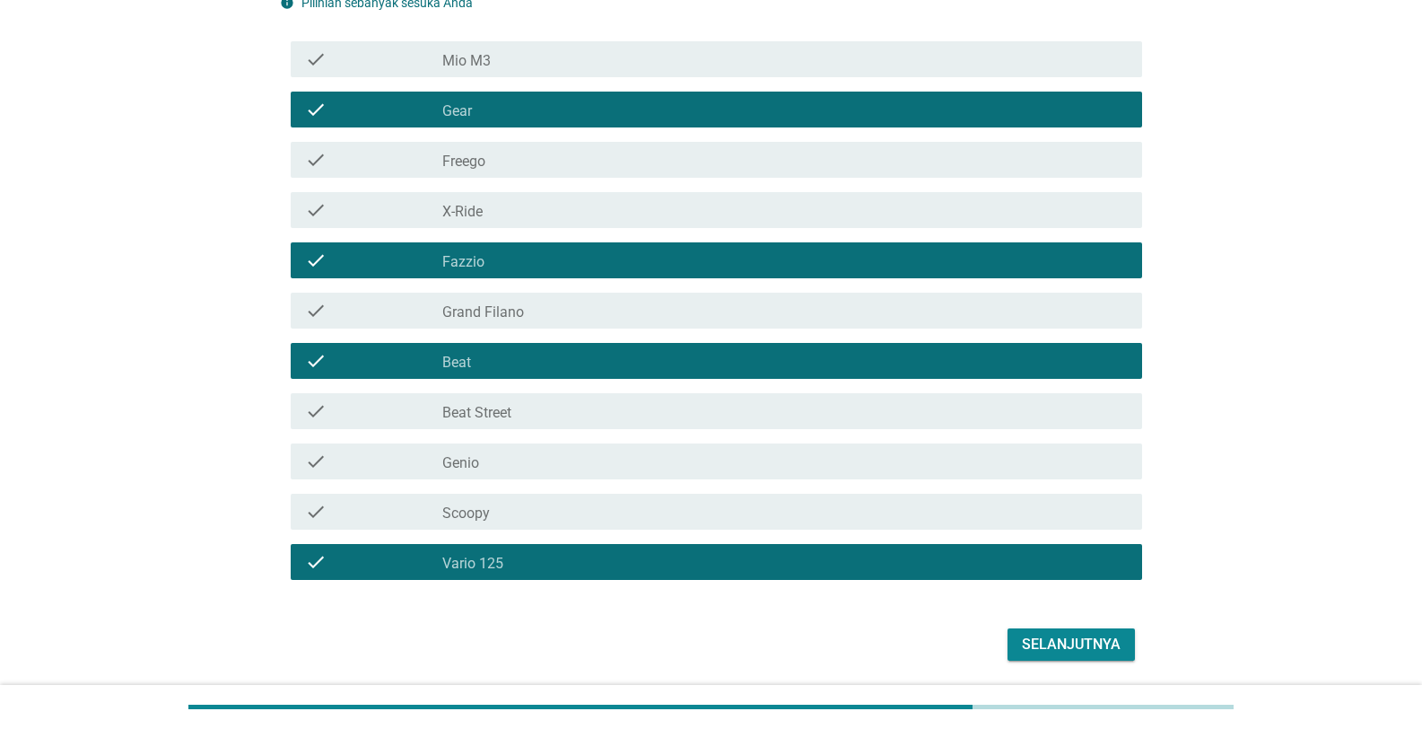
scroll to position [333, 0]
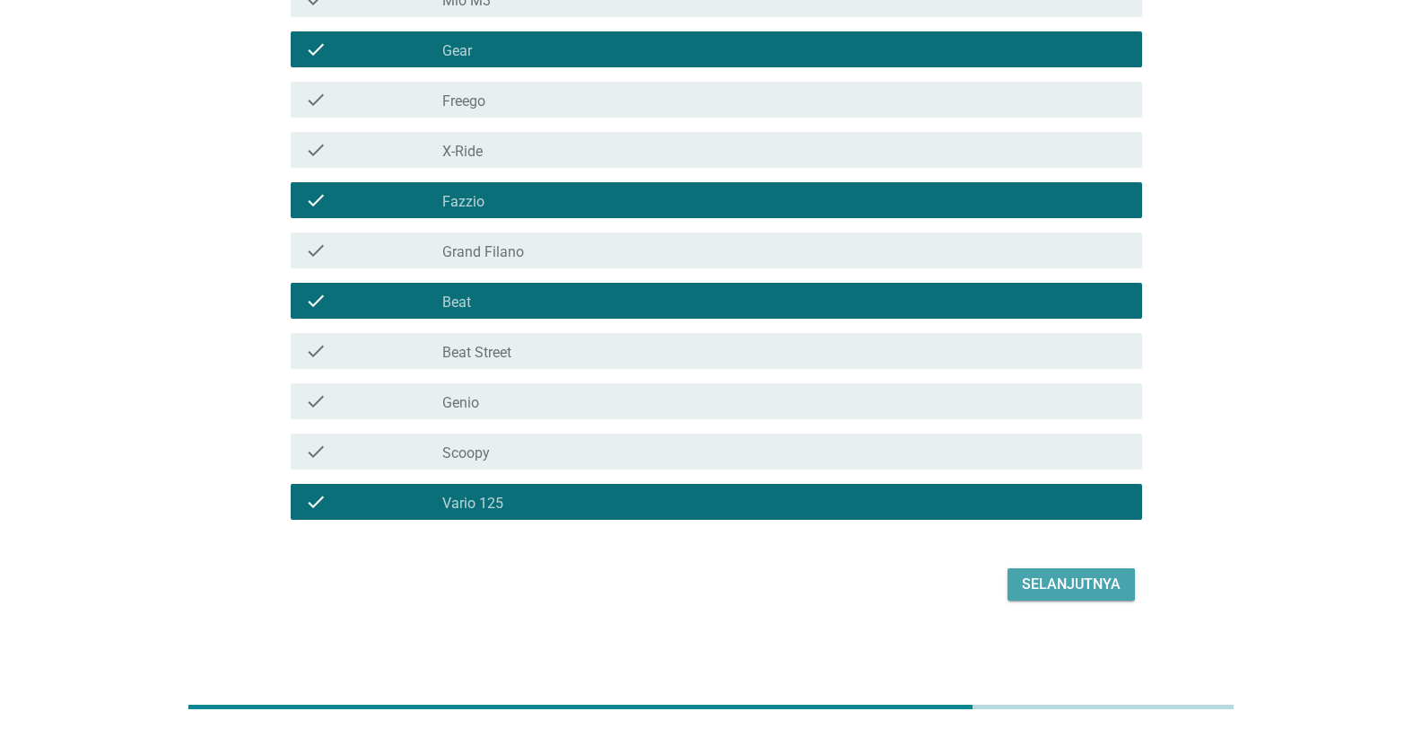
click at [742, 532] on div "Selanjutnya" at bounding box center [1071, 584] width 99 height 22
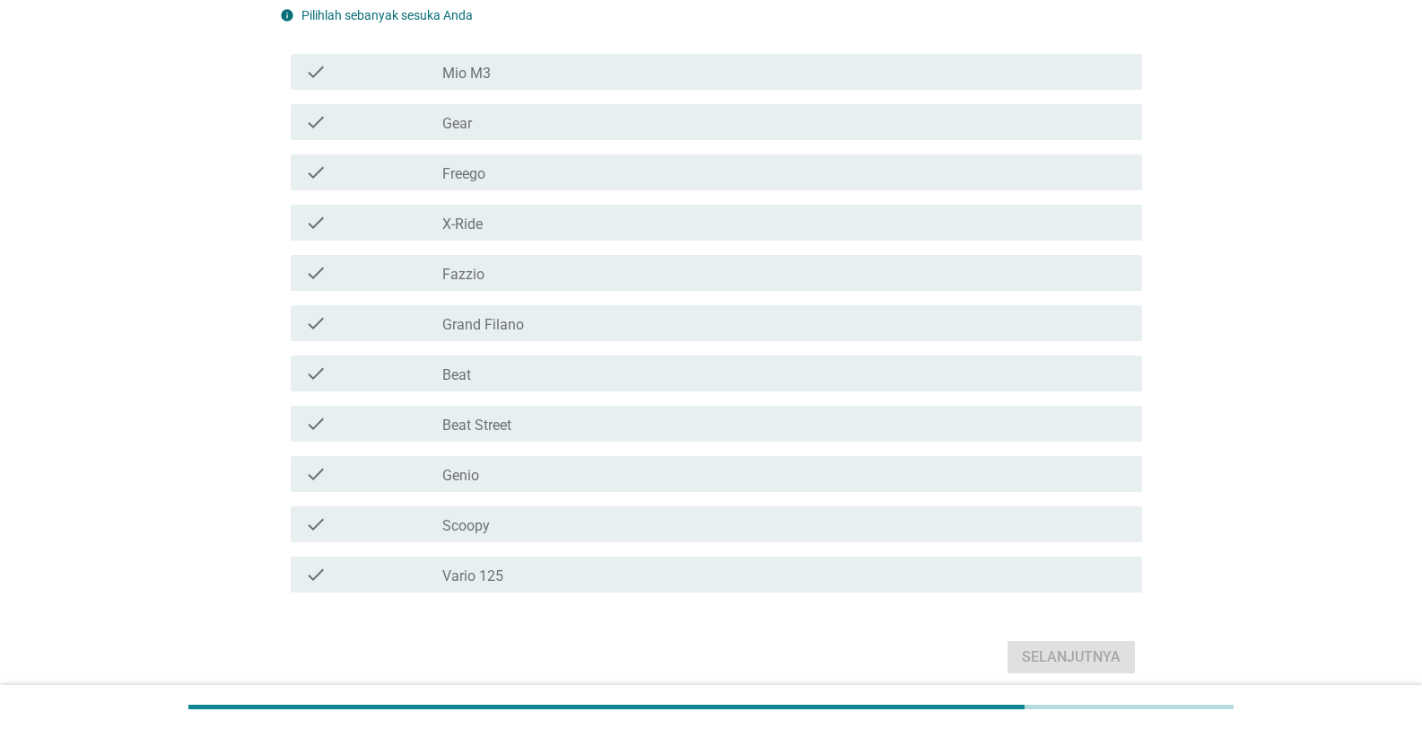
scroll to position [269, 0]
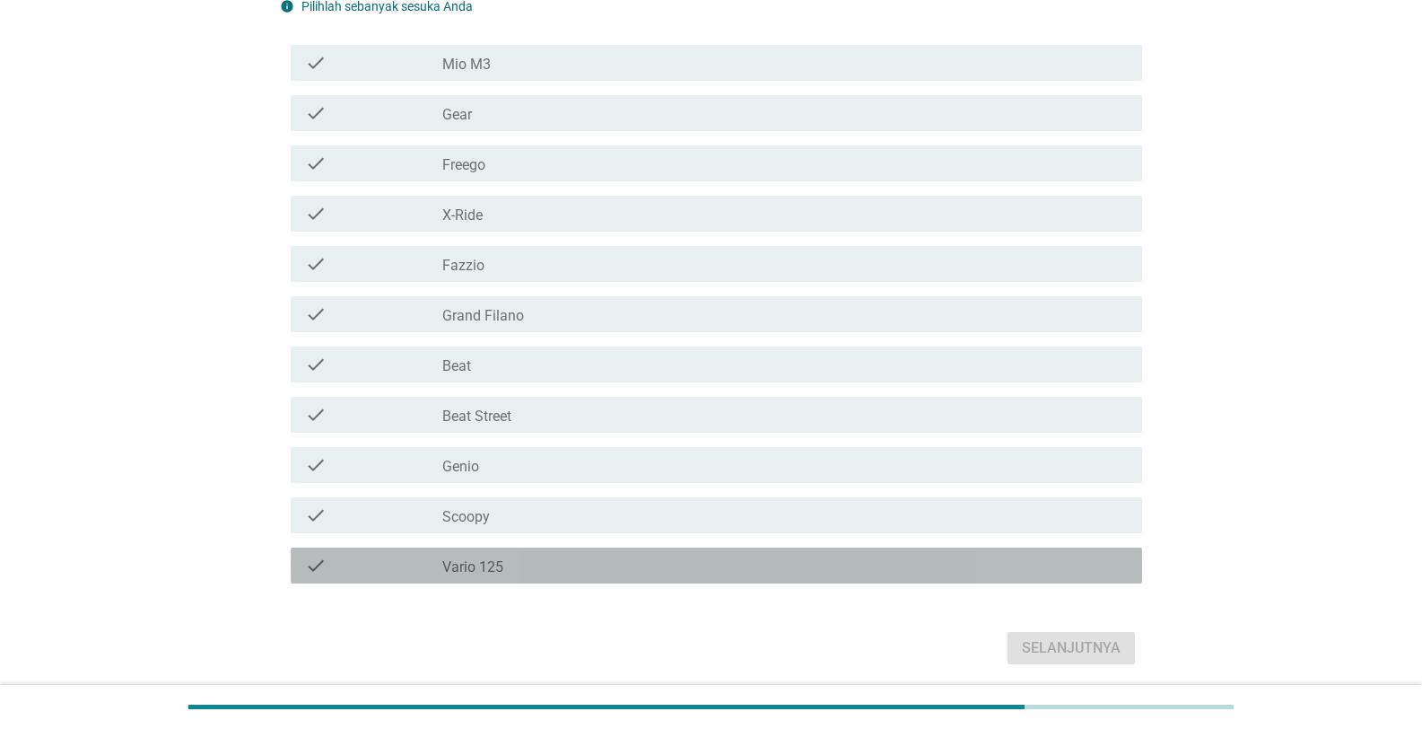
click at [575, 532] on div "check_box_outline_blank Vario 125" at bounding box center [785, 566] width 686 height 22
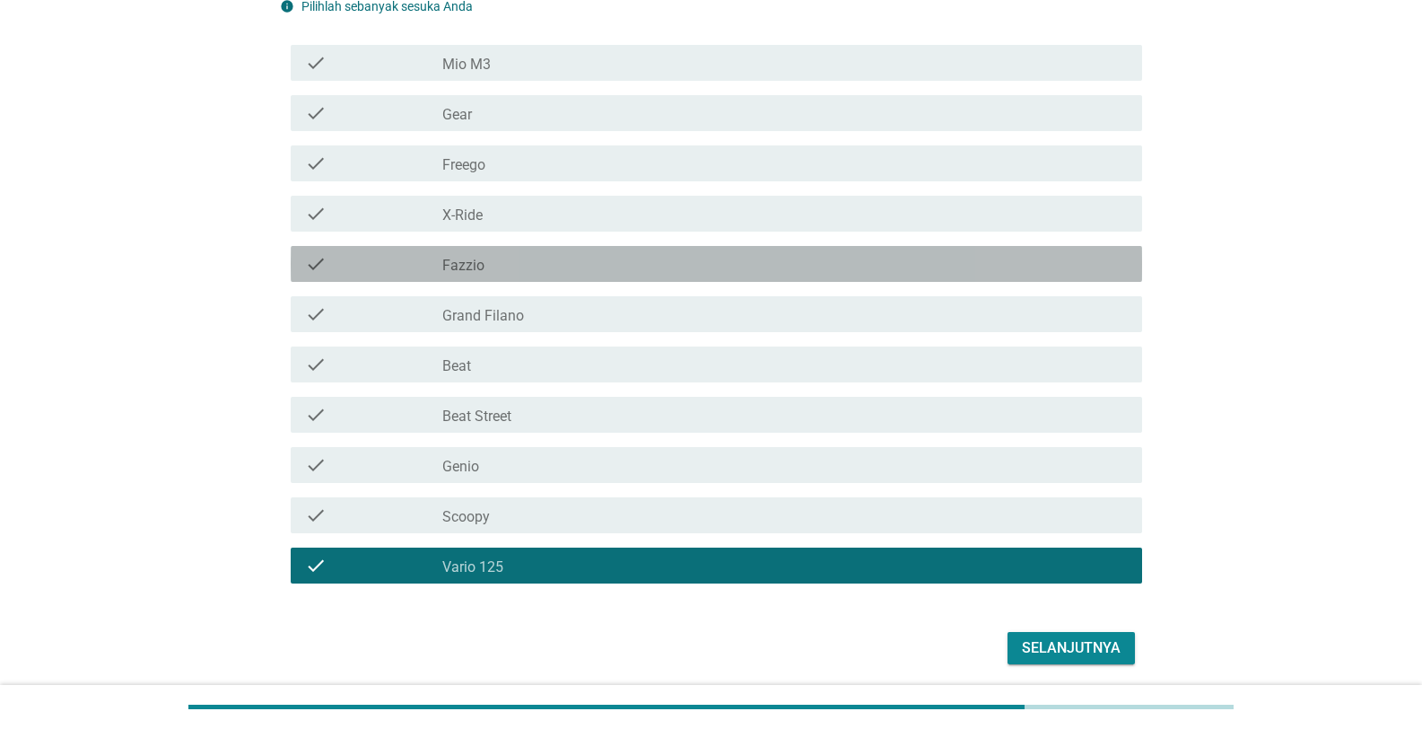
click at [539, 270] on div "check_box_outline_blank Fazzio" at bounding box center [785, 264] width 686 height 22
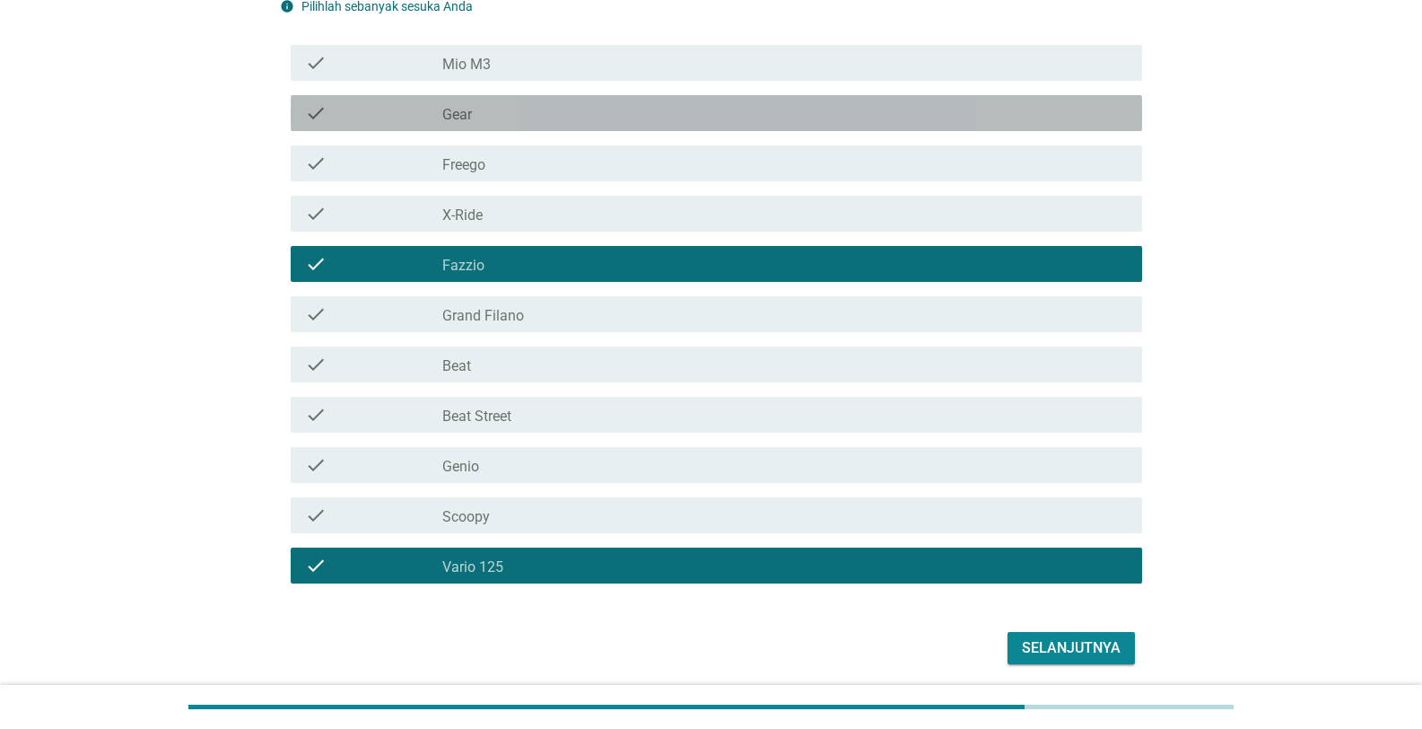
click at [626, 111] on div "check_box_outline_blank Gear" at bounding box center [785, 113] width 686 height 22
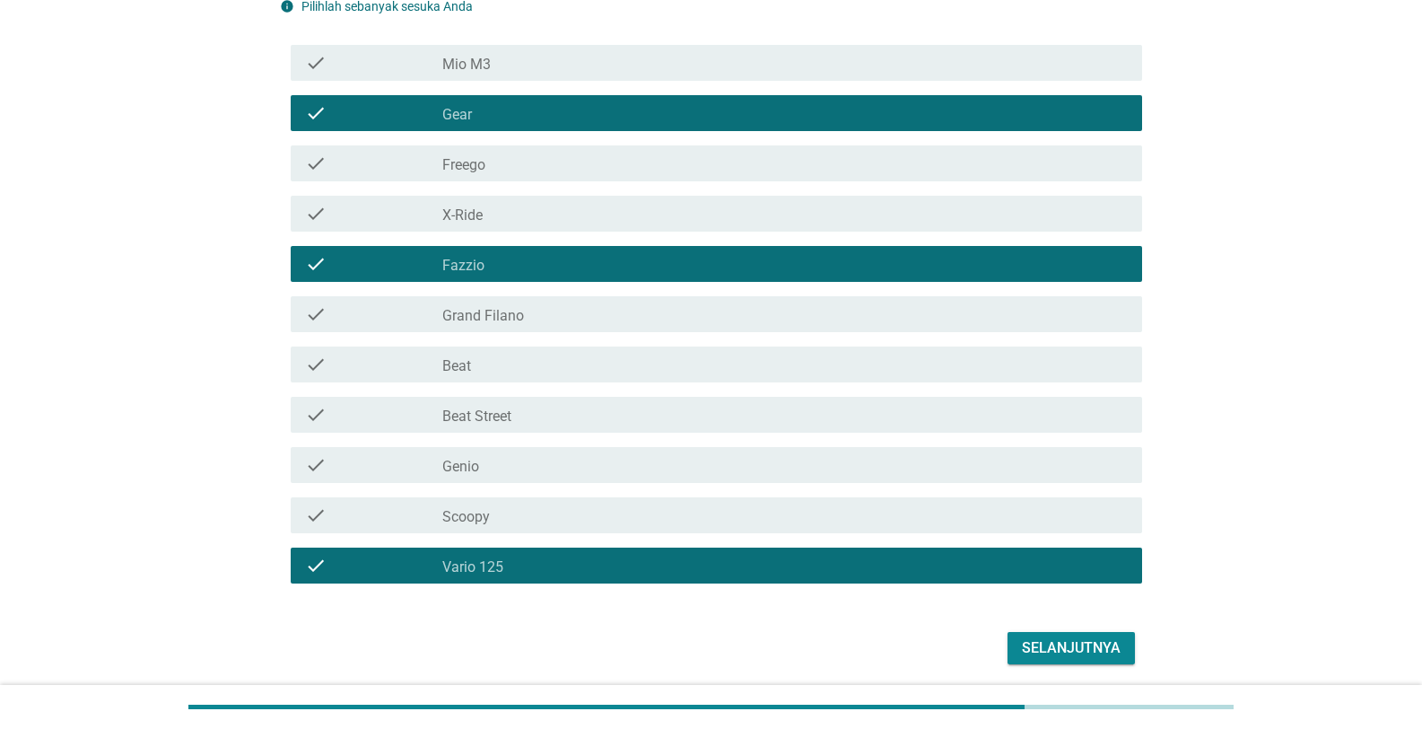
click at [742, 532] on button "Selanjutnya" at bounding box center [1071, 648] width 127 height 32
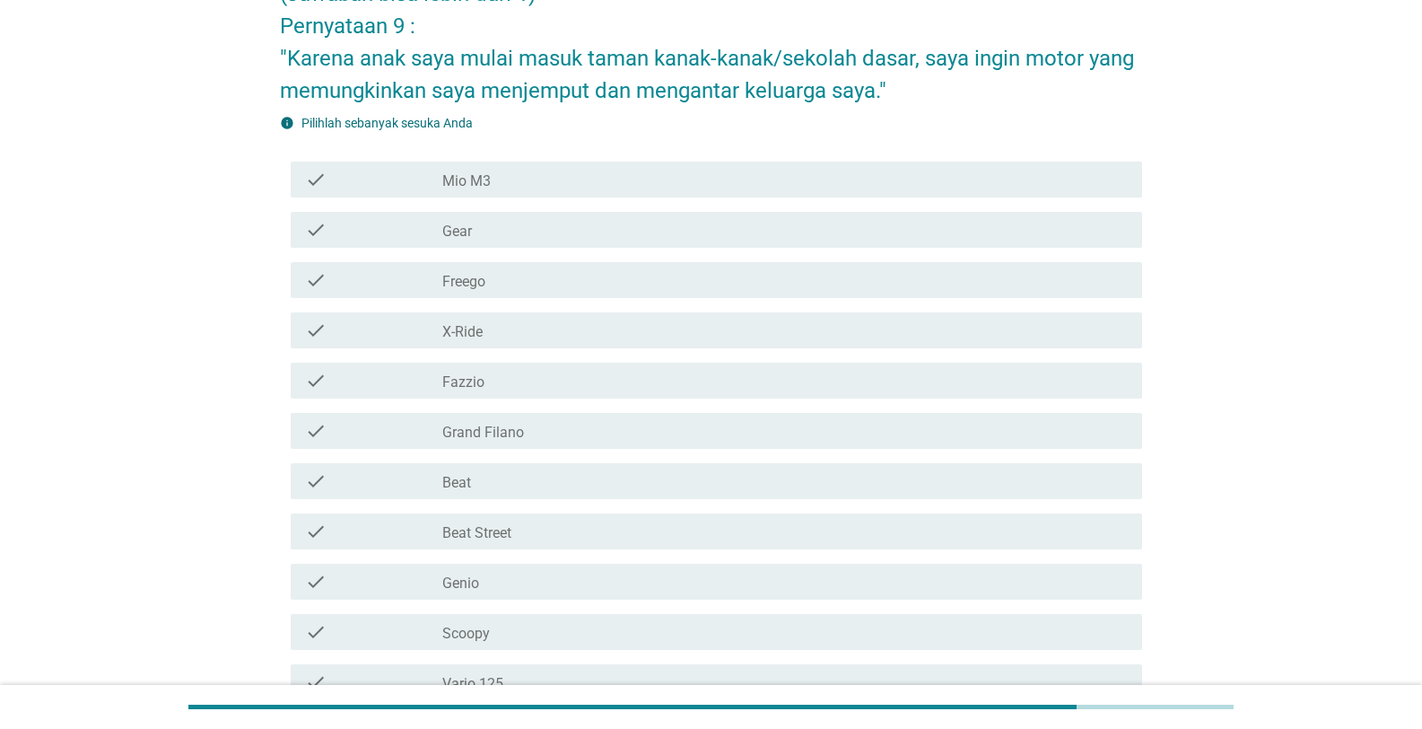
scroll to position [179, 0]
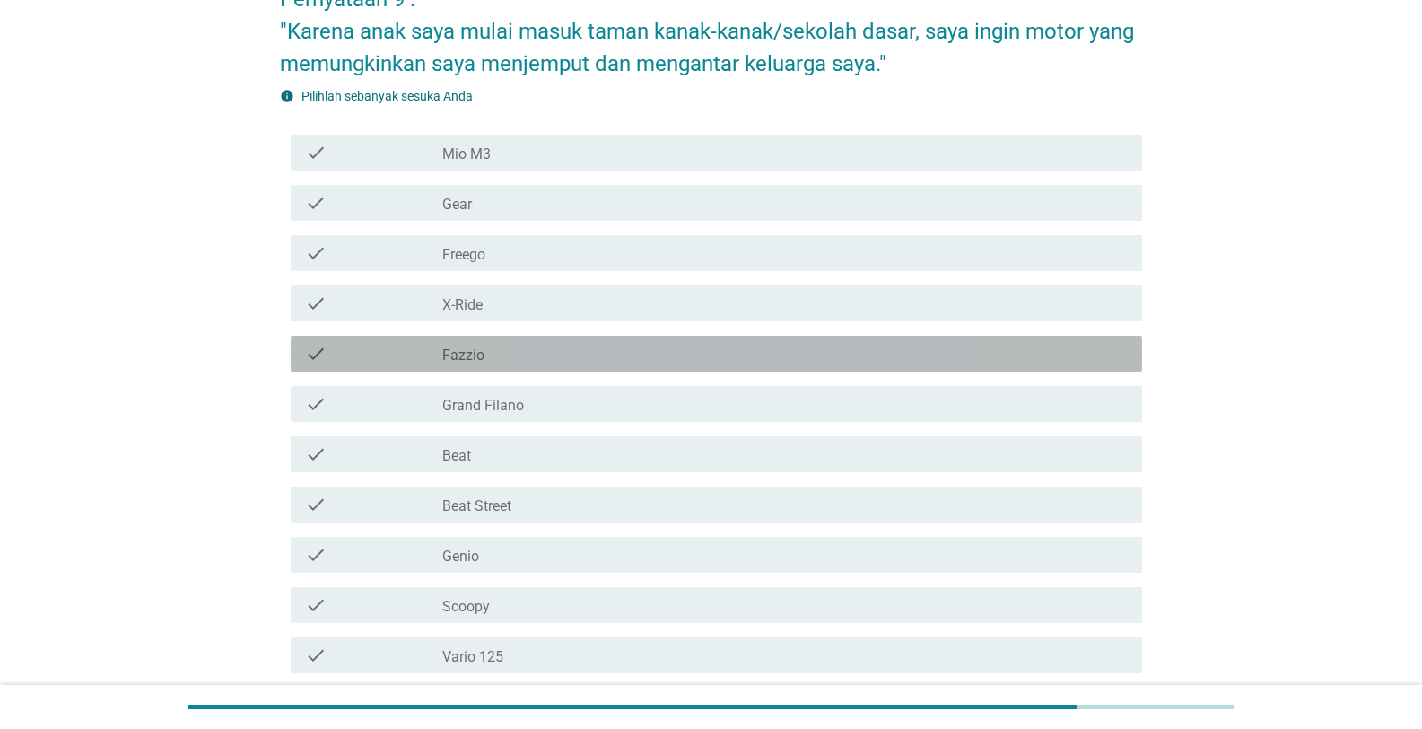
click at [493, 357] on div "check_box_outline_blank Fazzio" at bounding box center [785, 354] width 686 height 22
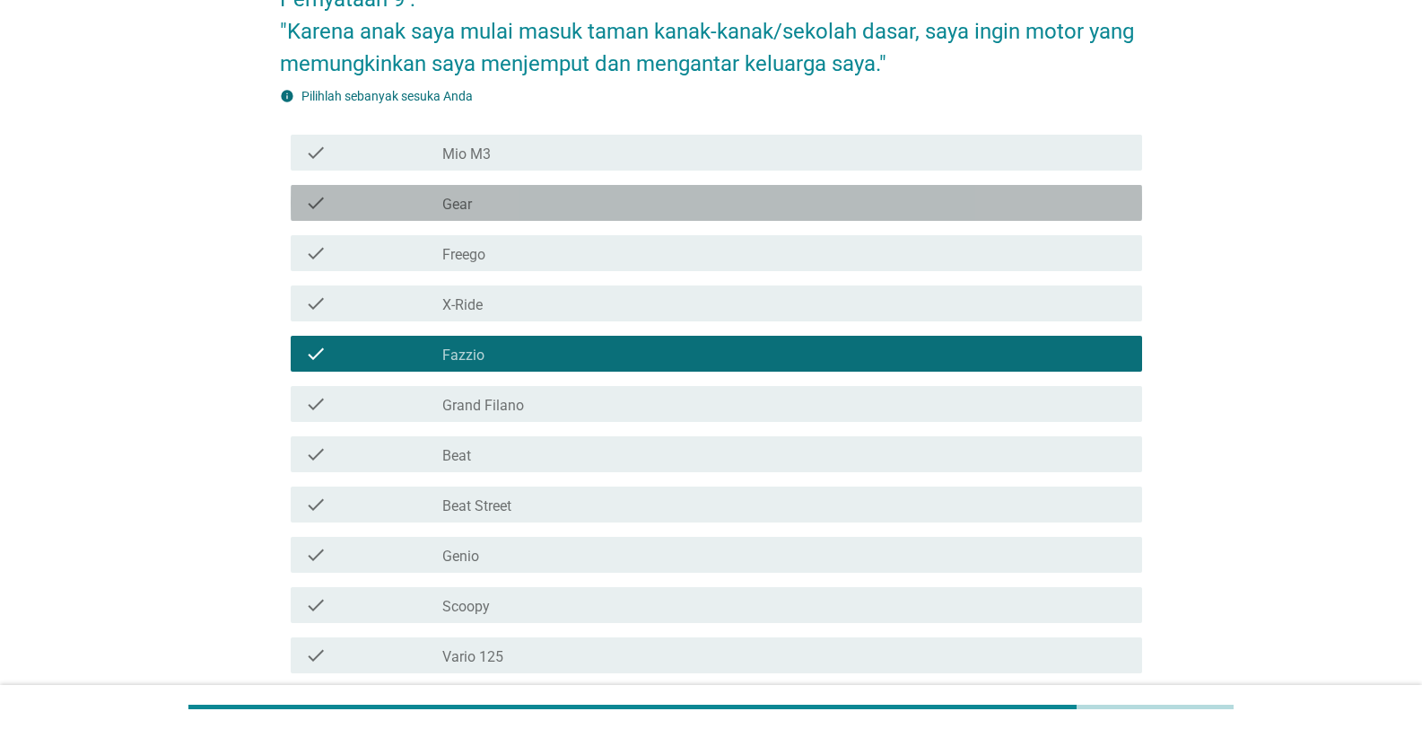
click at [570, 212] on div "check_box_outline_blank Gear" at bounding box center [785, 203] width 686 height 22
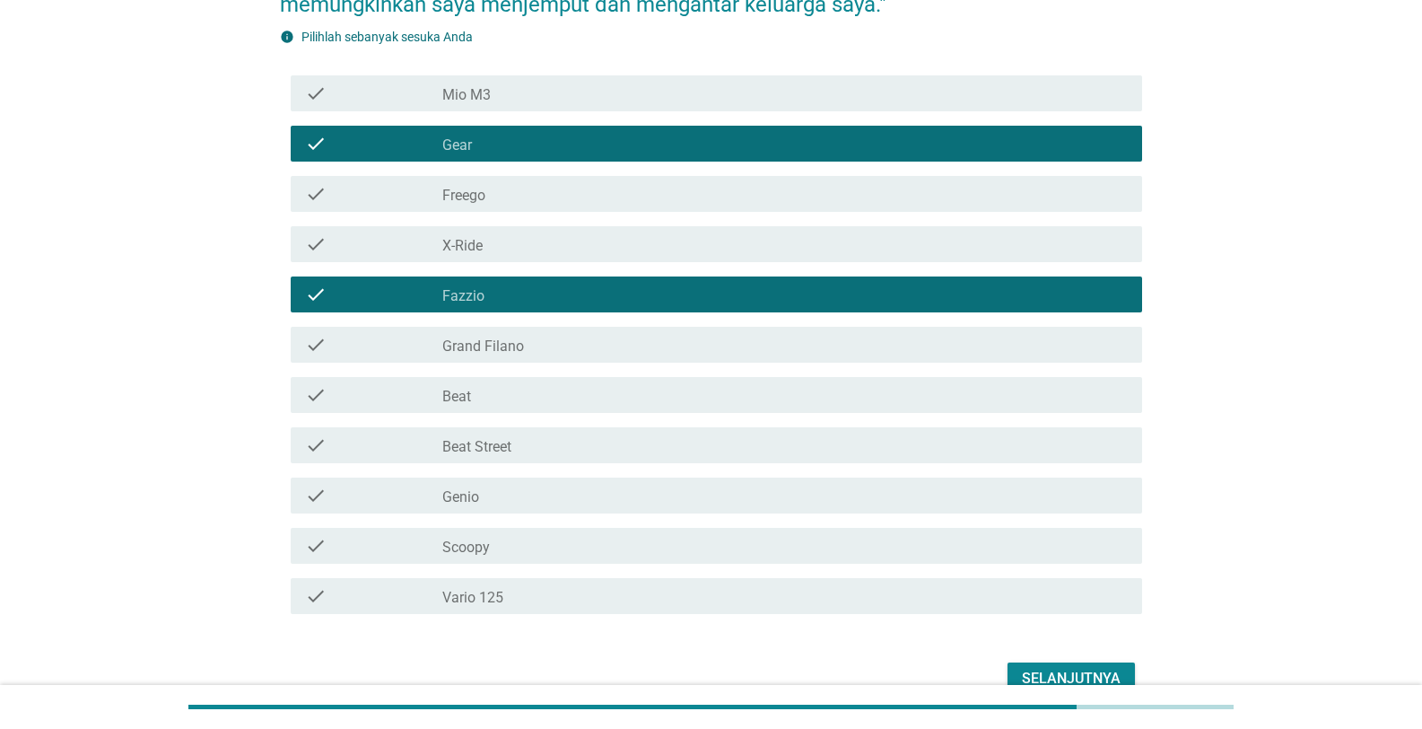
scroll to position [269, 0]
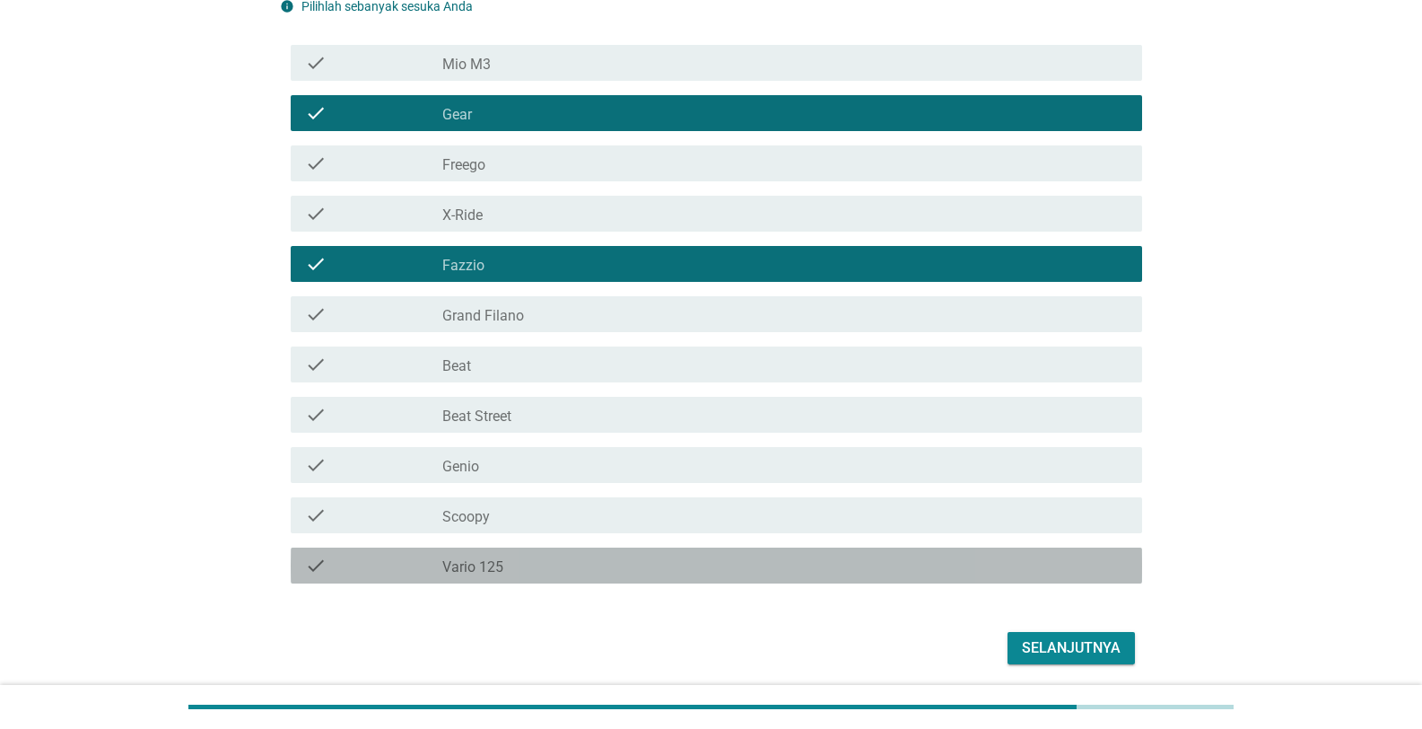
drag, startPoint x: 540, startPoint y: 564, endPoint x: 535, endPoint y: 386, distance: 177.8
click at [539, 532] on div "check_box_outline_blank Vario 125" at bounding box center [785, 566] width 686 height 22
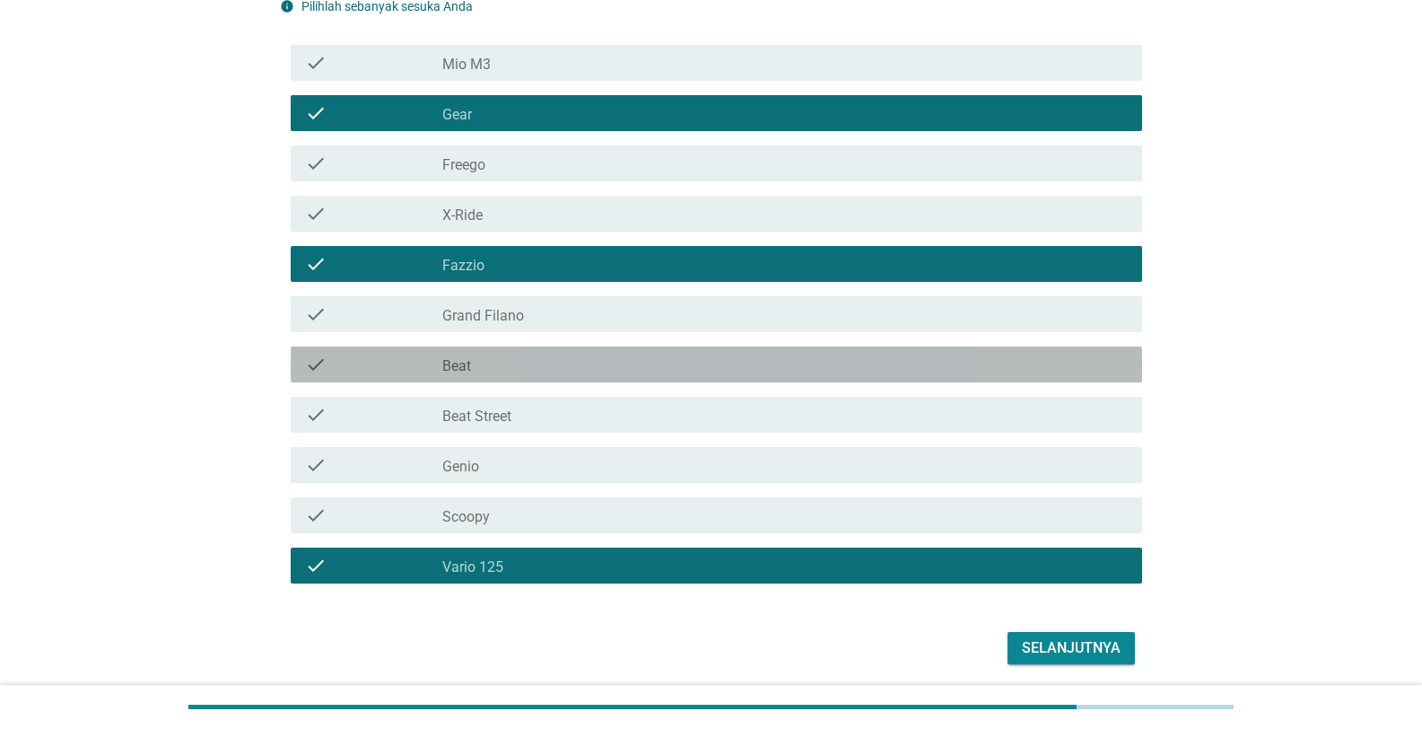
click at [538, 354] on div "check_box_outline_blank Beat" at bounding box center [785, 365] width 686 height 22
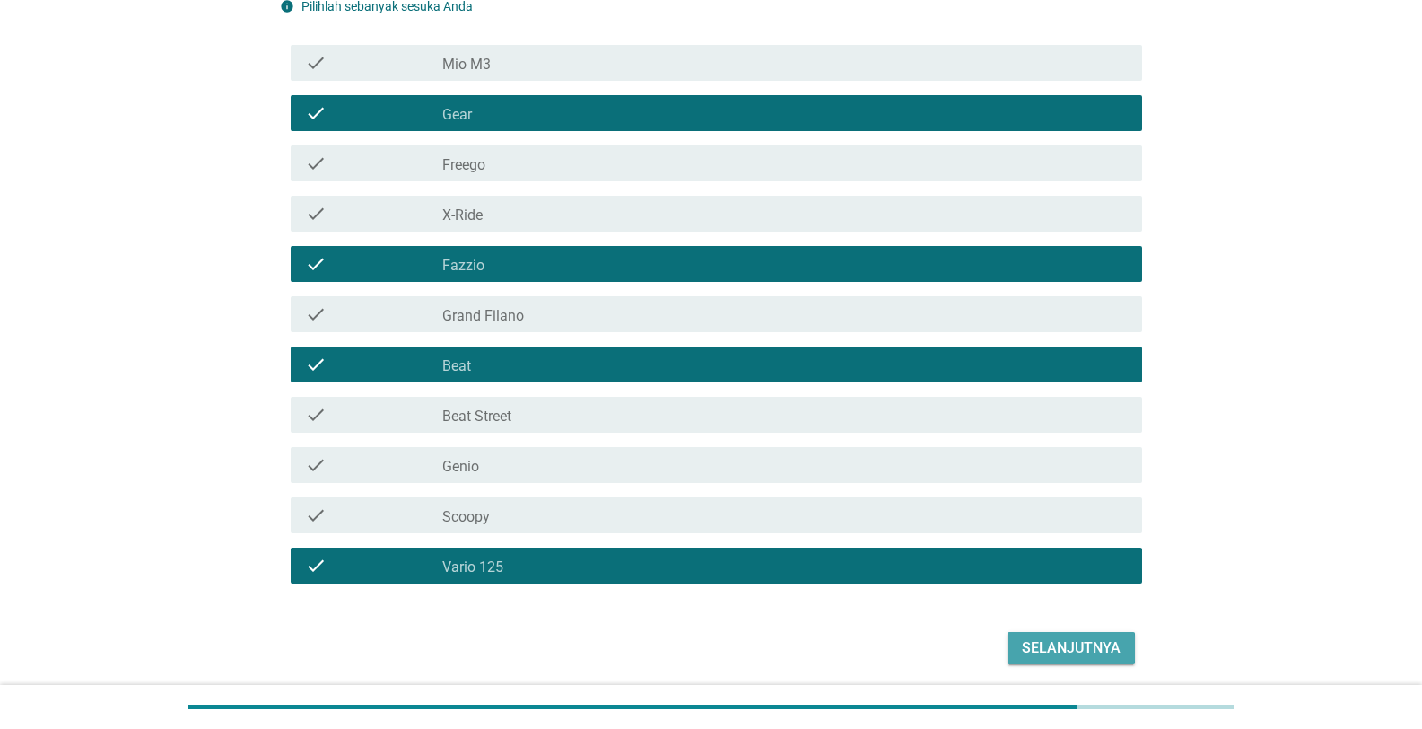
click at [742, 532] on div "Selanjutnya" at bounding box center [1071, 648] width 99 height 22
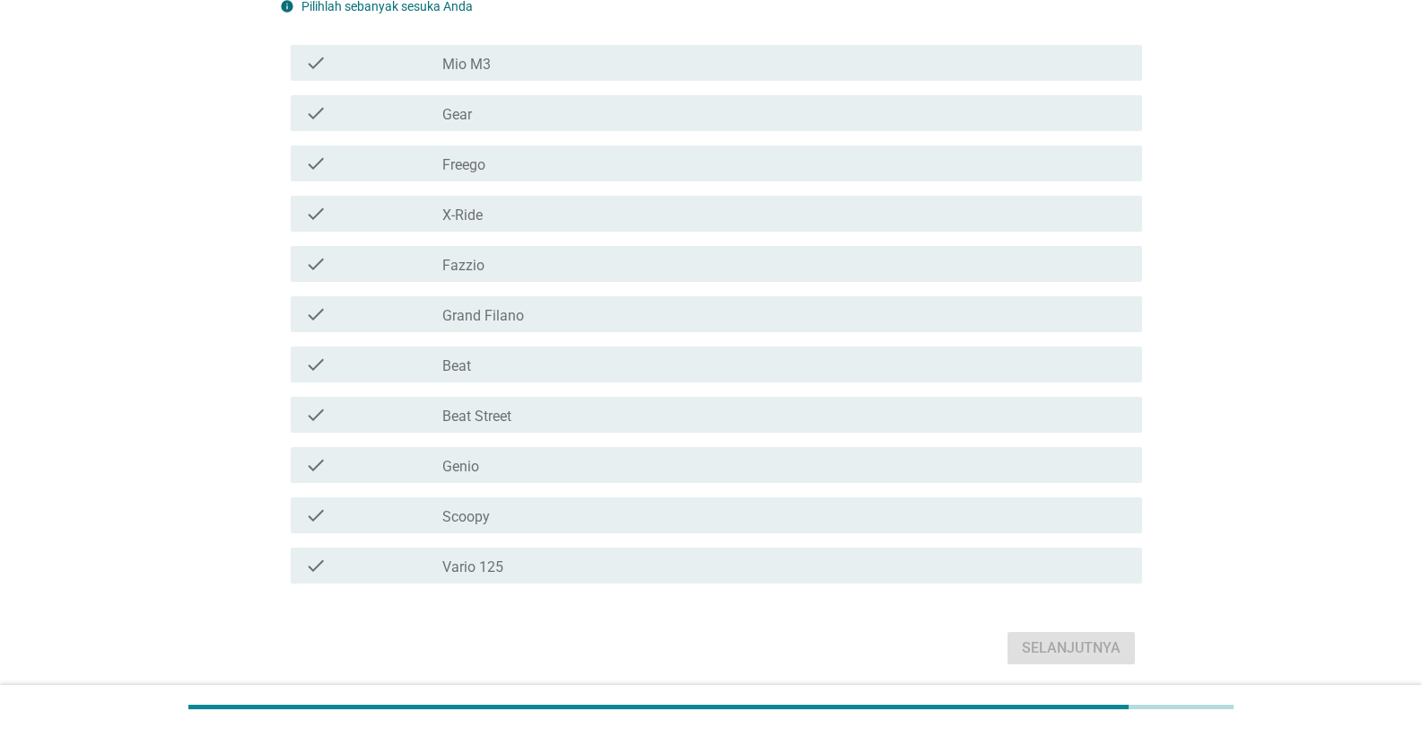
scroll to position [0, 0]
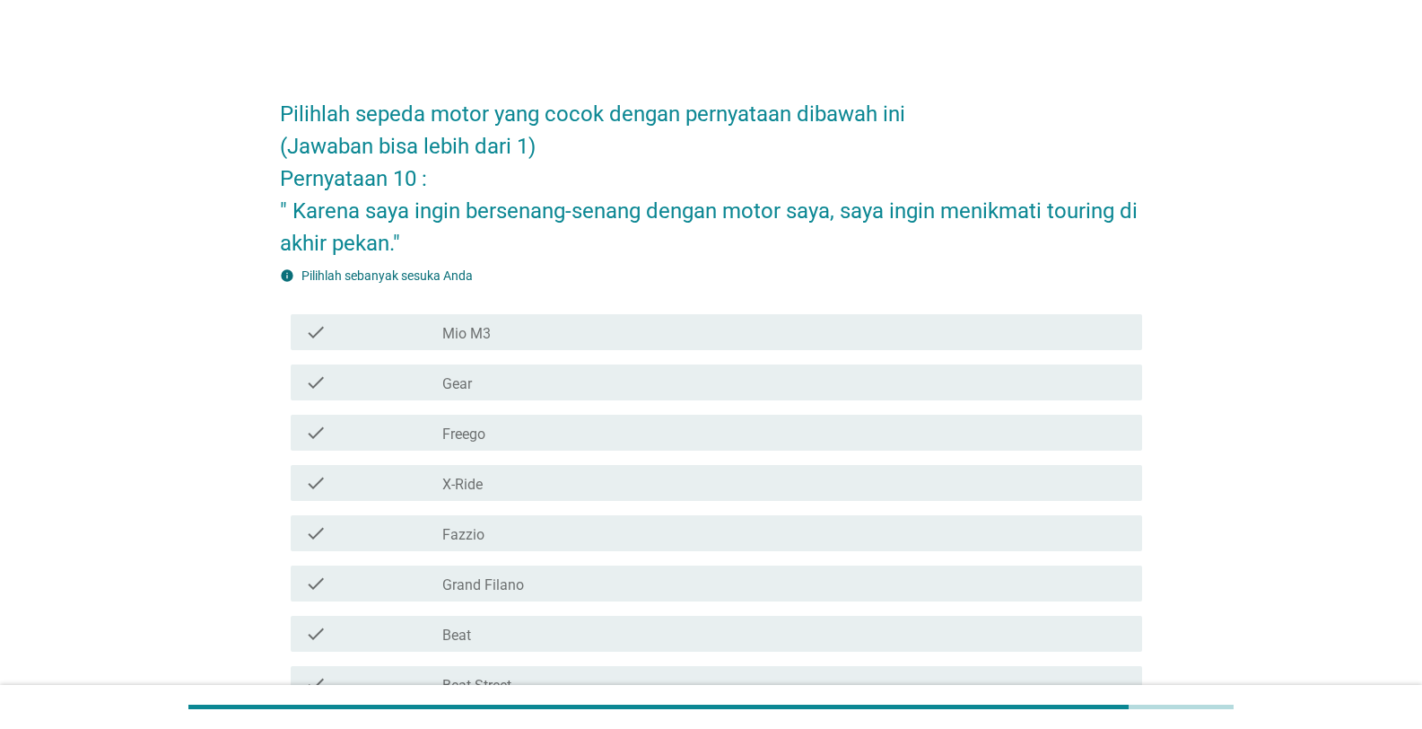
click at [634, 387] on div "check_box_outline_blank Gear" at bounding box center [785, 383] width 686 height 22
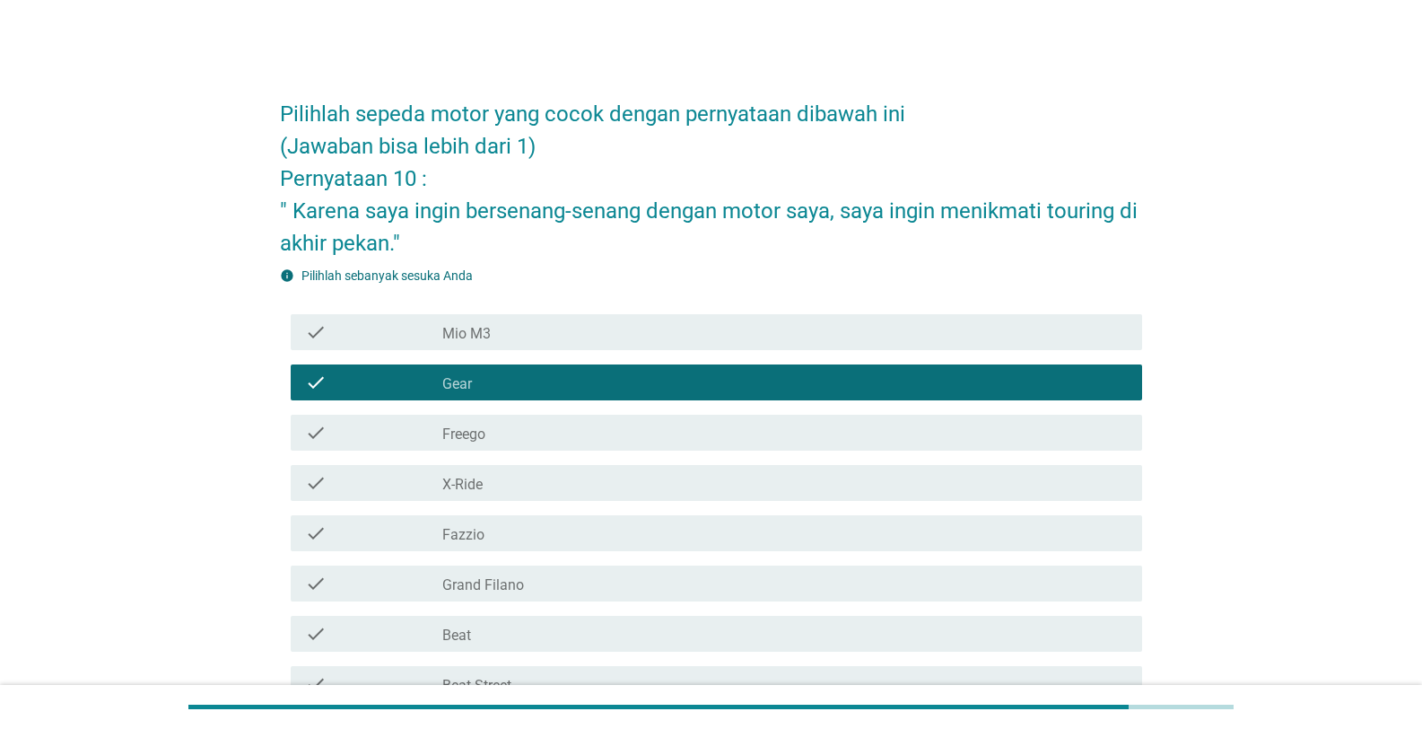
click at [624, 529] on div "check_box_outline_blank Fazzio" at bounding box center [785, 533] width 686 height 22
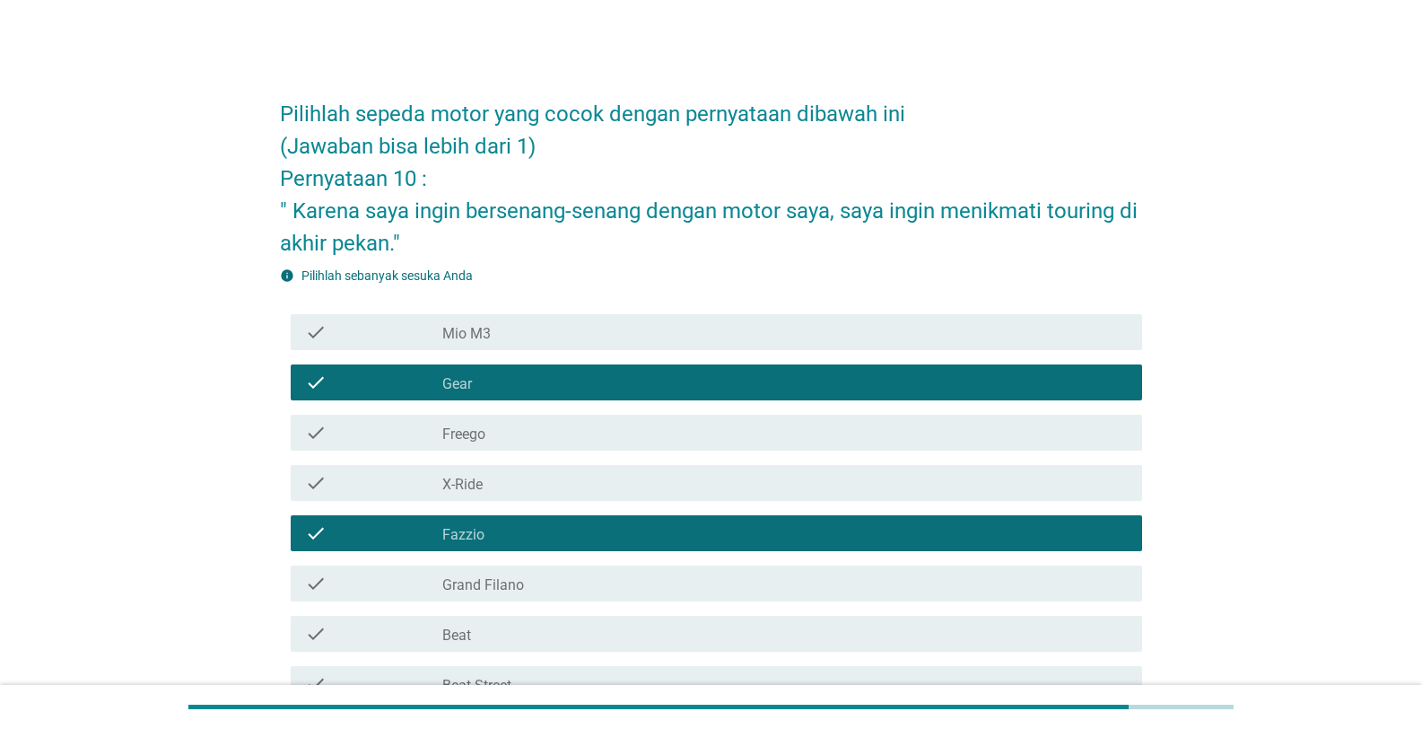
scroll to position [269, 0]
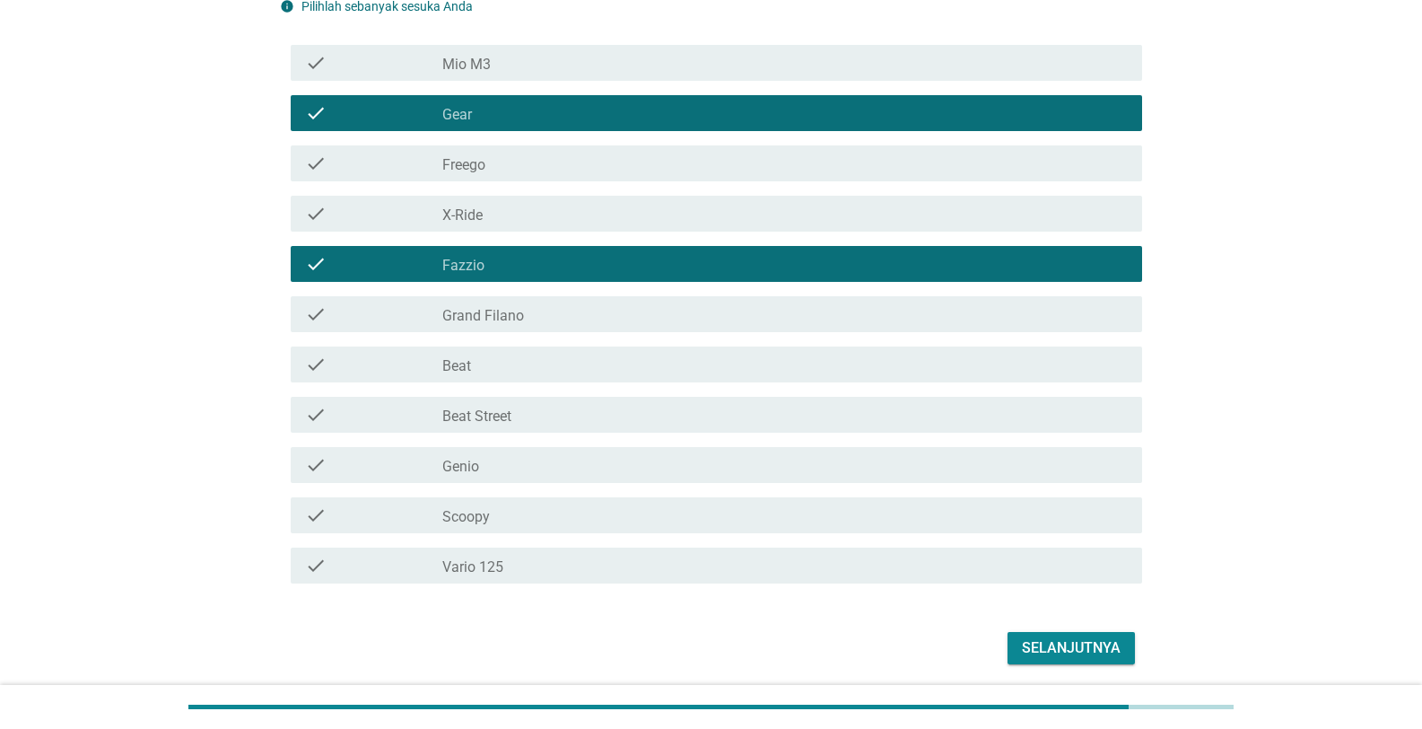
click at [637, 532] on div "check_box_outline_blank Vario 125" at bounding box center [785, 566] width 686 height 22
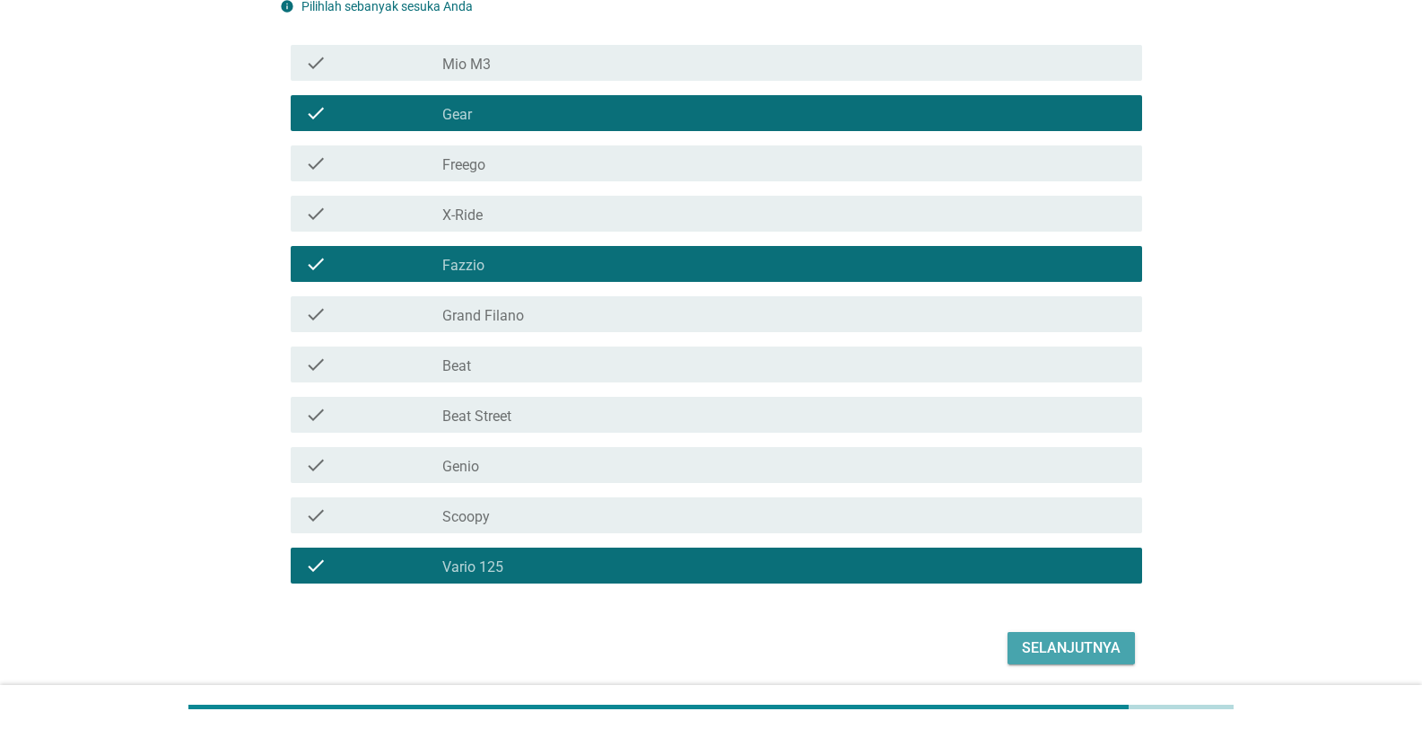
click at [742, 532] on div "Selanjutnya" at bounding box center [1071, 648] width 99 height 22
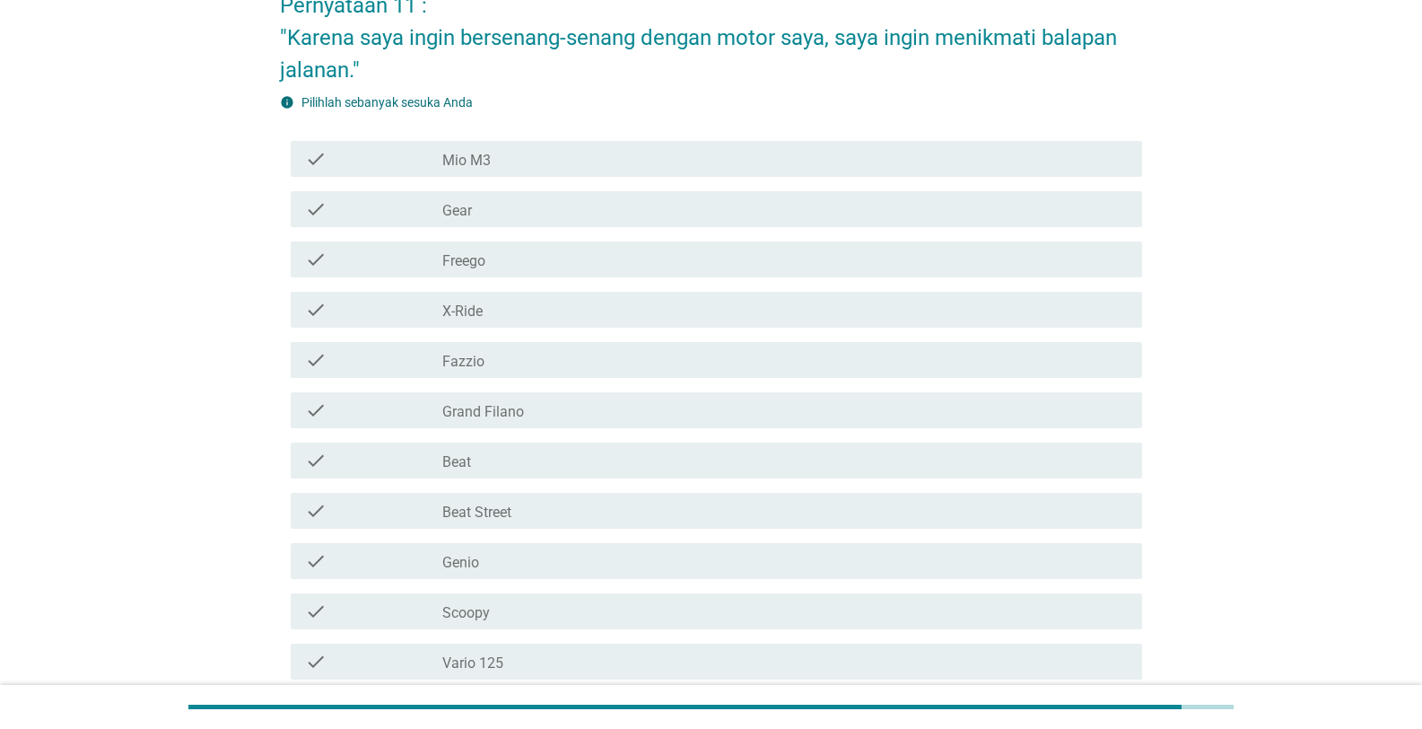
scroll to position [179, 0]
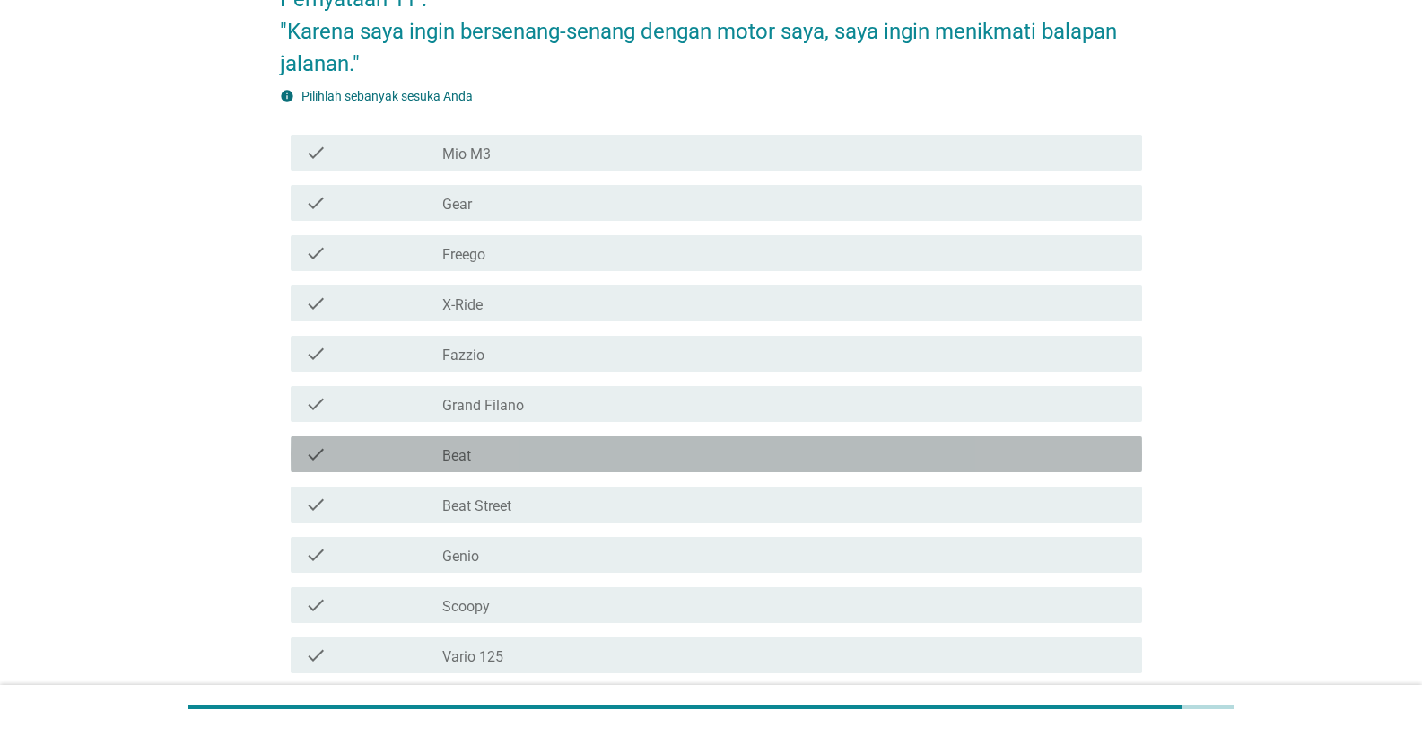
click at [742, 454] on div "check_box_outline_blank Beat" at bounding box center [785, 454] width 686 height 22
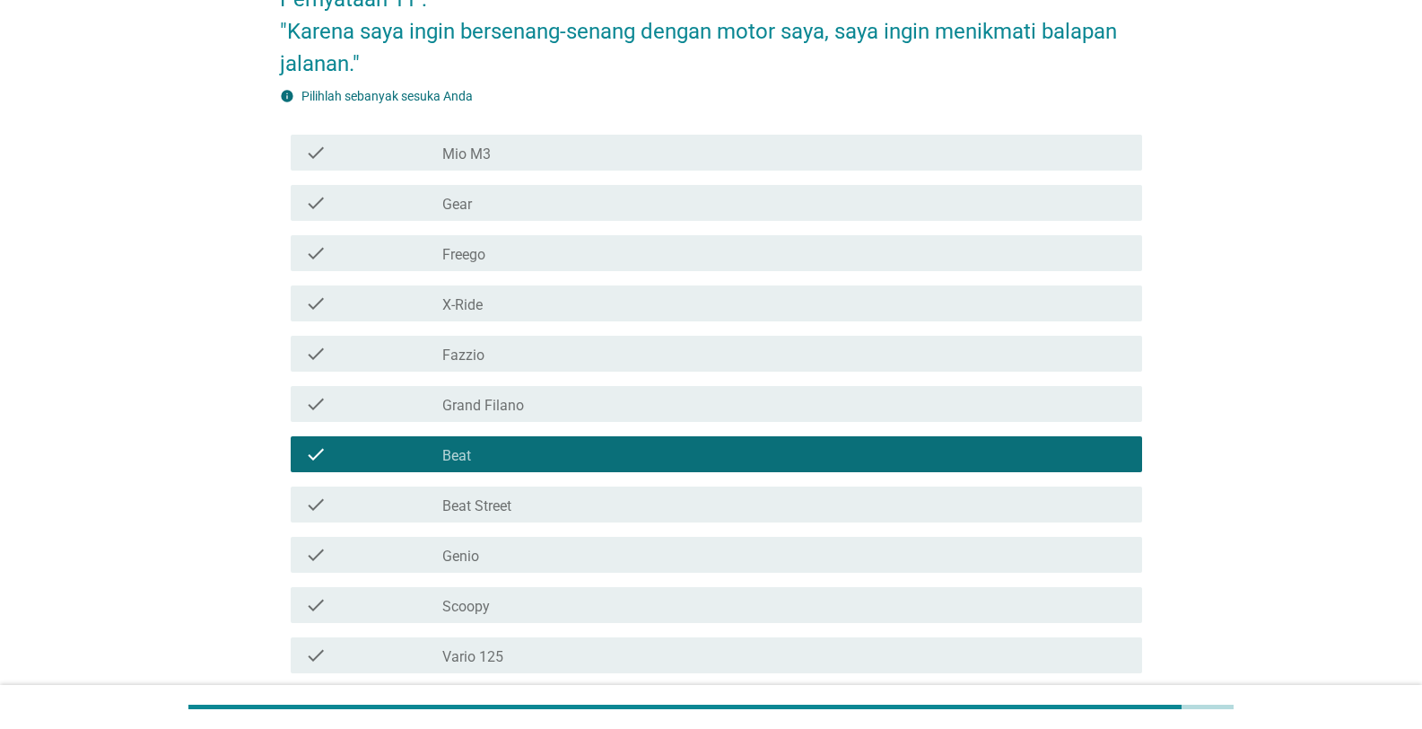
click at [742, 532] on div "check_box_outline_blank Vario 125" at bounding box center [785, 655] width 686 height 22
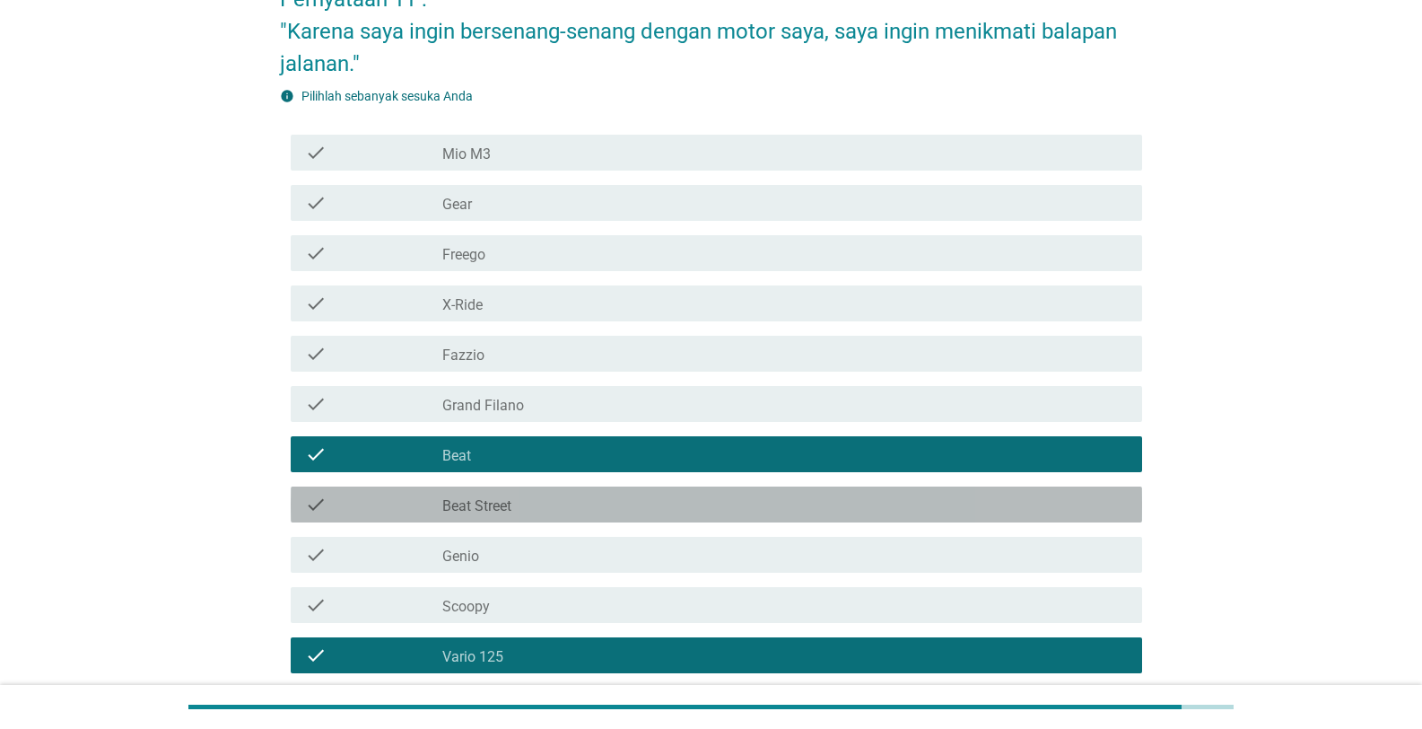
click at [742, 518] on div "check check_box_outline_blank Beat Street" at bounding box center [717, 504] width 852 height 36
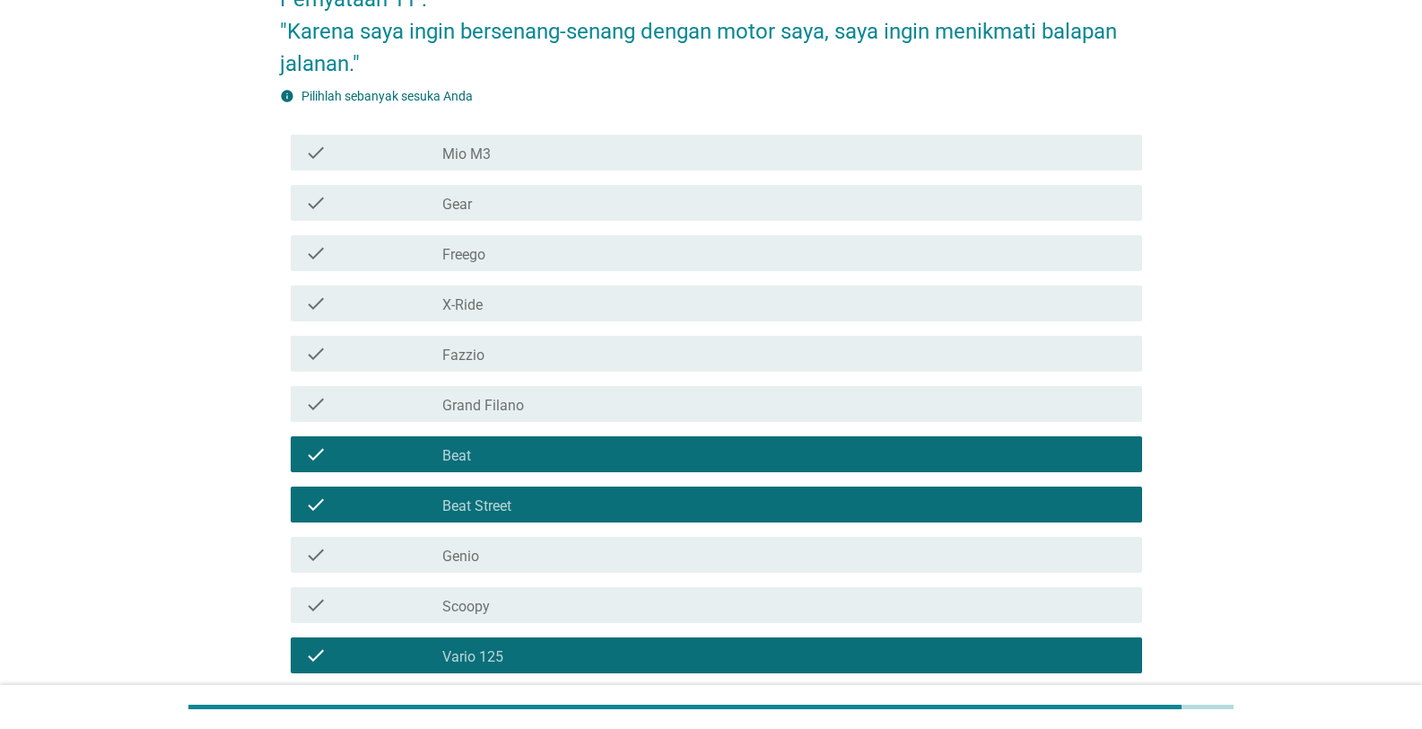
click at [742, 463] on div "check_box_outline_blank Beat" at bounding box center [785, 454] width 686 height 22
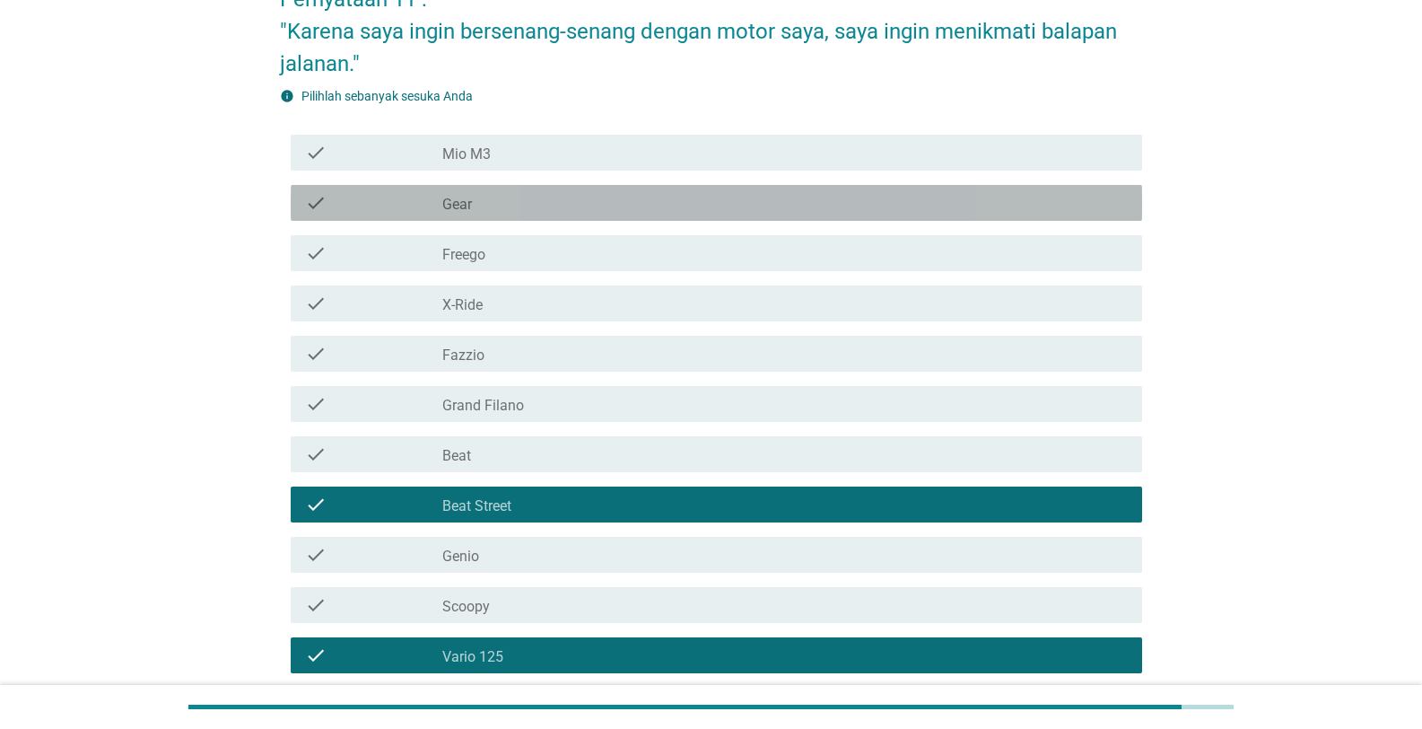
click at [742, 205] on div "check_box_outline_blank Gear" at bounding box center [785, 203] width 686 height 22
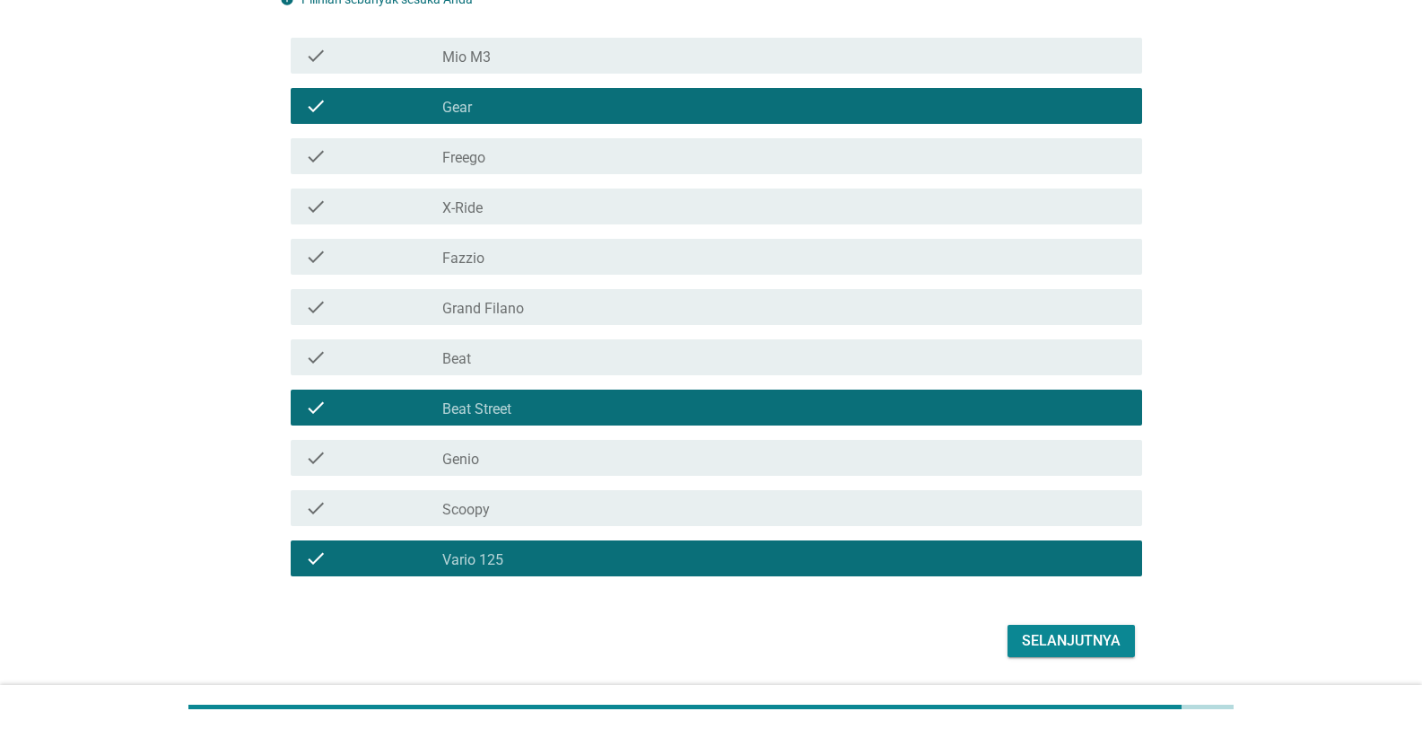
scroll to position [333, 0]
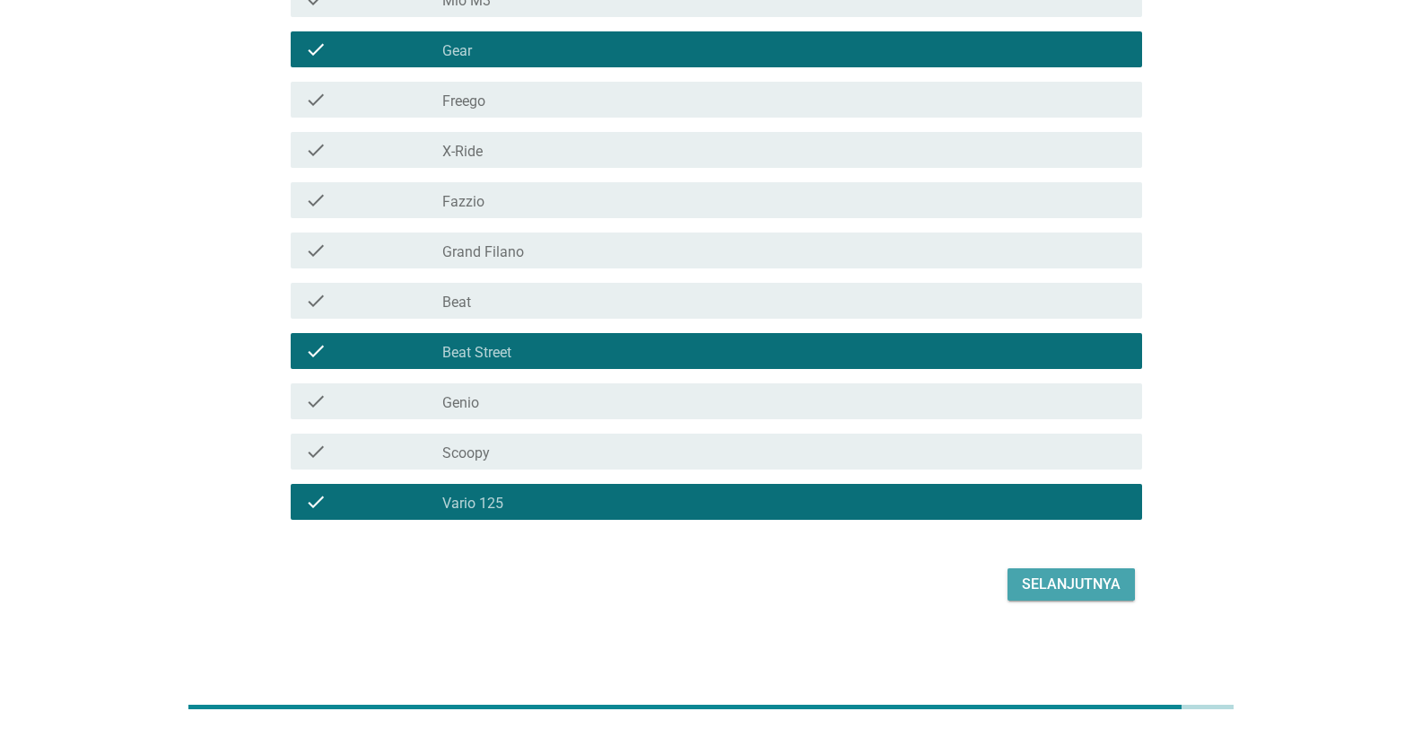
click at [742, 532] on button "Selanjutnya" at bounding box center [1071, 584] width 127 height 32
